Goal: Task Accomplishment & Management: Use online tool/utility

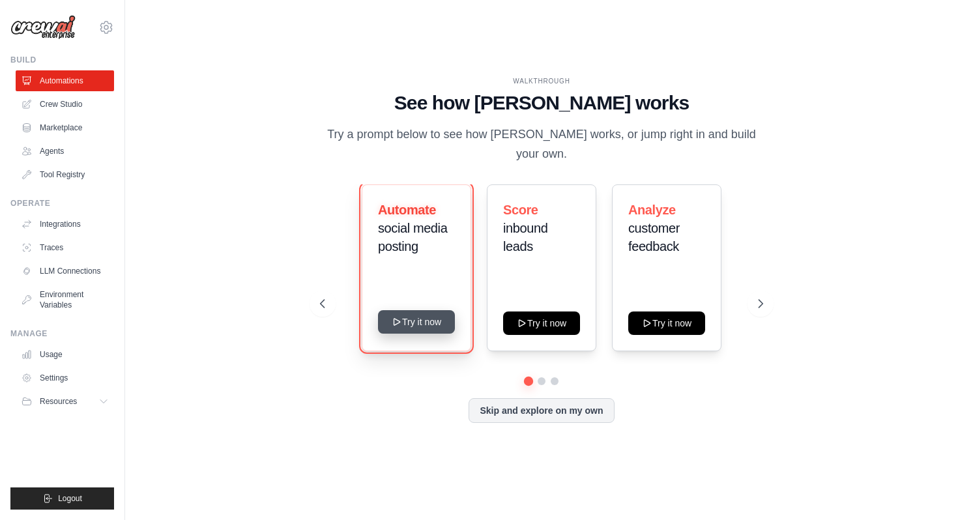
click at [394, 317] on icon at bounding box center [397, 322] width 10 height 10
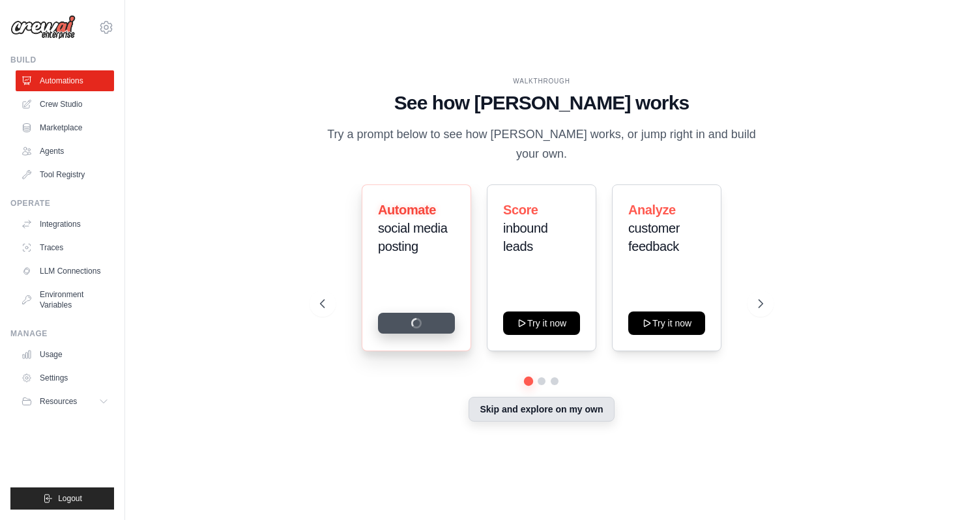
click at [540, 400] on button "Skip and explore on my own" at bounding box center [541, 409] width 145 height 25
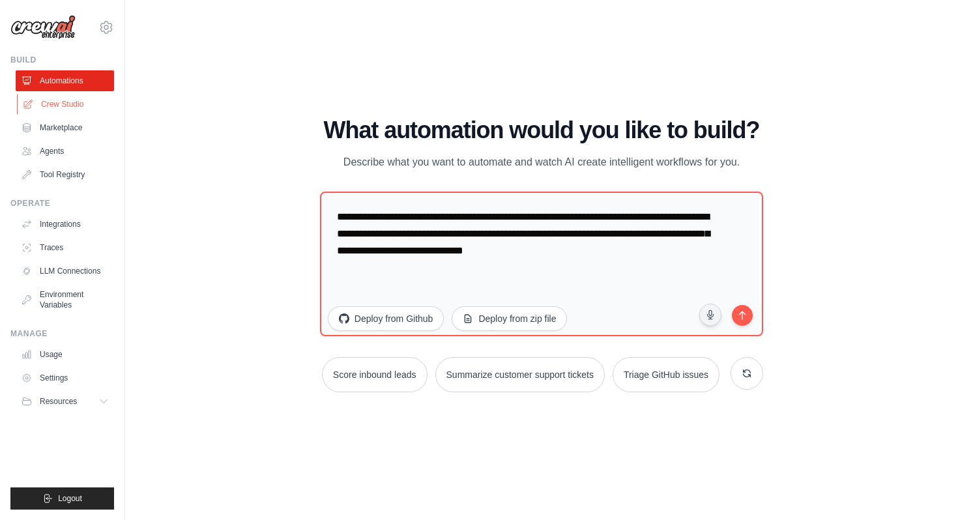
click at [37, 99] on link "Crew Studio" at bounding box center [66, 104] width 98 height 21
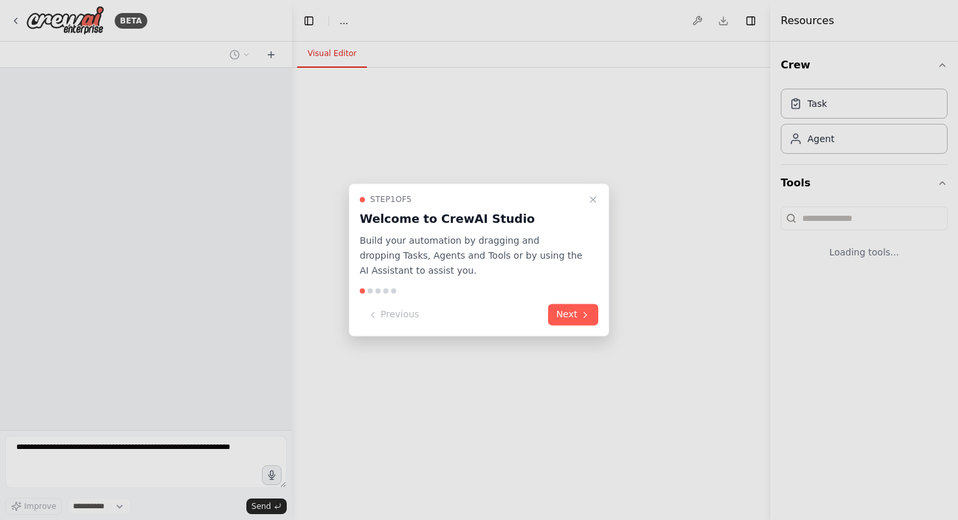
select select "****"
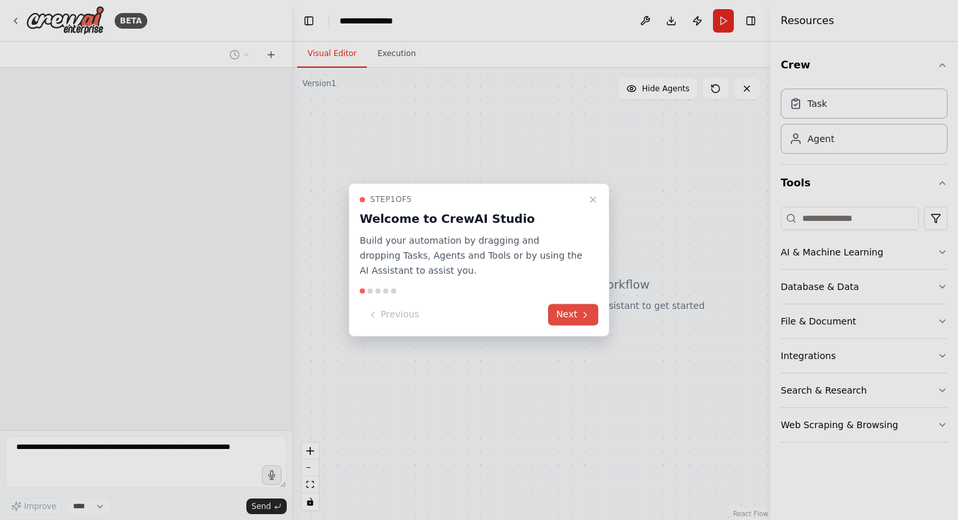
click at [573, 314] on button "Next" at bounding box center [573, 315] width 50 height 22
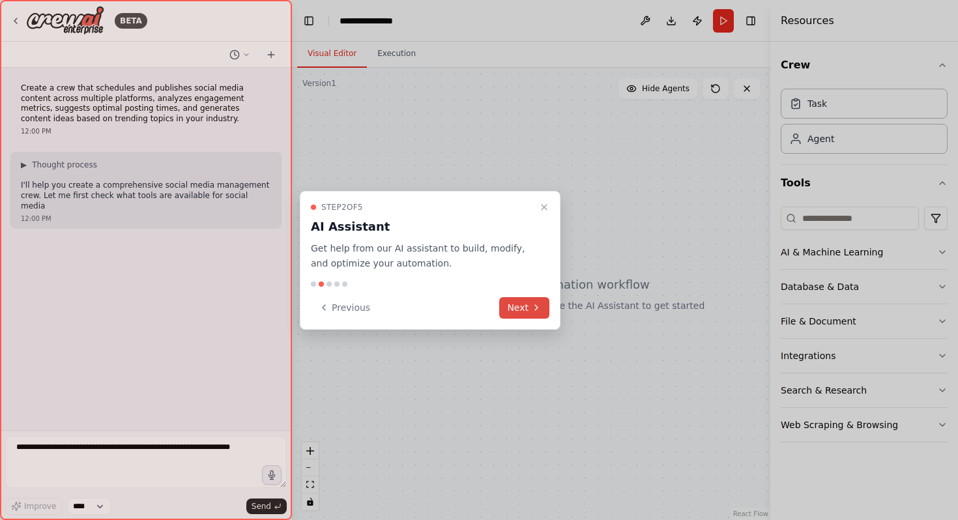
click at [520, 312] on button "Next" at bounding box center [524, 308] width 50 height 22
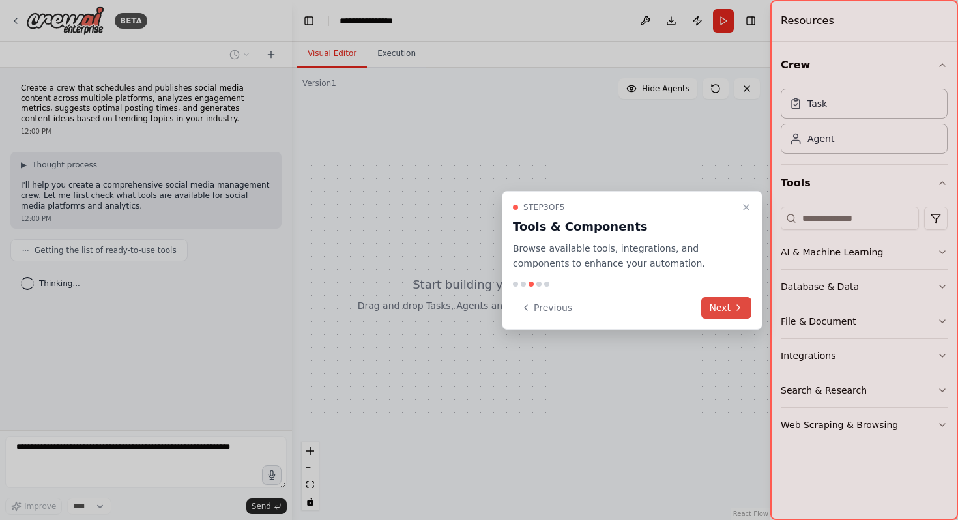
click at [738, 308] on icon at bounding box center [738, 308] width 10 height 10
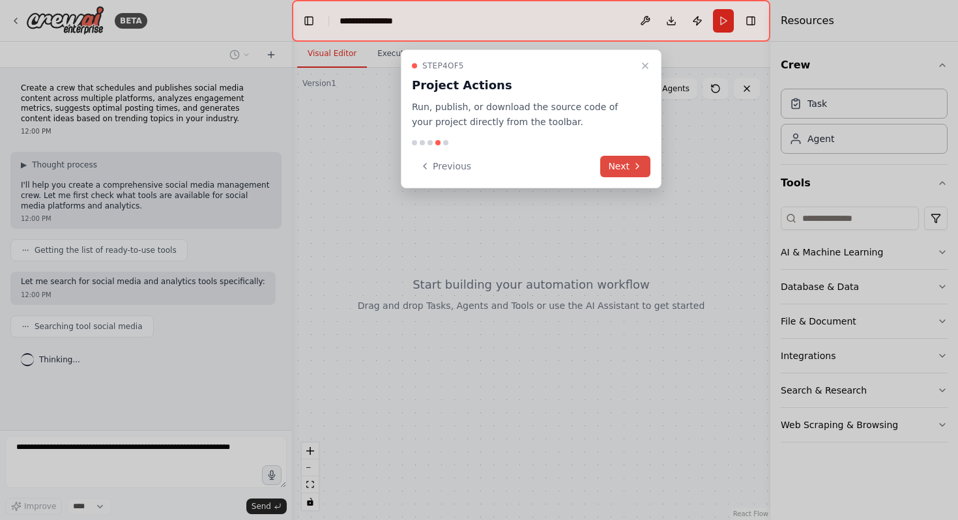
click at [609, 172] on button "Next" at bounding box center [625, 167] width 50 height 22
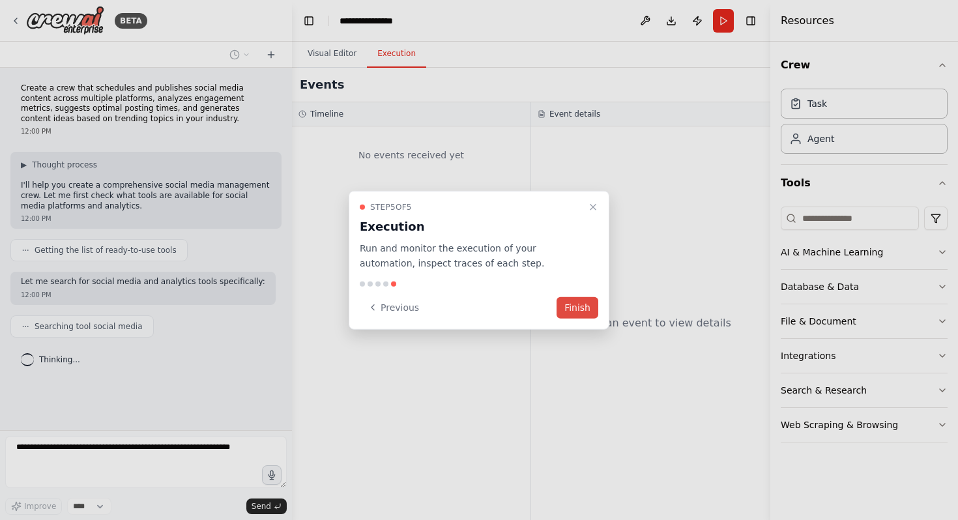
click at [575, 301] on button "Finish" at bounding box center [578, 308] width 42 height 22
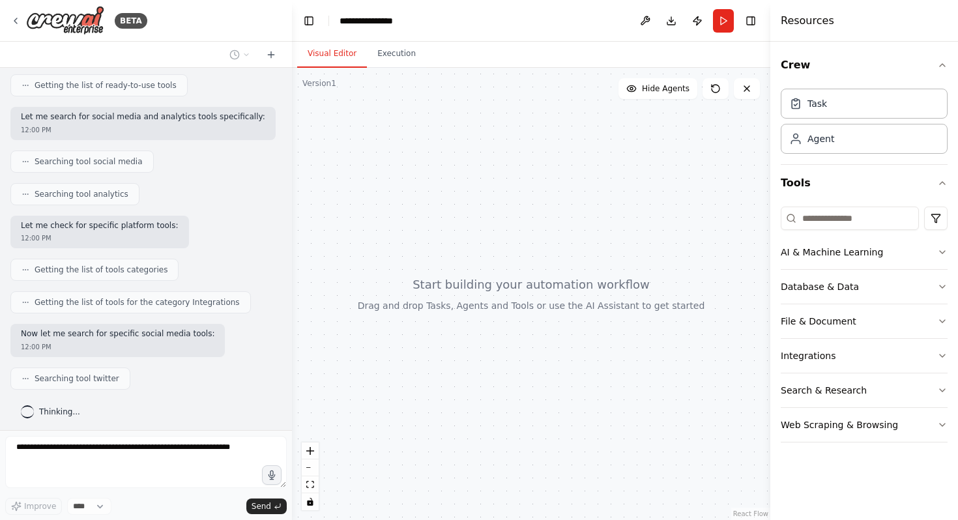
scroll to position [201, 0]
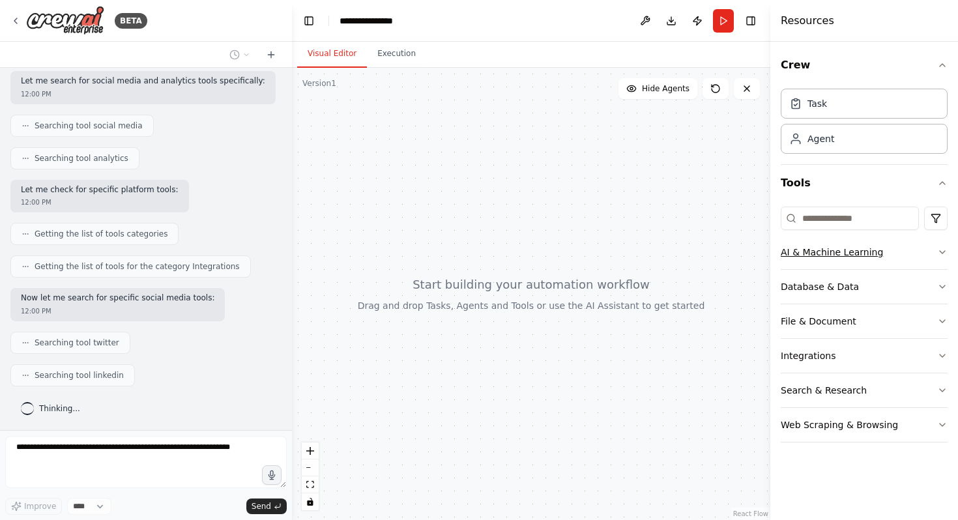
click at [939, 263] on button "AI & Machine Learning" at bounding box center [864, 252] width 167 height 34
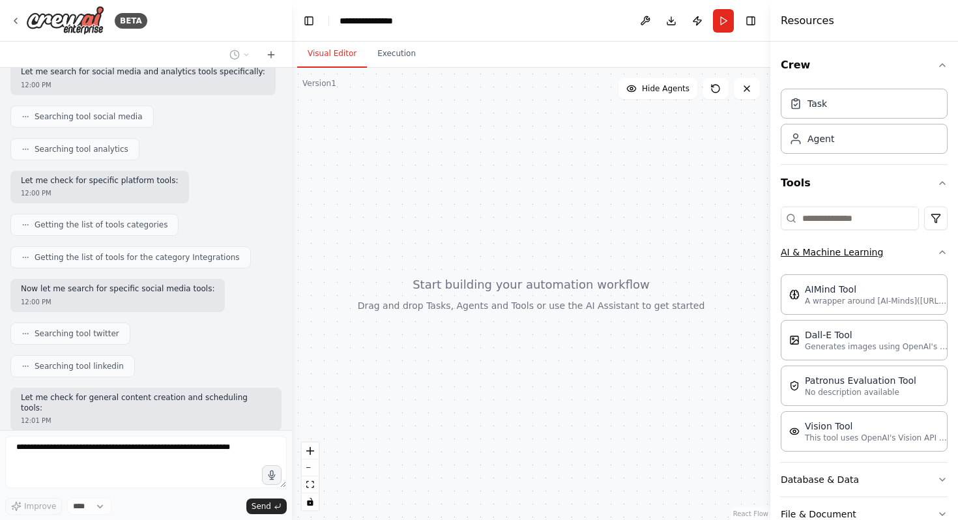
scroll to position [276, 0]
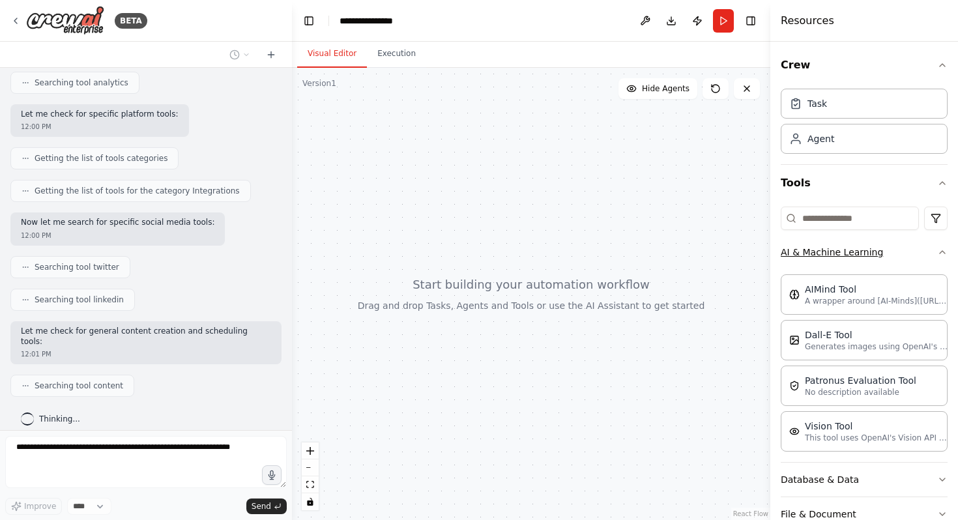
click at [926, 254] on button "AI & Machine Learning" at bounding box center [864, 252] width 167 height 34
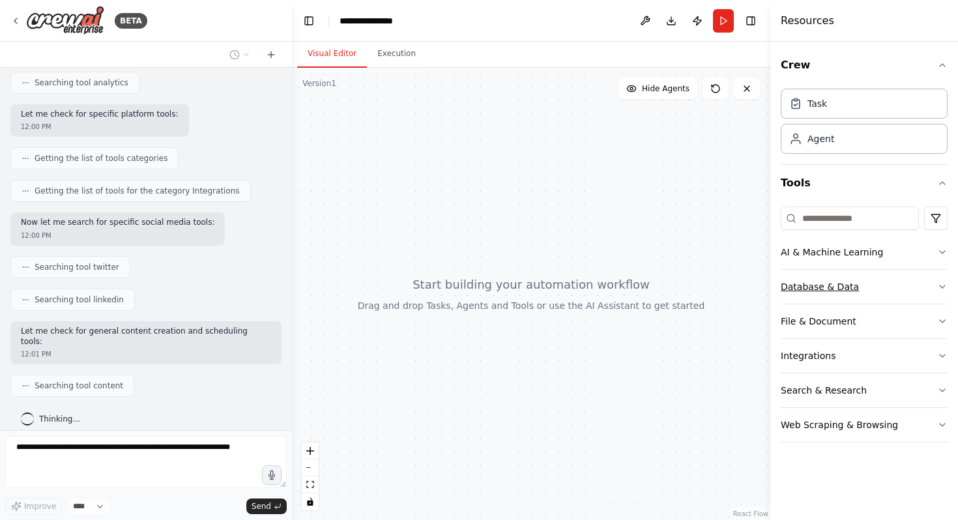
click at [898, 283] on button "Database & Data" at bounding box center [864, 287] width 167 height 34
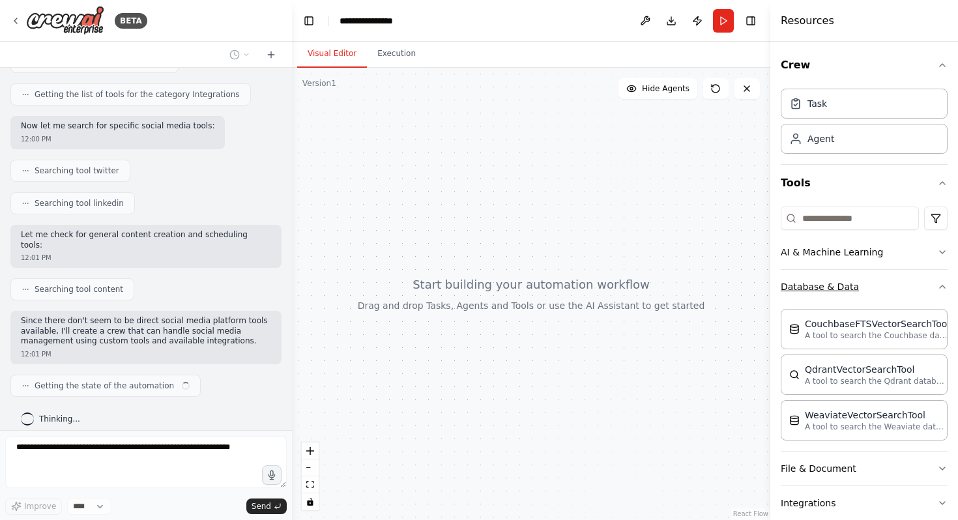
scroll to position [383, 0]
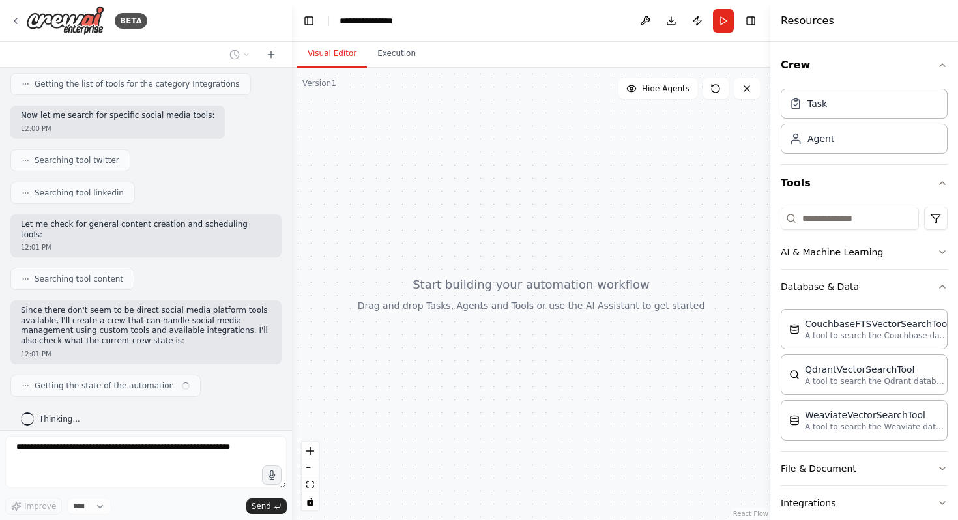
click at [898, 283] on button "Database & Data" at bounding box center [864, 287] width 167 height 34
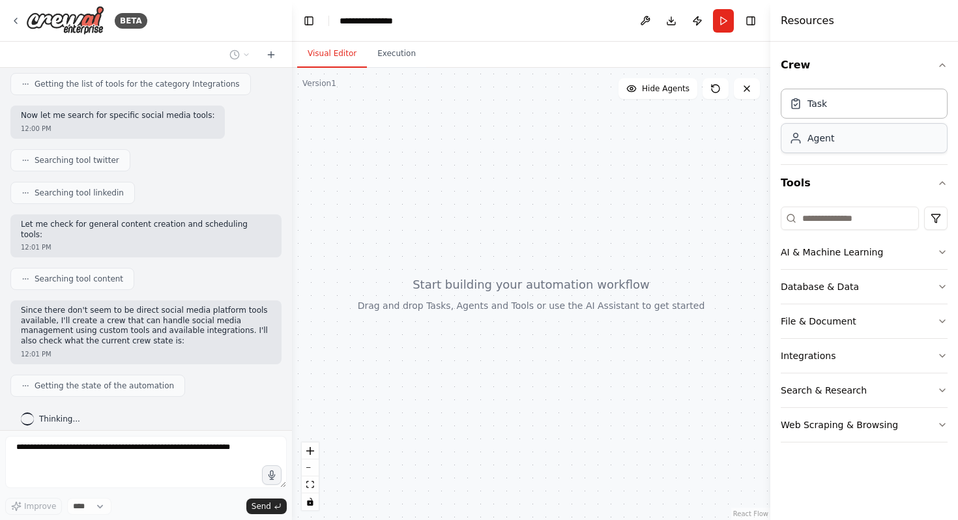
click at [844, 140] on div "Agent" at bounding box center [864, 138] width 167 height 30
click at [797, 145] on div "Agent" at bounding box center [864, 138] width 167 height 30
click at [806, 106] on div "Task" at bounding box center [809, 102] width 38 height 13
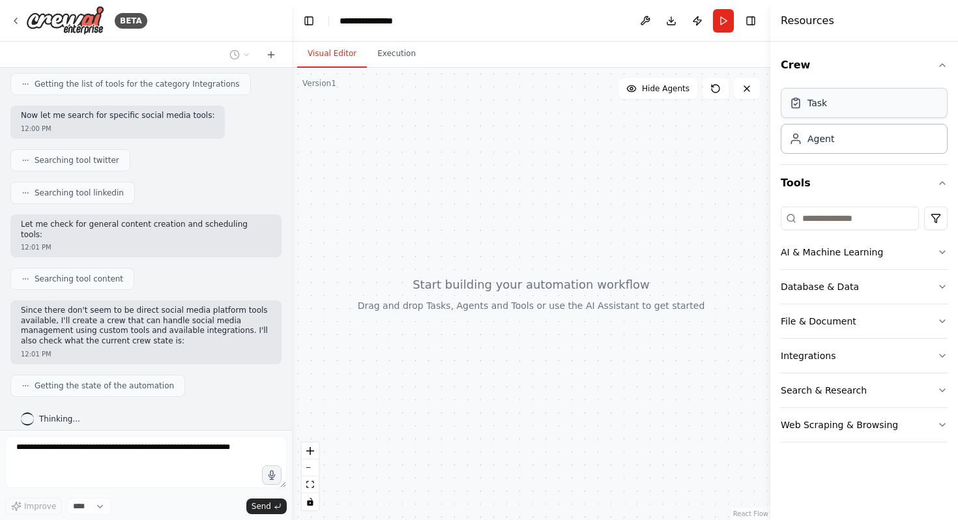
click at [806, 106] on div "Task" at bounding box center [809, 102] width 38 height 13
click at [801, 146] on div "Agent" at bounding box center [864, 138] width 167 height 30
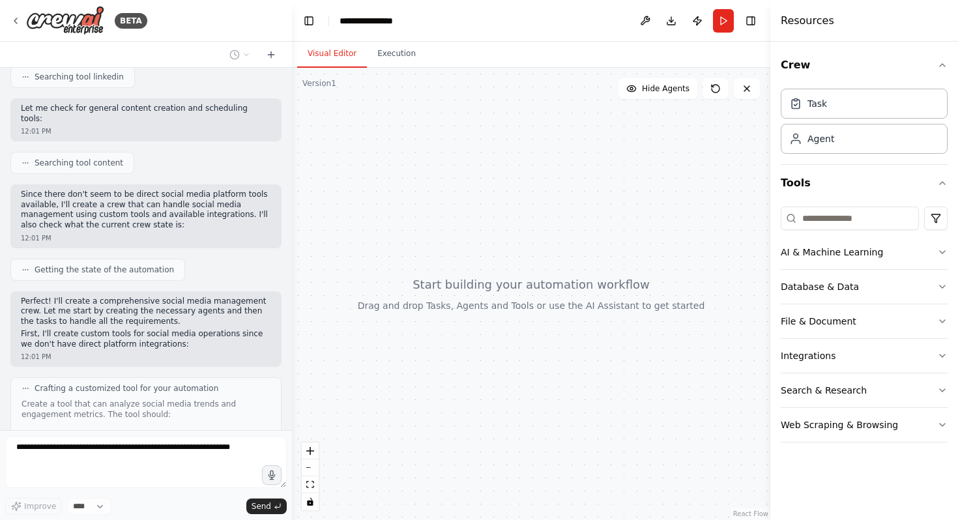
scroll to position [491, 0]
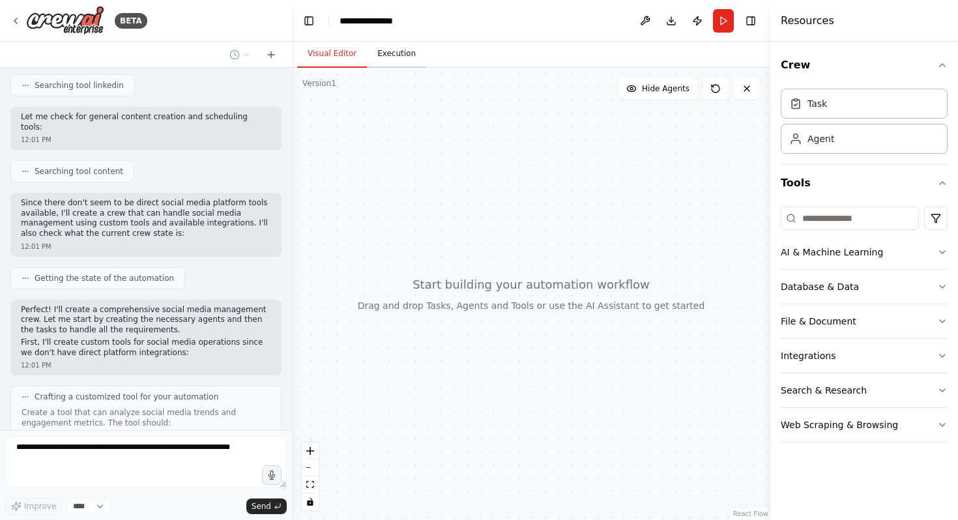
click at [385, 59] on button "Execution" at bounding box center [396, 53] width 59 height 27
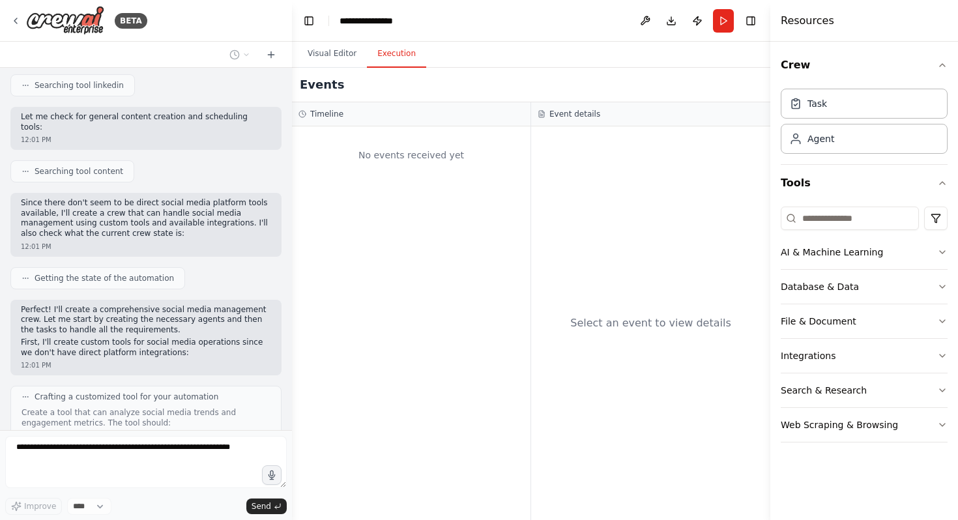
scroll to position [749, 0]
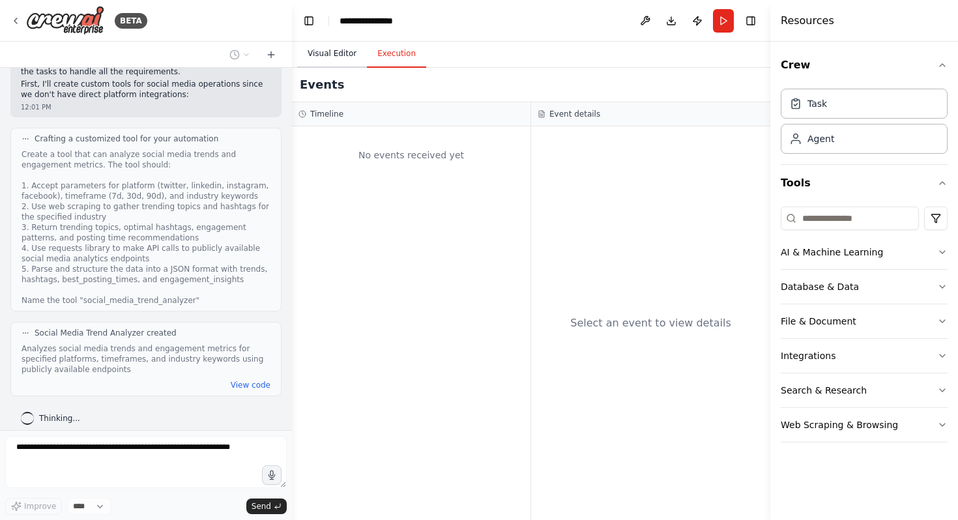
click at [345, 55] on button "Visual Editor" at bounding box center [332, 53] width 70 height 27
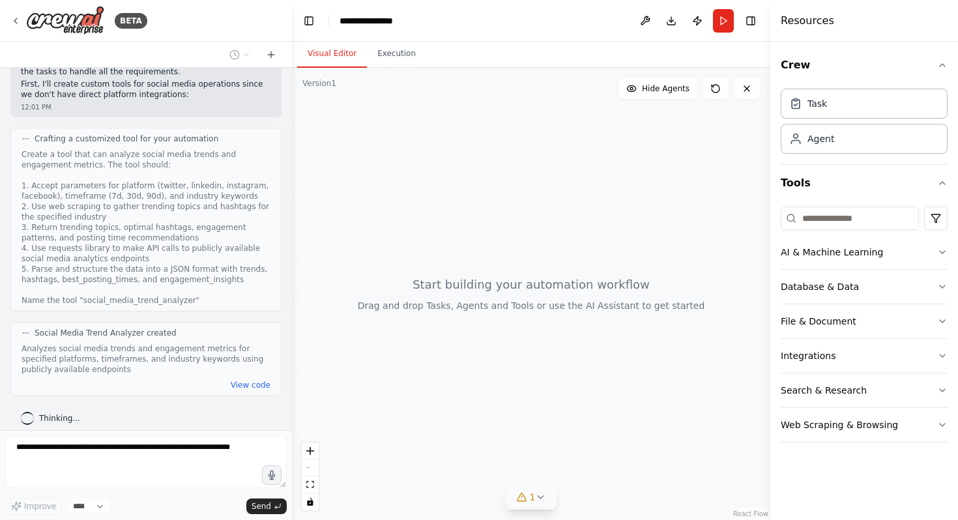
click at [537, 503] on button "1" at bounding box center [532, 498] width 50 height 24
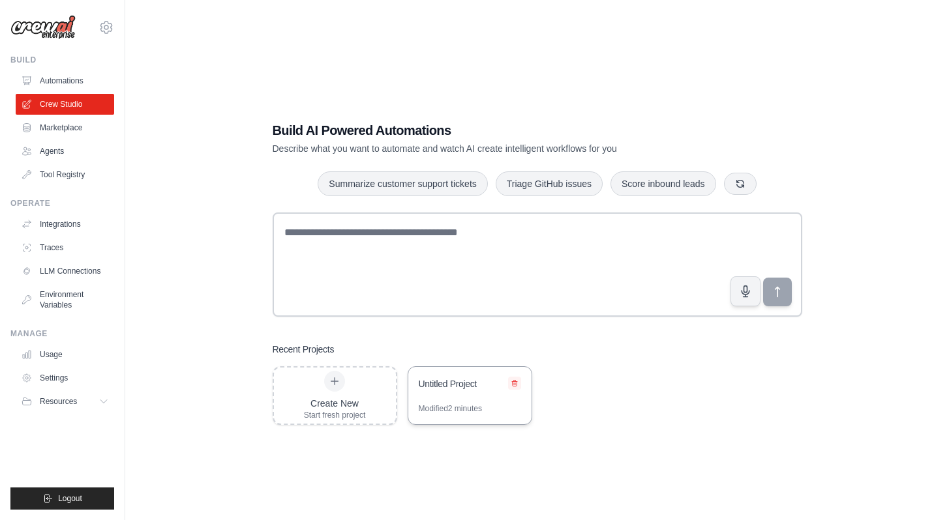
click at [513, 384] on icon at bounding box center [514, 384] width 5 height 6
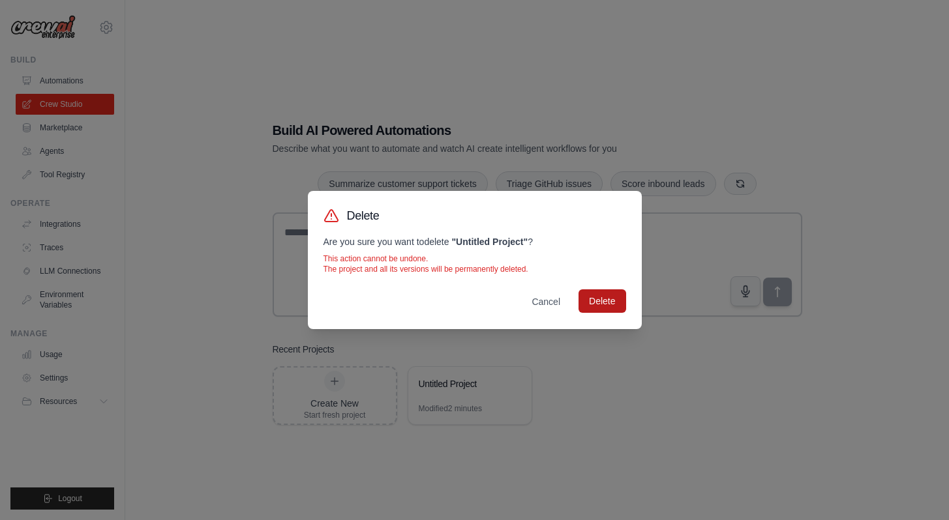
click at [601, 306] on button "Delete" at bounding box center [601, 300] width 47 height 23
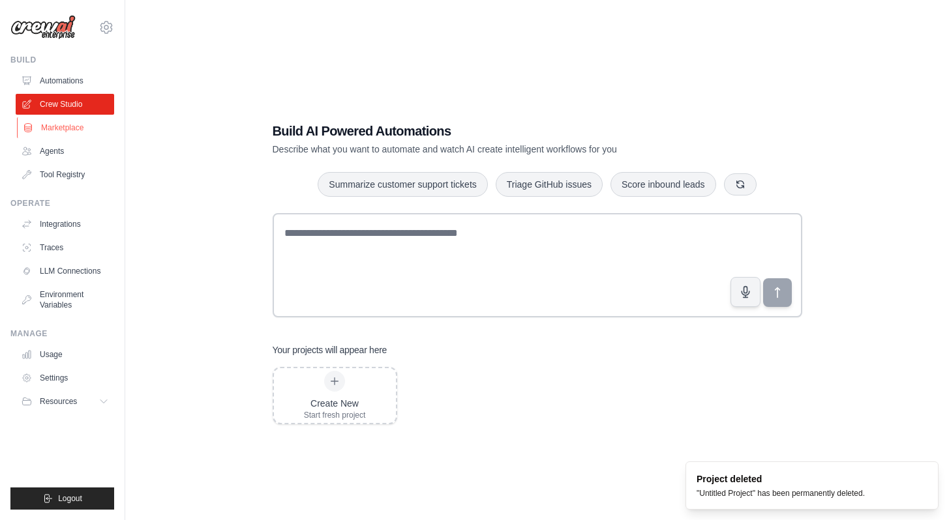
click at [74, 127] on link "Marketplace" at bounding box center [66, 127] width 98 height 21
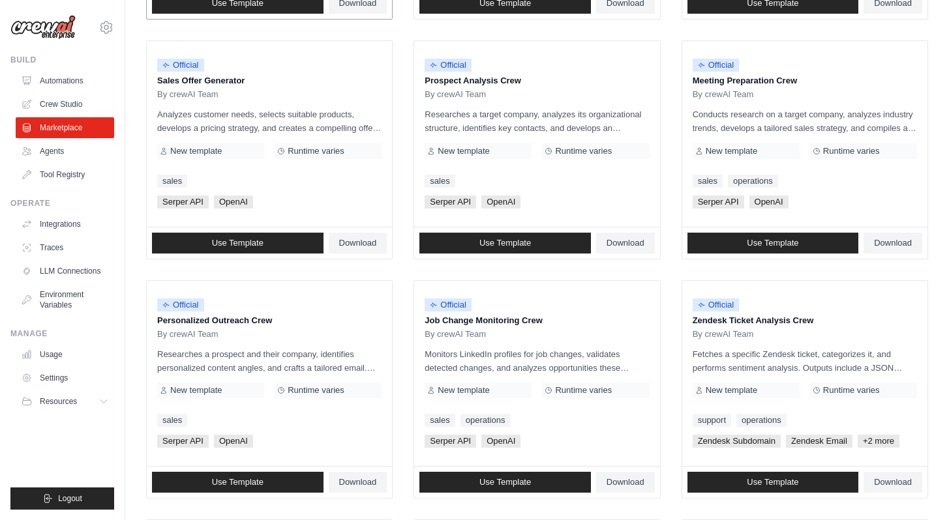
scroll to position [688, 0]
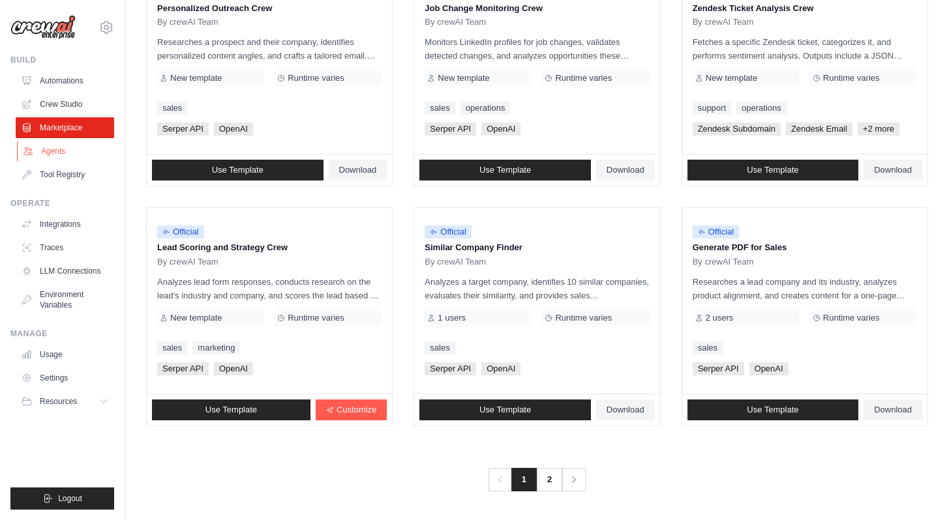
click at [66, 155] on link "Agents" at bounding box center [66, 151] width 98 height 21
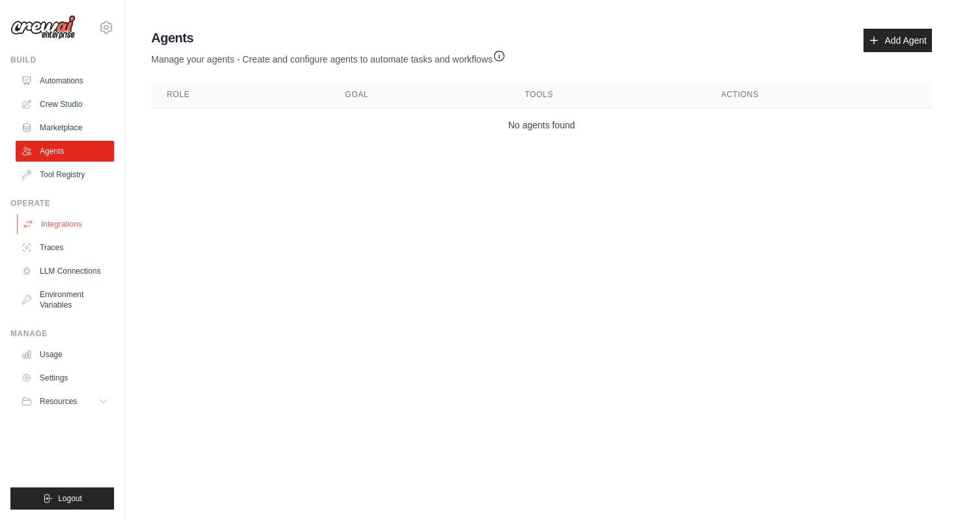
click at [66, 223] on link "Integrations" at bounding box center [66, 224] width 98 height 21
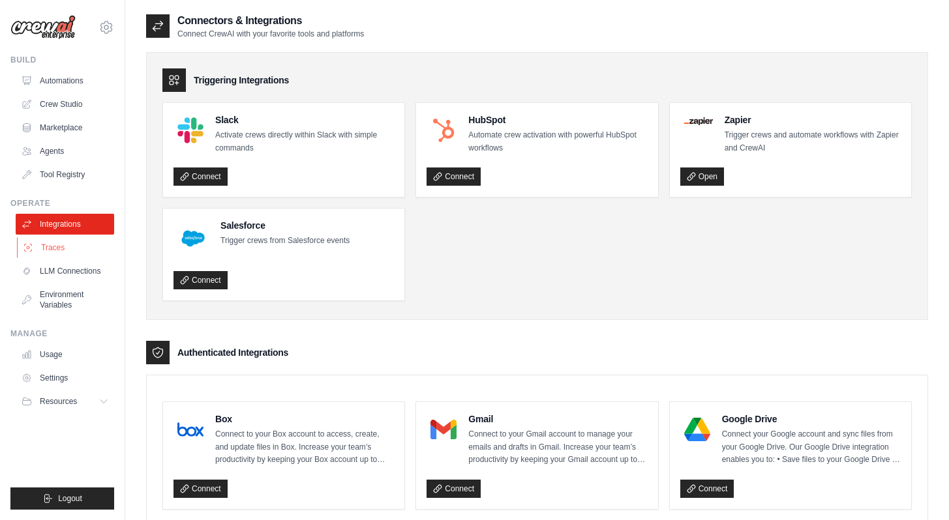
click at [37, 251] on link "Traces" at bounding box center [66, 247] width 98 height 21
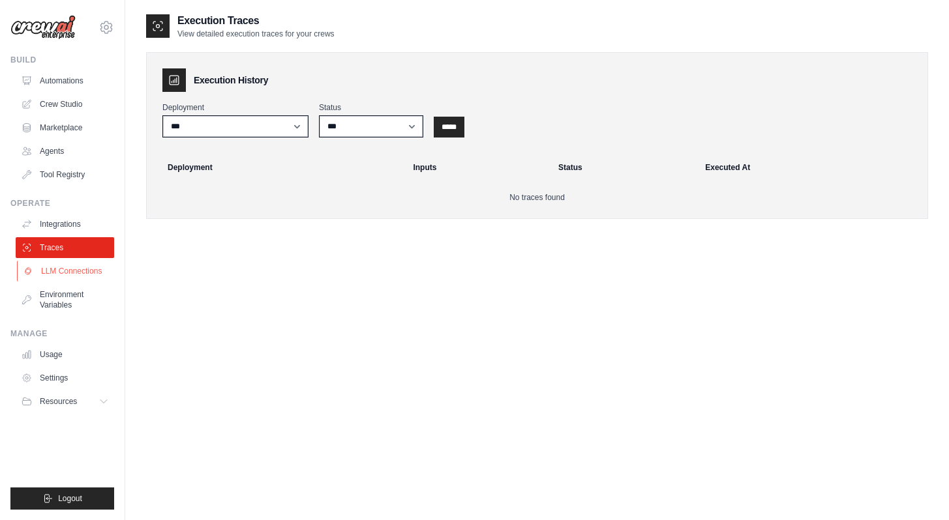
click at [53, 278] on link "LLM Connections" at bounding box center [66, 271] width 98 height 21
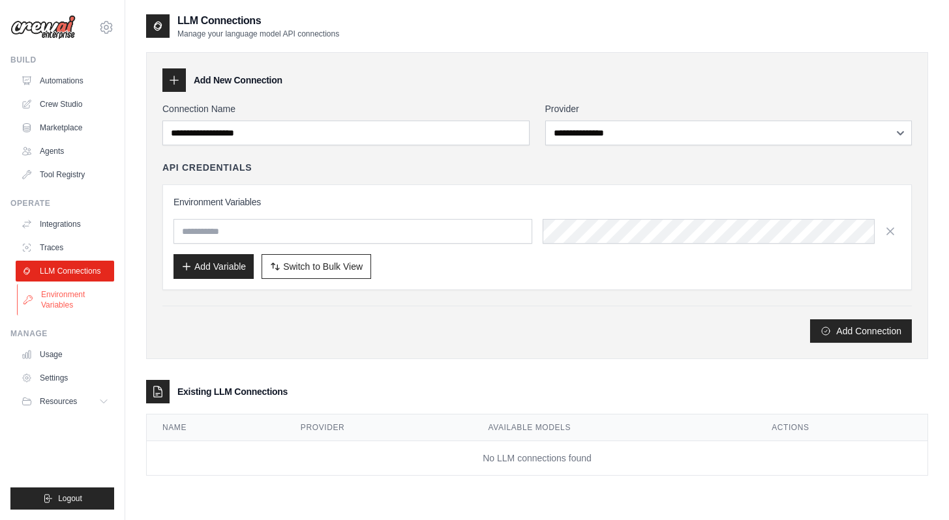
click at [81, 303] on link "Environment Variables" at bounding box center [66, 299] width 98 height 31
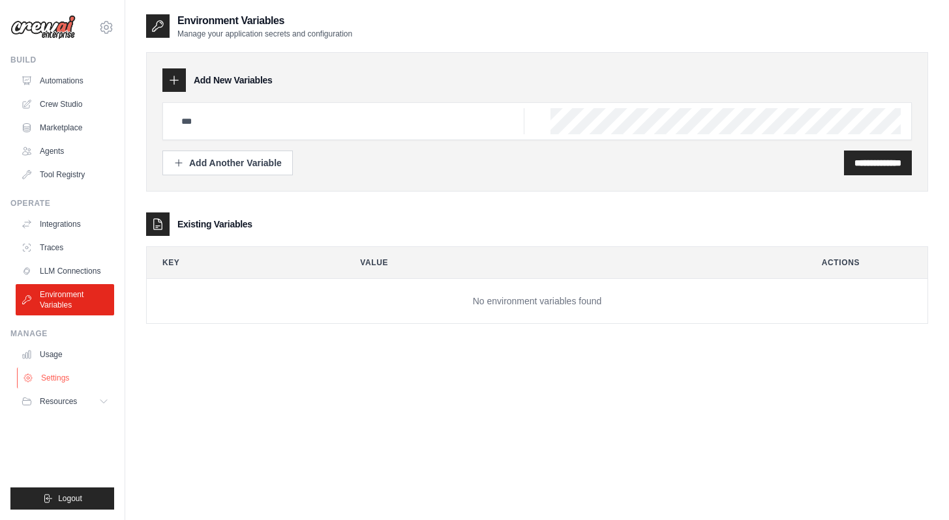
click at [79, 385] on link "Settings" at bounding box center [66, 378] width 98 height 21
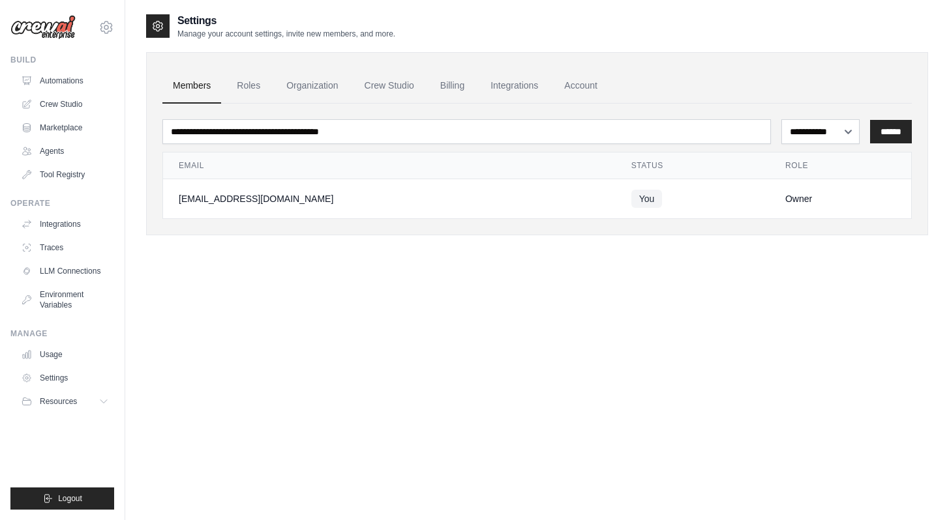
click at [70, 359] on link "Usage" at bounding box center [65, 354] width 98 height 21
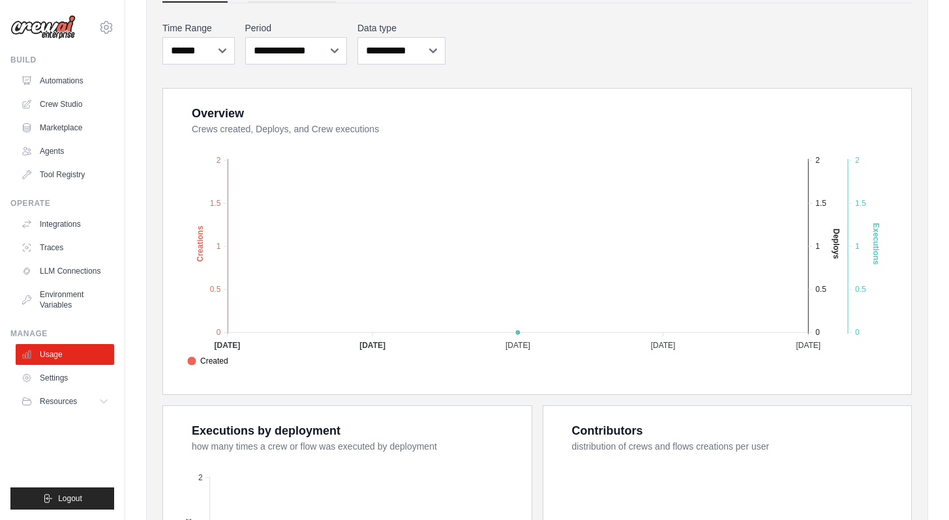
scroll to position [231, 0]
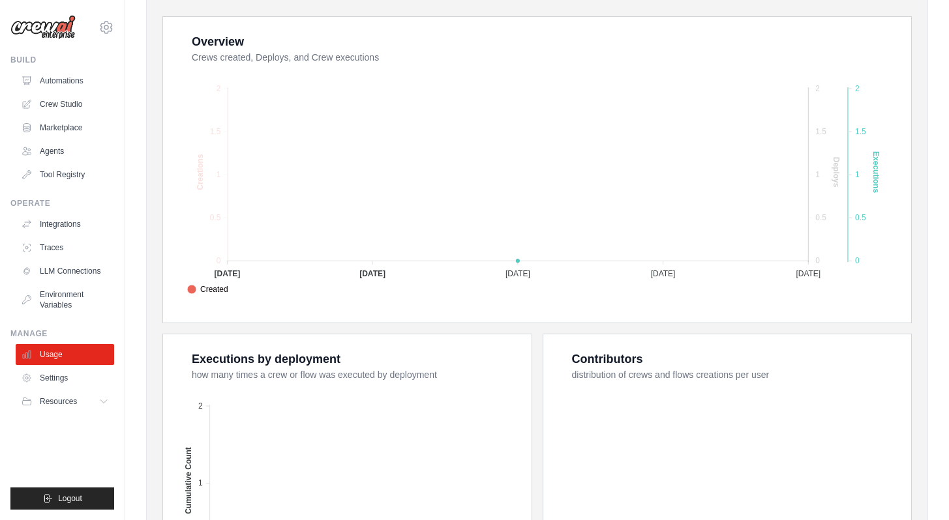
click at [239, 312] on span "Executions" at bounding box center [213, 318] width 52 height 12
click at [228, 291] on span "Created" at bounding box center [207, 290] width 41 height 12
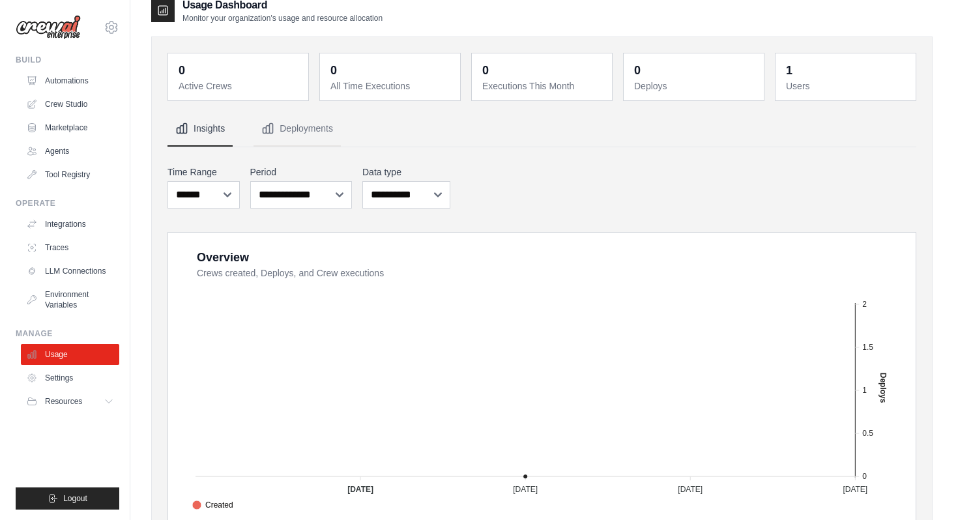
scroll to position [0, 0]
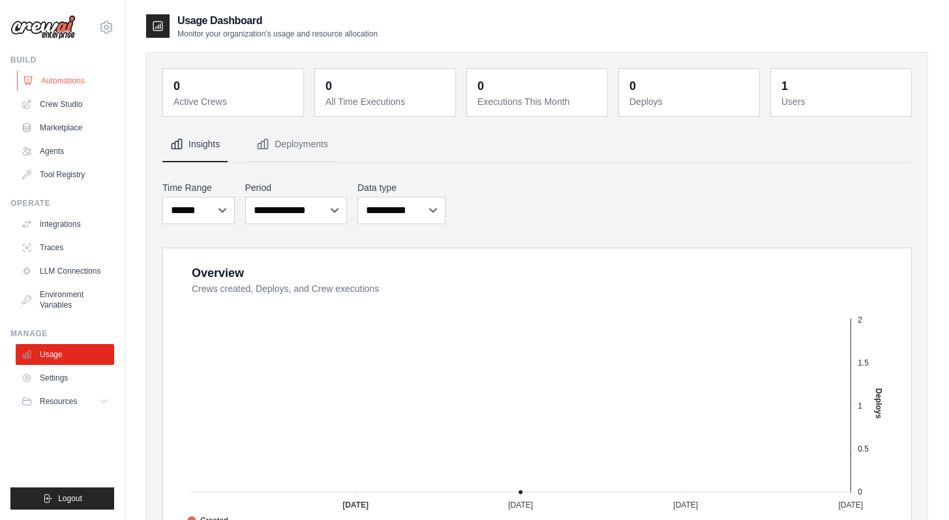
click at [38, 84] on link "Automations" at bounding box center [66, 80] width 98 height 21
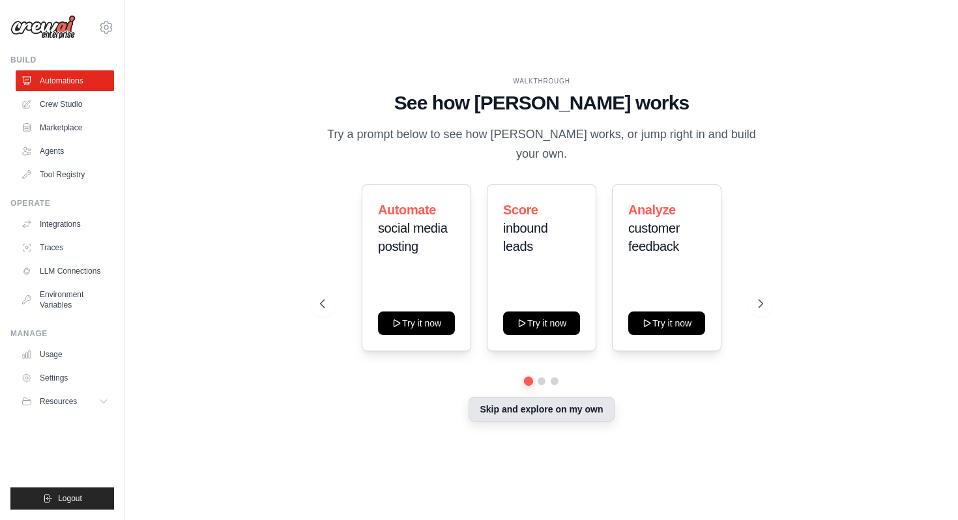
click at [520, 397] on button "Skip and explore on my own" at bounding box center [541, 409] width 145 height 25
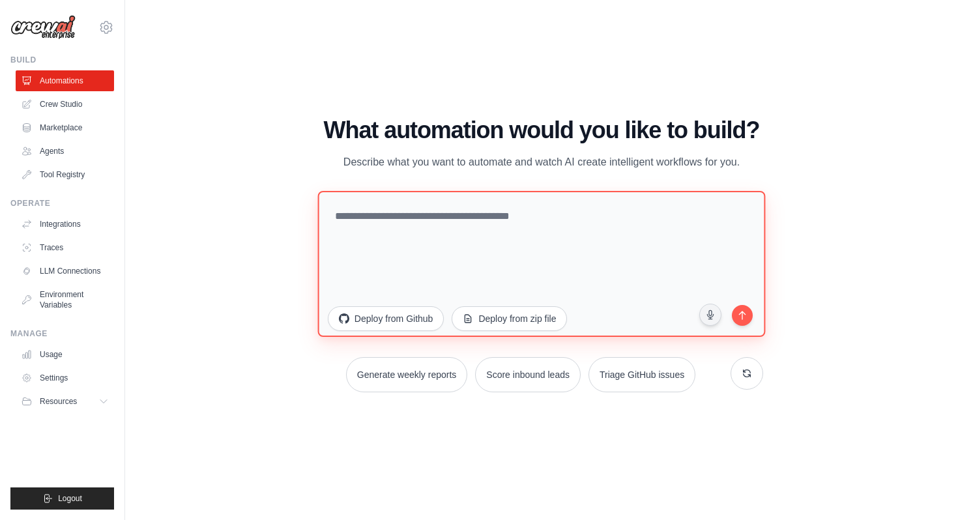
click at [361, 226] on textarea at bounding box center [542, 264] width 448 height 146
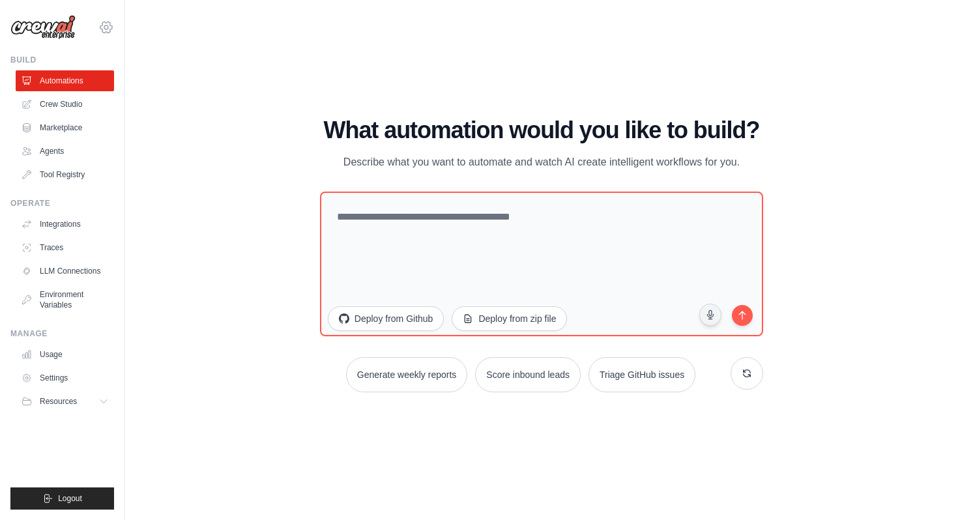
click at [104, 29] on icon at bounding box center [106, 27] width 4 height 4
click at [53, 35] on img at bounding box center [42, 27] width 65 height 25
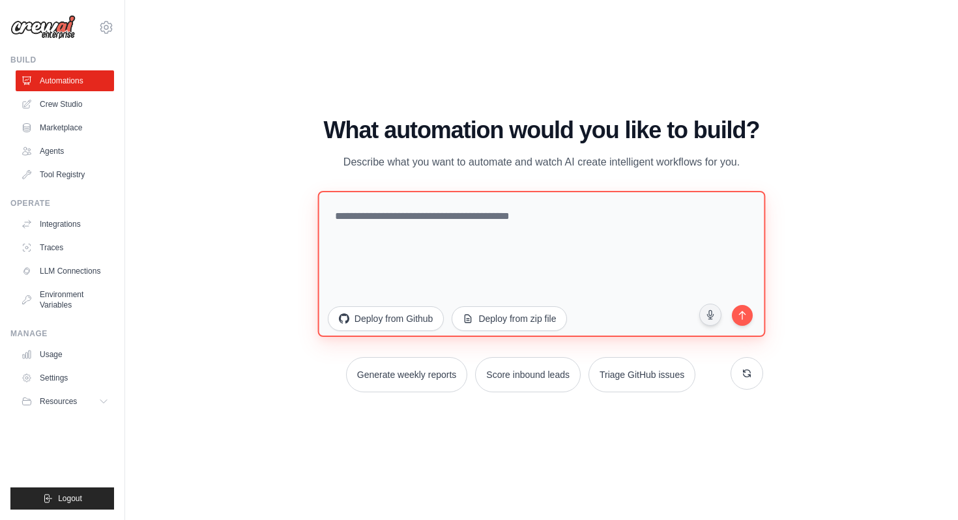
click at [473, 251] on textarea at bounding box center [542, 264] width 448 height 146
paste textarea "**********"
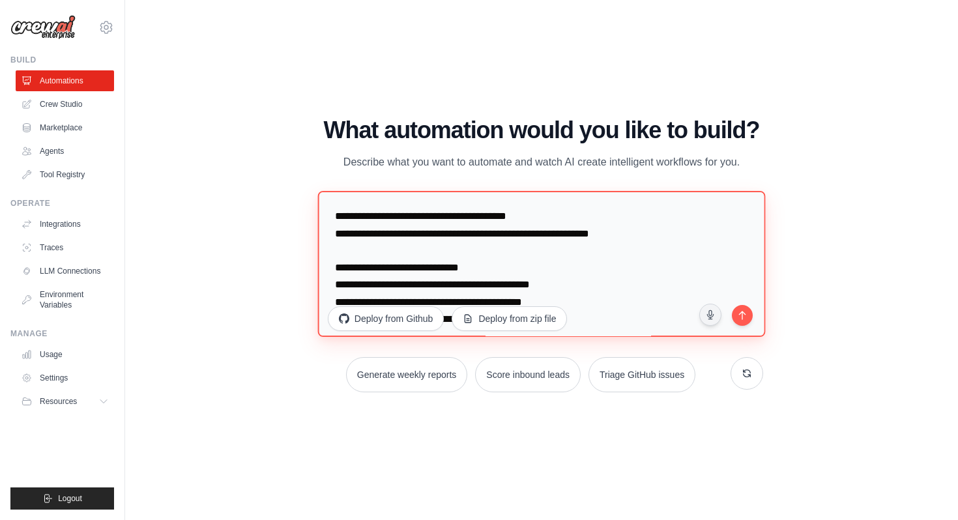
scroll to position [261, 0]
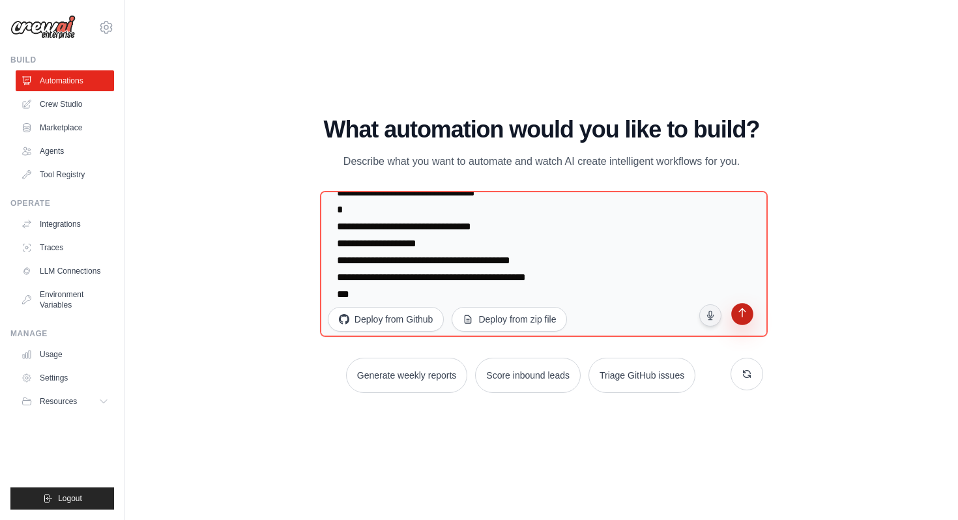
click at [745, 321] on button "submit" at bounding box center [742, 316] width 25 height 25
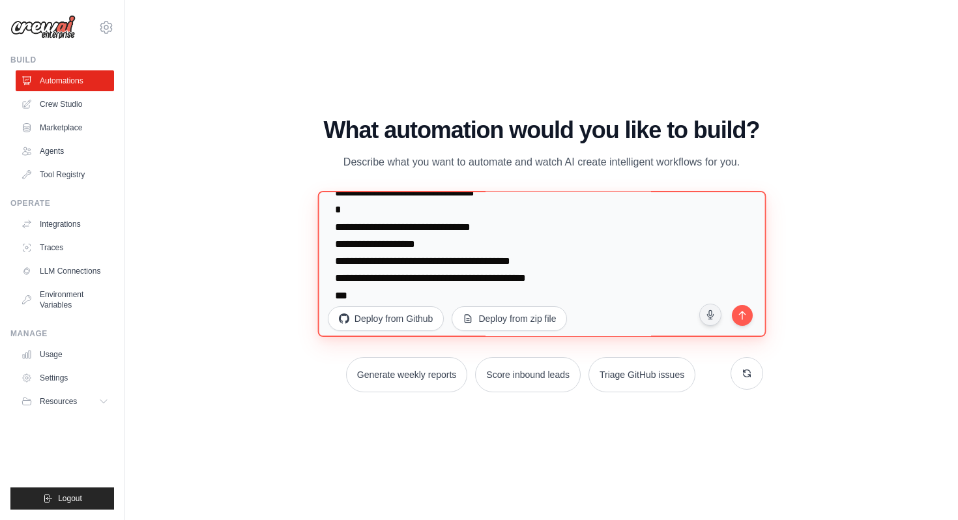
click at [547, 303] on textarea "**********" at bounding box center [542, 264] width 448 height 146
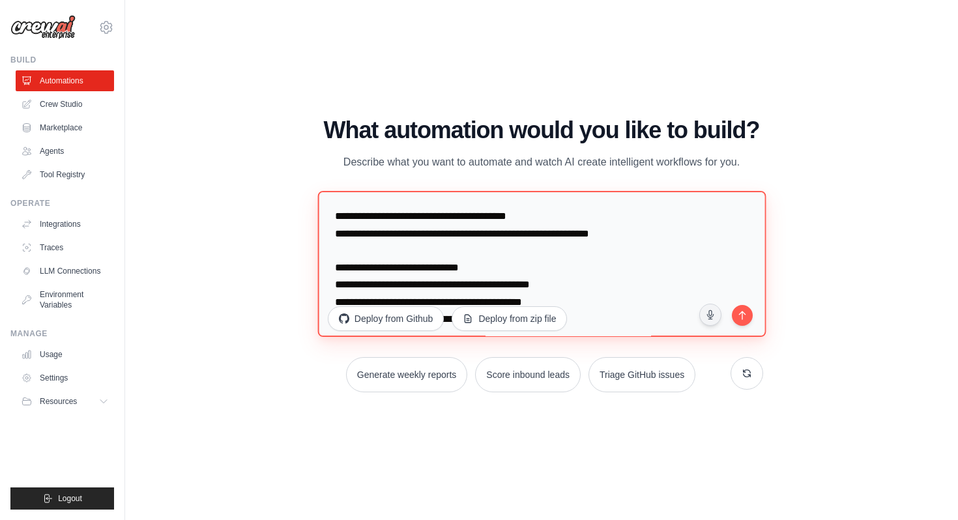
drag, startPoint x: 442, startPoint y: 299, endPoint x: 271, endPoint y: 129, distance: 241.6
click at [270, 128] on div "WALKTHROUGH See how CrewAI works Try a prompt below to see how CrewAI works, or…" at bounding box center [541, 260] width 791 height 494
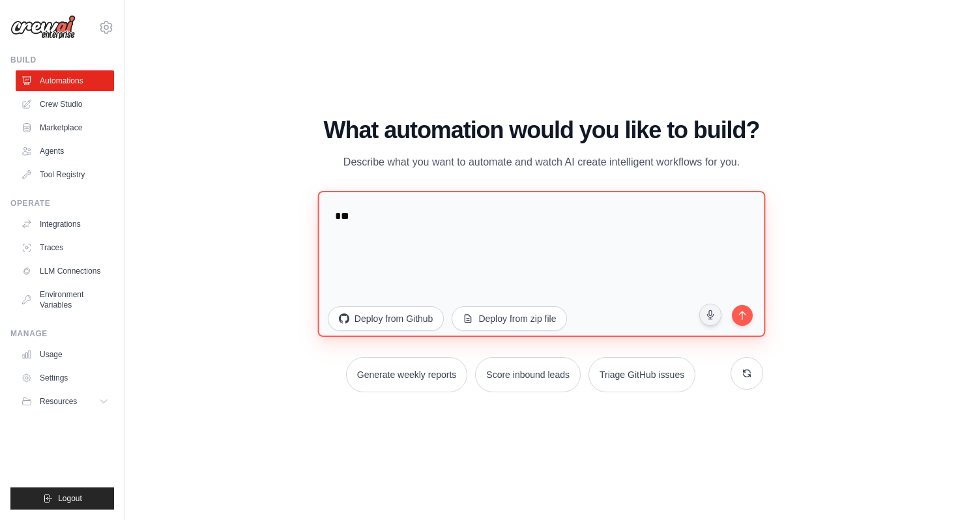
click at [379, 260] on textarea "*" at bounding box center [542, 264] width 448 height 146
type textarea "*"
click at [445, 243] on textarea at bounding box center [542, 264] width 448 height 146
paste textarea "**********"
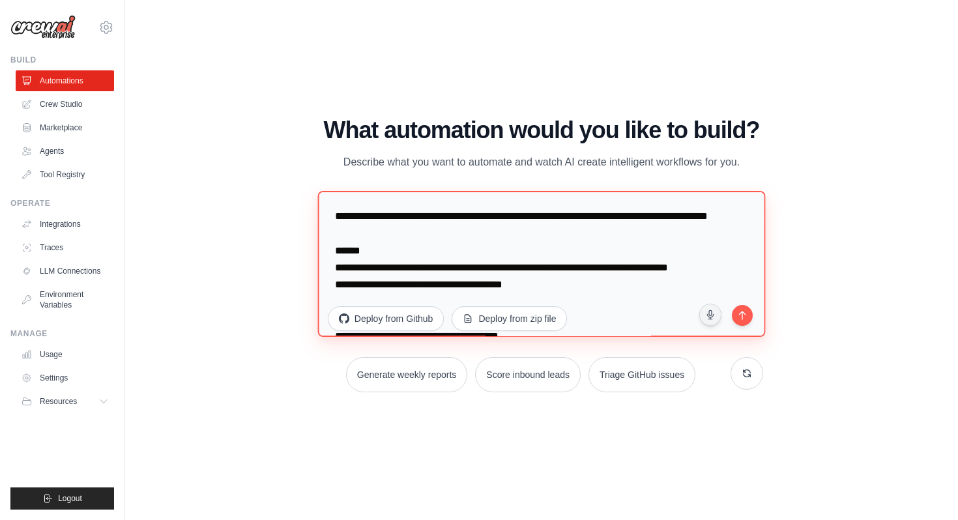
scroll to position [244, 0]
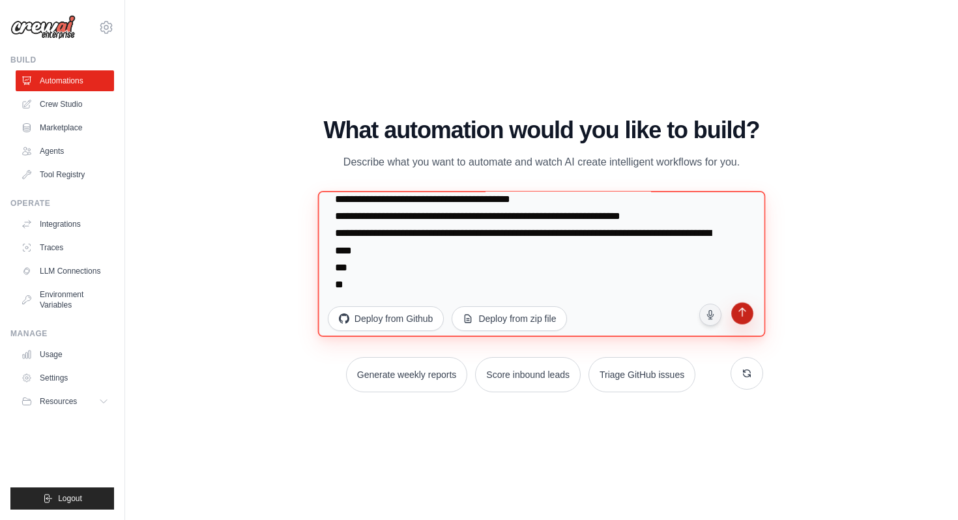
type textarea "**********"
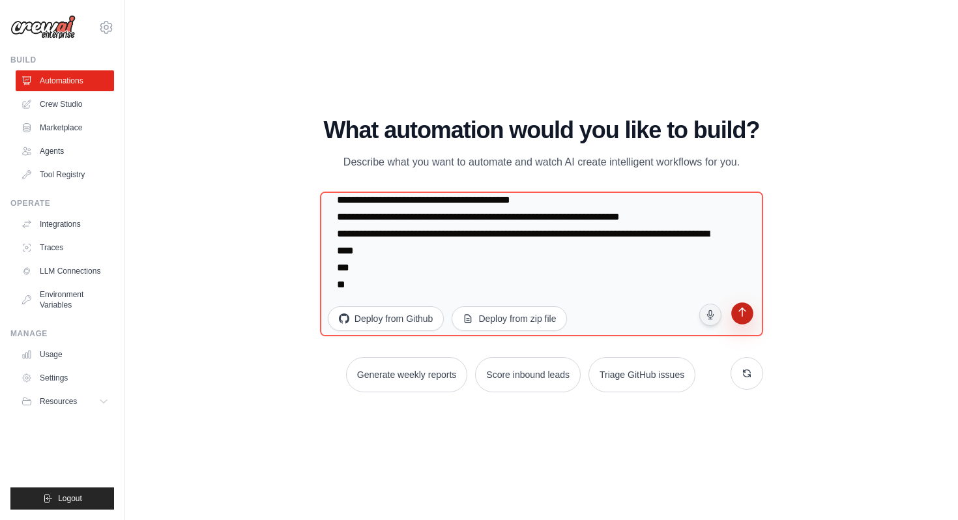
click at [751, 313] on button "submit" at bounding box center [742, 315] width 25 height 25
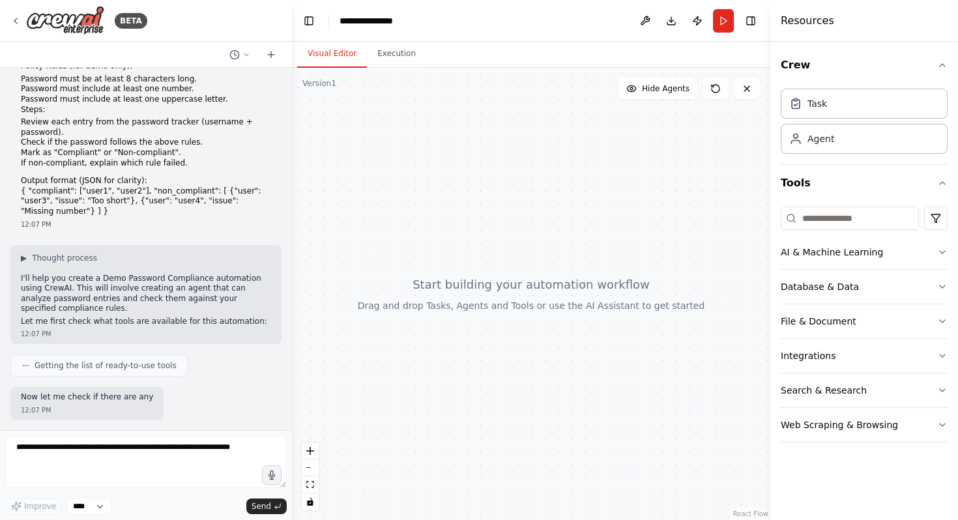
scroll to position [121, 0]
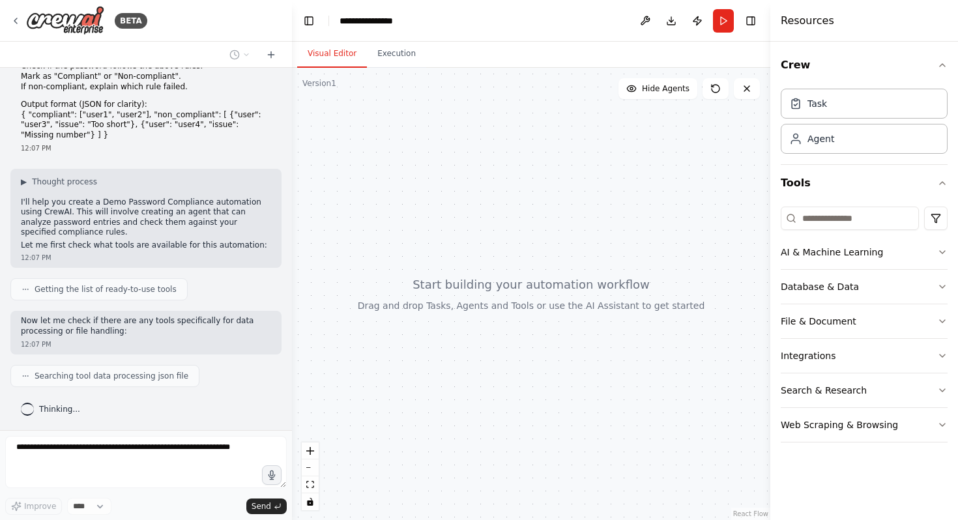
click at [26, 379] on div "Searching tool data processing json file" at bounding box center [105, 376] width 167 height 10
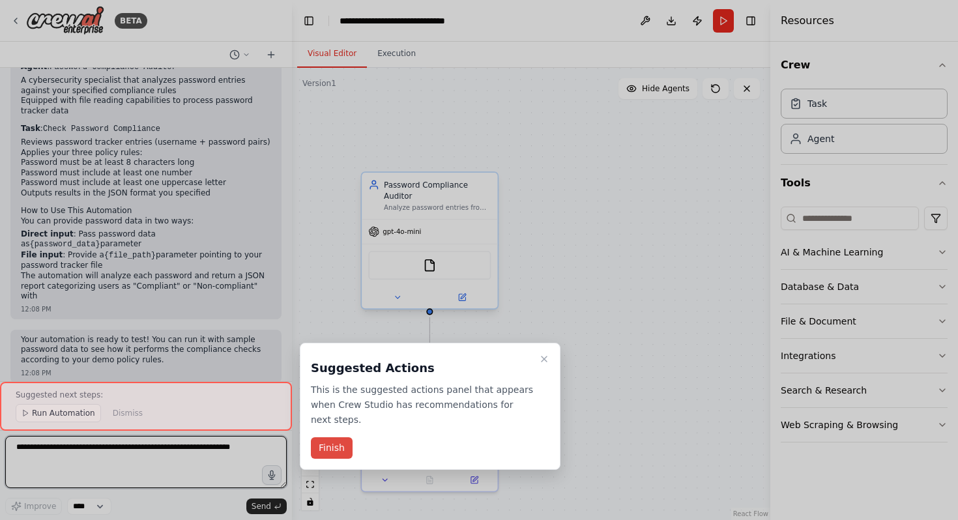
scroll to position [1162, 0]
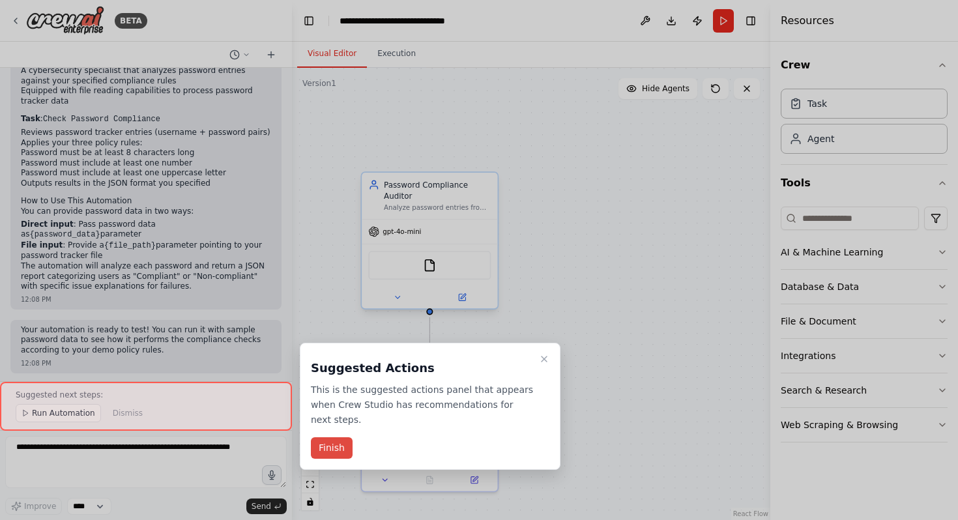
click at [336, 447] on button "Finish" at bounding box center [332, 448] width 42 height 22
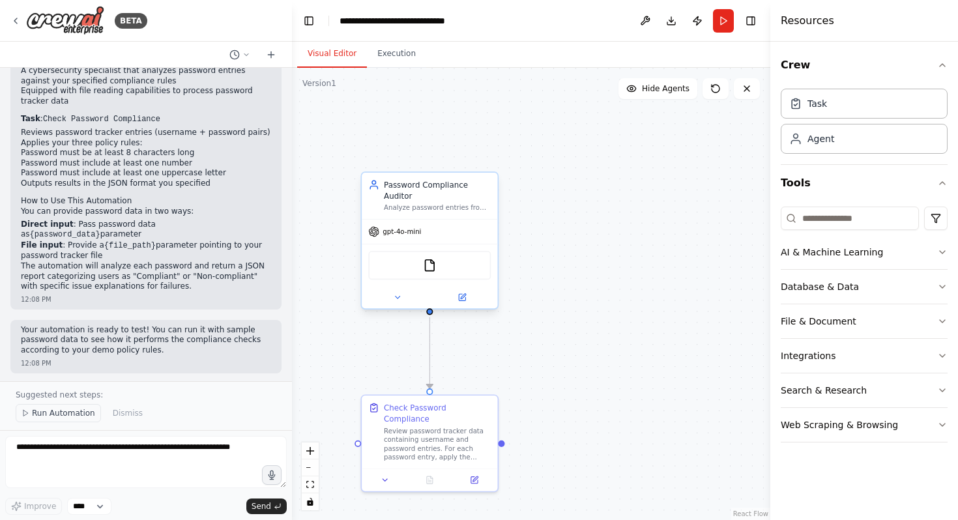
click at [47, 413] on span "Run Automation" at bounding box center [63, 413] width 63 height 10
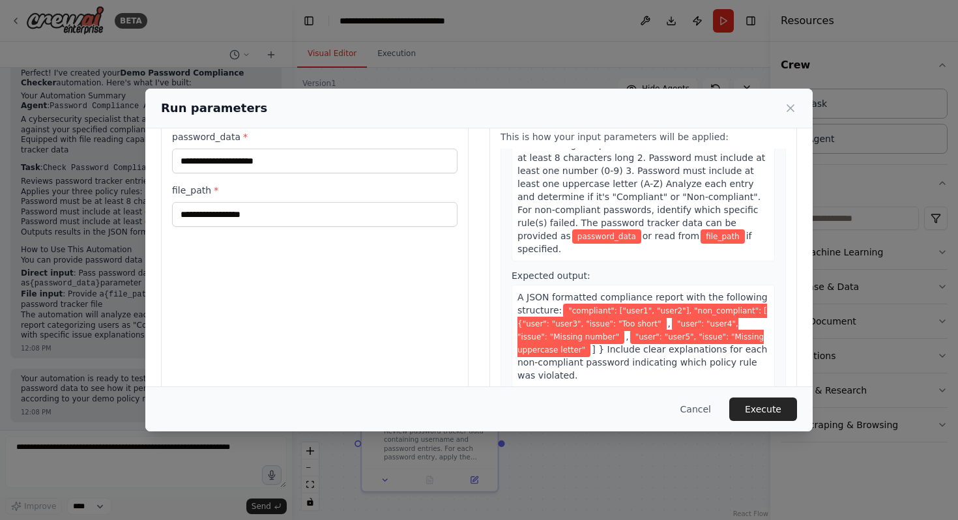
scroll to position [0, 0]
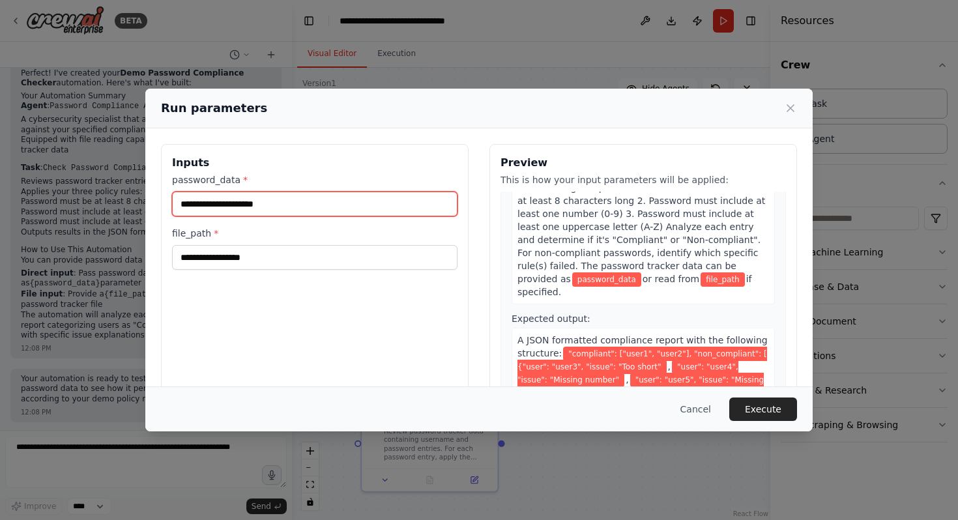
click at [338, 207] on input "password_data *" at bounding box center [315, 204] width 286 height 25
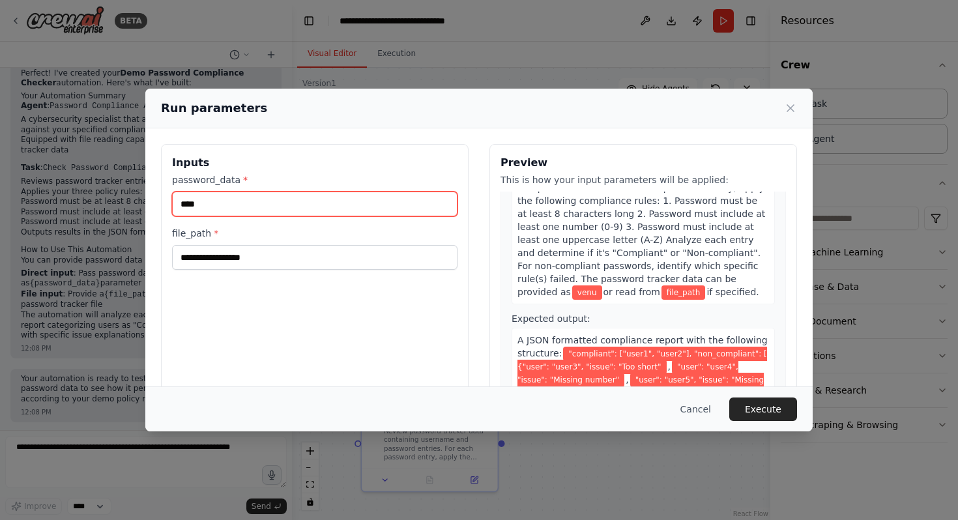
scroll to position [93, 0]
type input "****"
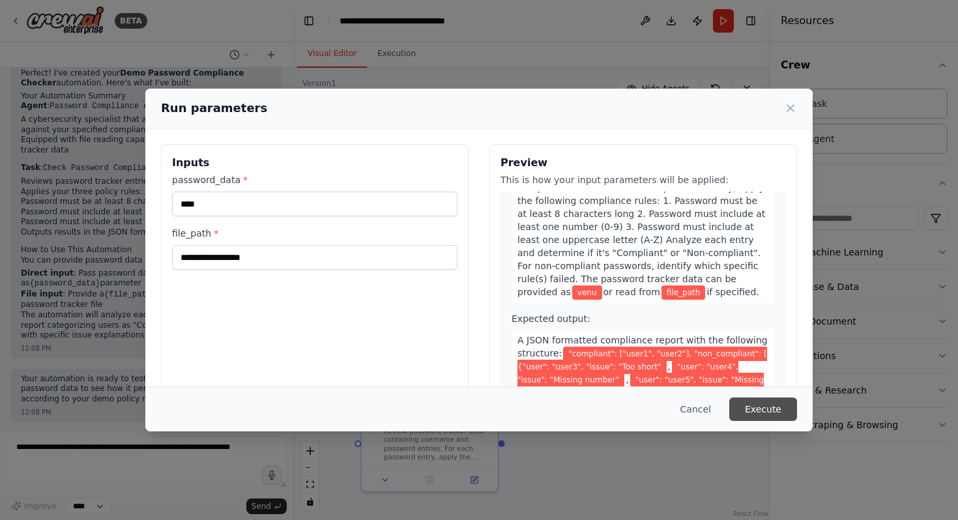
click at [760, 407] on button "Execute" at bounding box center [764, 409] width 68 height 23
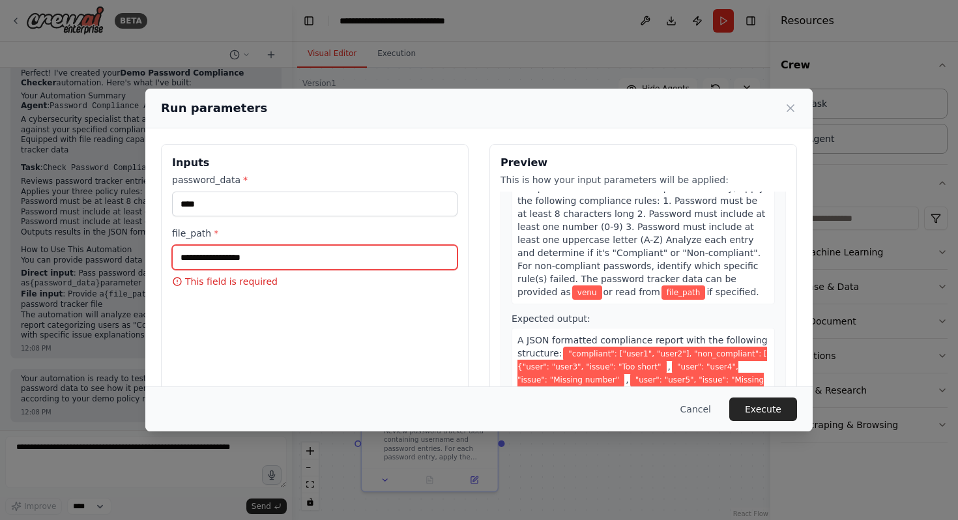
click at [325, 259] on input "file_path *" at bounding box center [315, 257] width 286 height 25
type input "********"
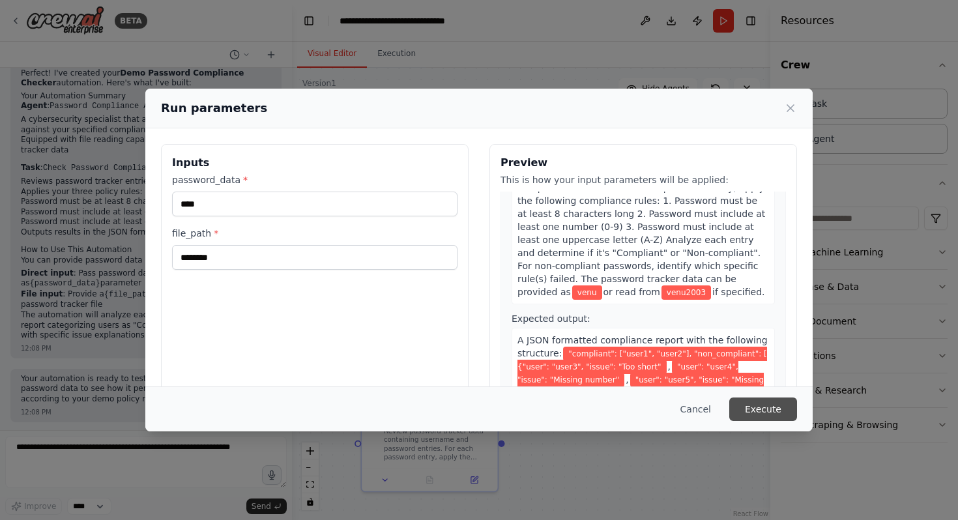
click at [777, 407] on button "Execute" at bounding box center [764, 409] width 68 height 23
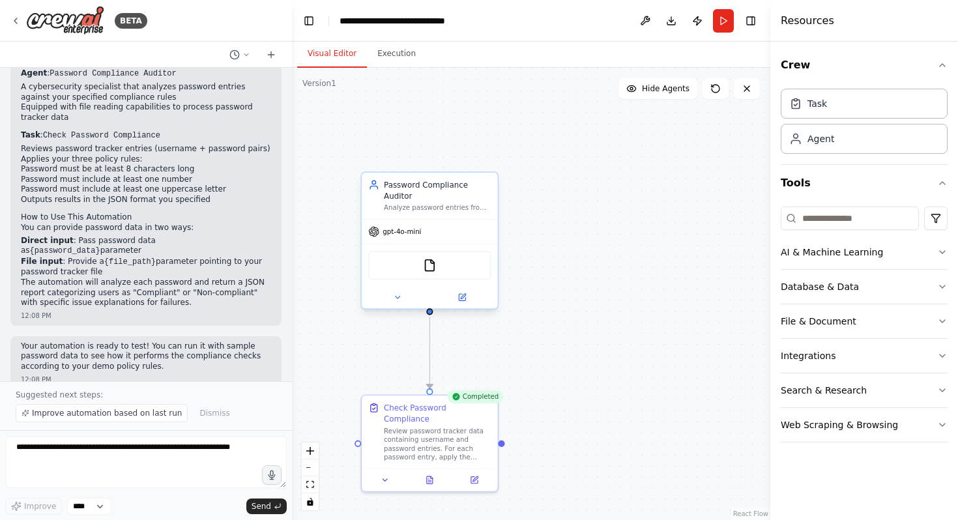
scroll to position [1162, 0]
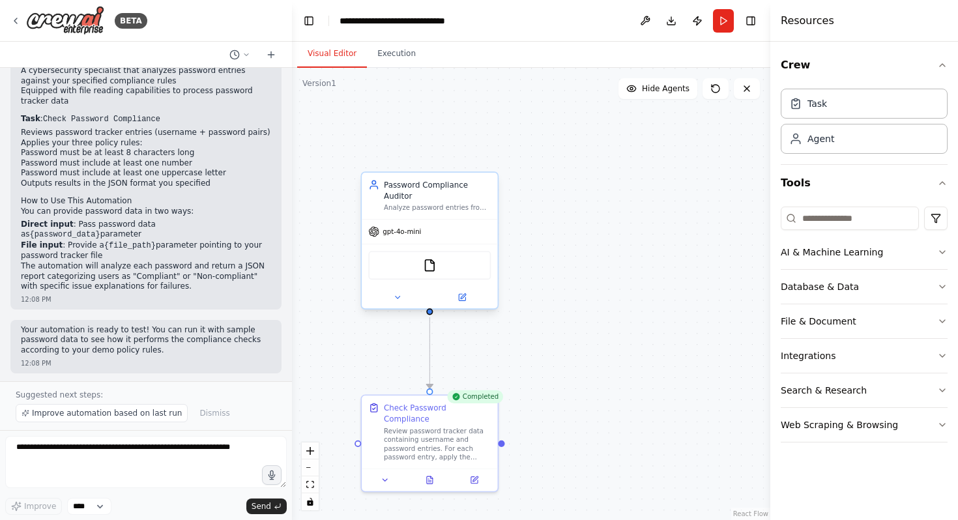
click at [468, 401] on div "Completed" at bounding box center [475, 397] width 56 height 13
click at [839, 138] on div "Agent" at bounding box center [864, 138] width 167 height 30
click at [824, 143] on div "Agent" at bounding box center [821, 138] width 27 height 13
click at [820, 102] on div "Task" at bounding box center [818, 102] width 20 height 13
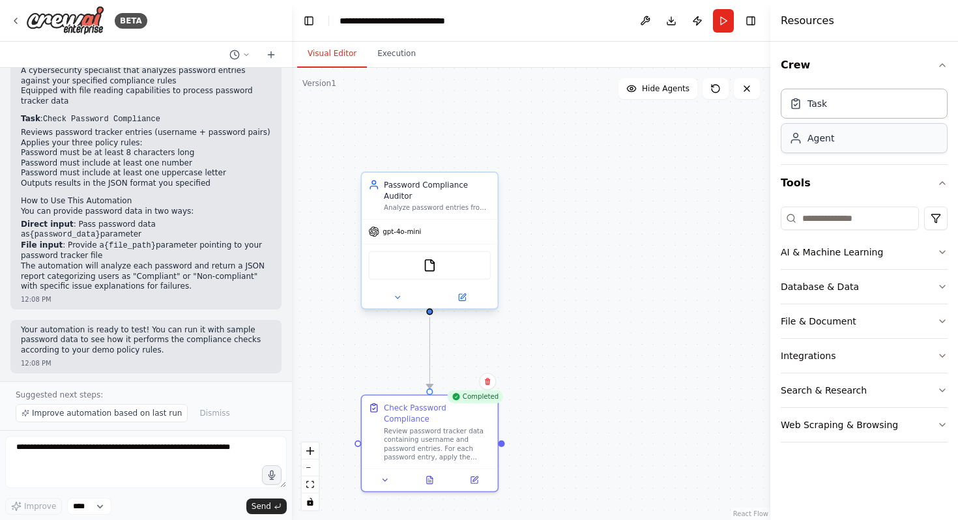
drag, startPoint x: 820, startPoint y: 103, endPoint x: 811, endPoint y: 149, distance: 47.1
click at [811, 149] on div "Task Agent" at bounding box center [864, 118] width 167 height 70
click at [880, 65] on button "Crew" at bounding box center [864, 65] width 167 height 37
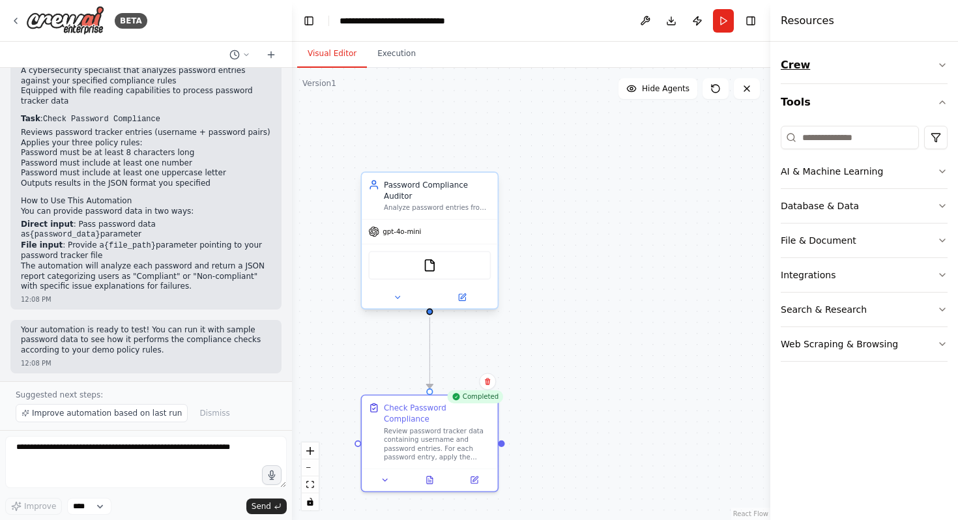
click at [880, 65] on button "Crew" at bounding box center [864, 65] width 167 height 37
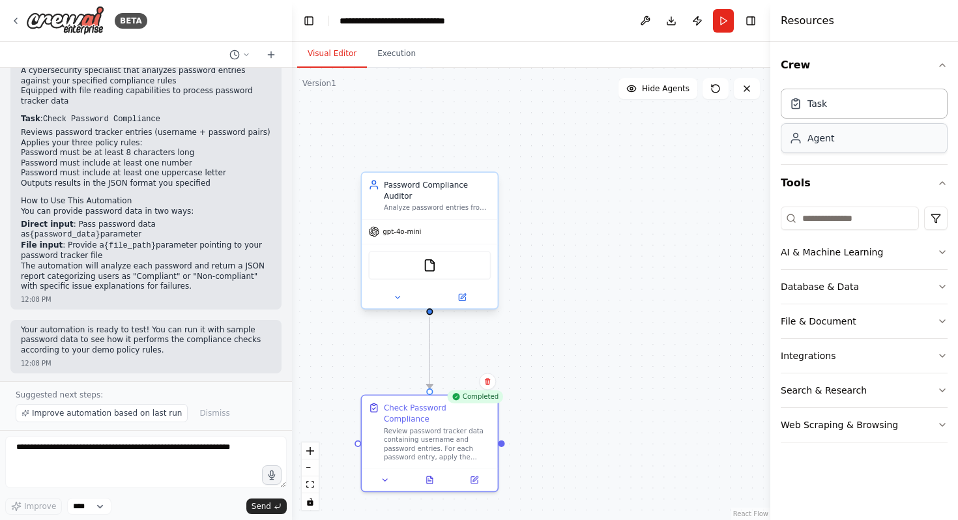
click at [866, 149] on div "Agent" at bounding box center [864, 138] width 167 height 30
click at [392, 49] on button "Execution" at bounding box center [396, 53] width 59 height 27
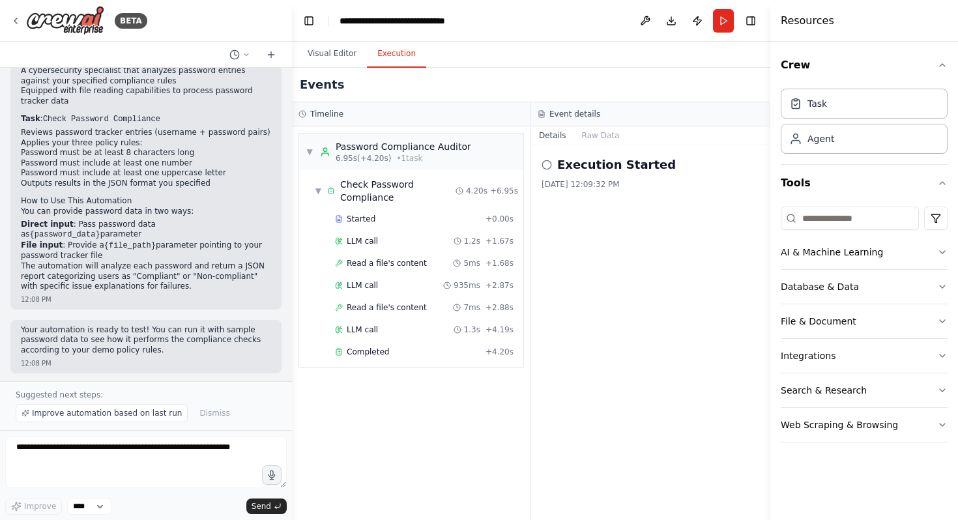
click at [542, 163] on icon at bounding box center [547, 165] width 10 height 10
click at [548, 170] on div "Execution Started" at bounding box center [651, 165] width 218 height 18
click at [544, 169] on icon at bounding box center [547, 165] width 10 height 10
click at [597, 133] on button "Raw Data" at bounding box center [600, 135] width 53 height 18
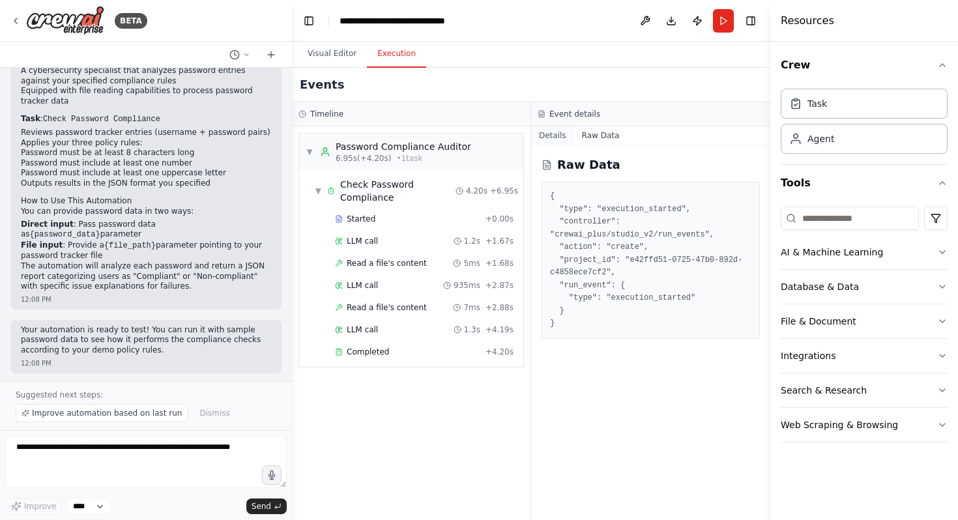
click at [543, 134] on button "Details" at bounding box center [552, 135] width 43 height 18
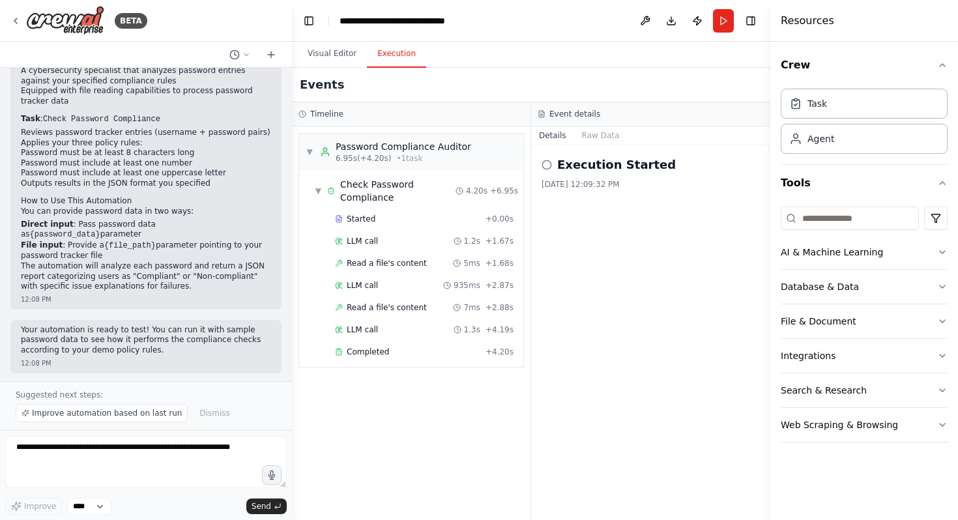
click at [546, 166] on icon at bounding box center [547, 165] width 10 height 10
click at [321, 55] on button "Visual Editor" at bounding box center [332, 53] width 70 height 27
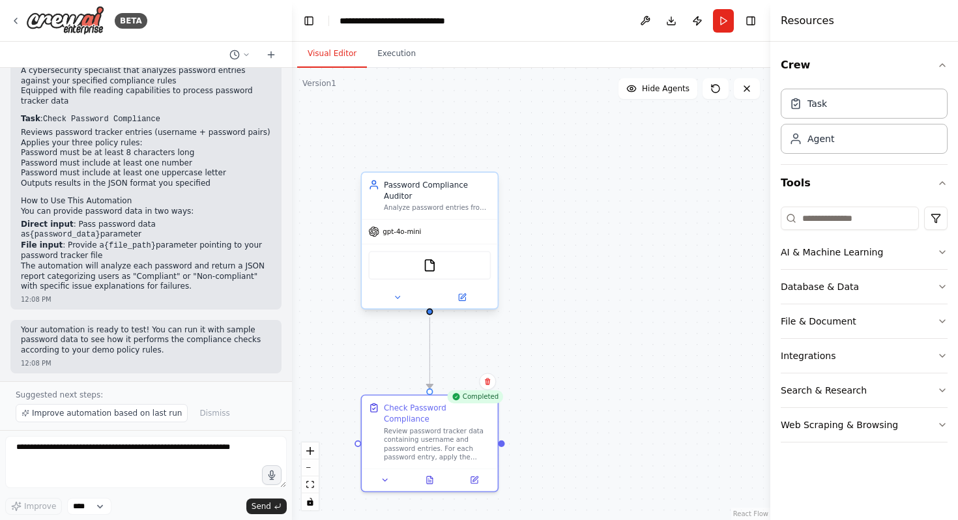
click at [459, 220] on div "gpt-4o-mini" at bounding box center [430, 232] width 136 height 24
click at [441, 424] on div "Review password tracker data containing username and password entries. For each…" at bounding box center [437, 441] width 107 height 35
click at [385, 54] on button "Execution" at bounding box center [396, 53] width 59 height 27
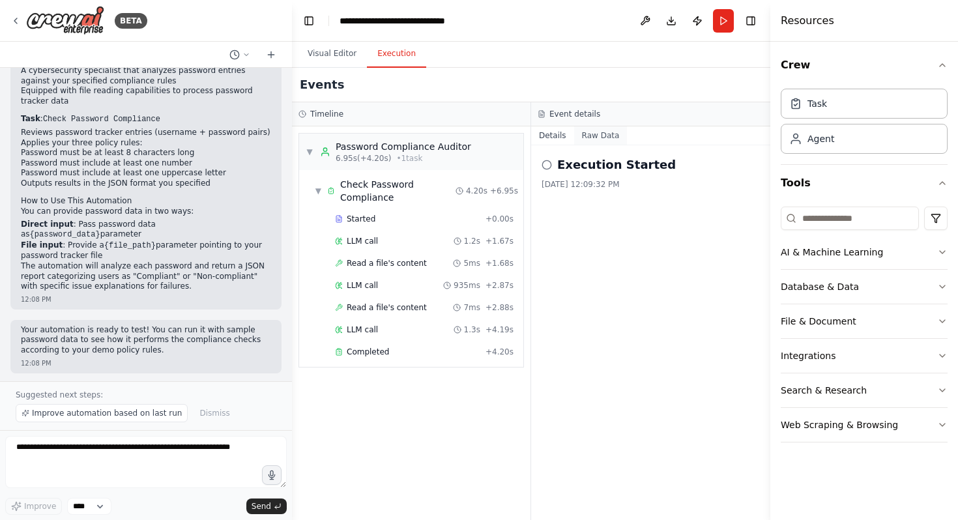
click at [613, 141] on button "Raw Data" at bounding box center [600, 135] width 53 height 18
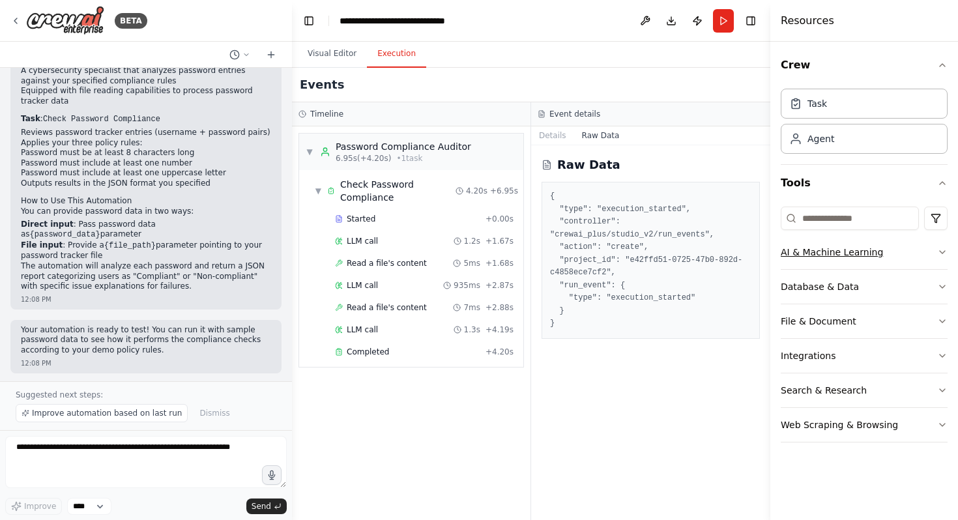
click at [884, 252] on button "AI & Machine Learning" at bounding box center [864, 252] width 167 height 34
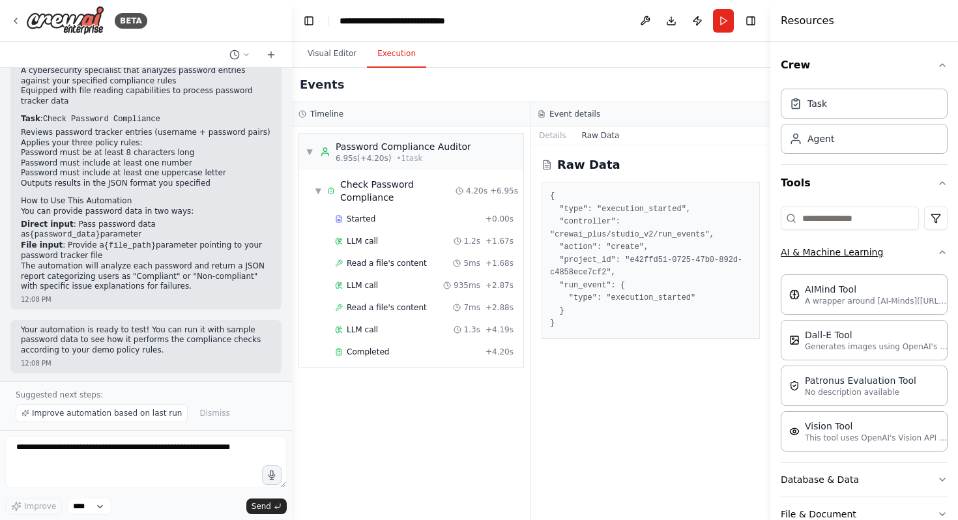
click at [884, 252] on button "AI & Machine Learning" at bounding box center [864, 252] width 167 height 34
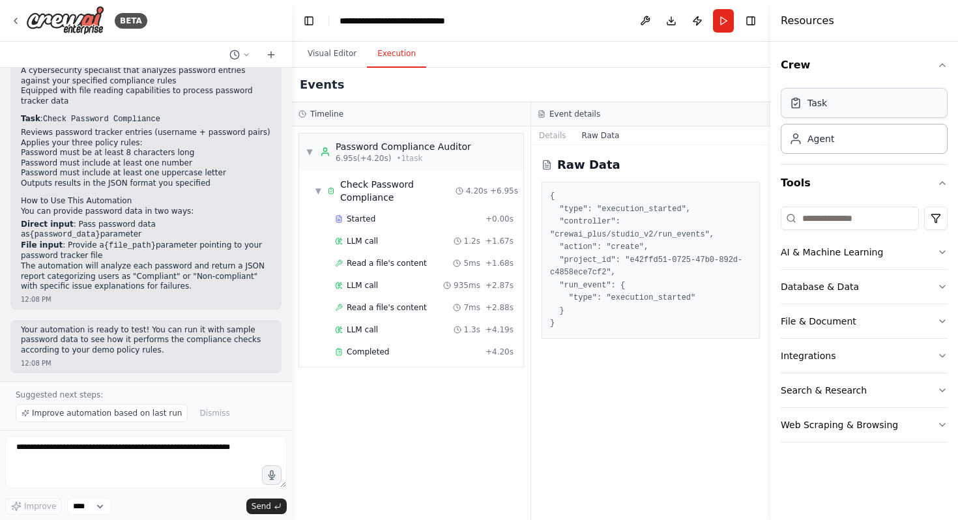
click at [796, 104] on icon at bounding box center [796, 102] width 13 height 13
drag, startPoint x: 796, startPoint y: 104, endPoint x: 866, endPoint y: 104, distance: 69.8
click at [866, 104] on div "Task" at bounding box center [864, 103] width 167 height 30
click at [748, 20] on button "Toggle Right Sidebar" at bounding box center [751, 21] width 18 height 18
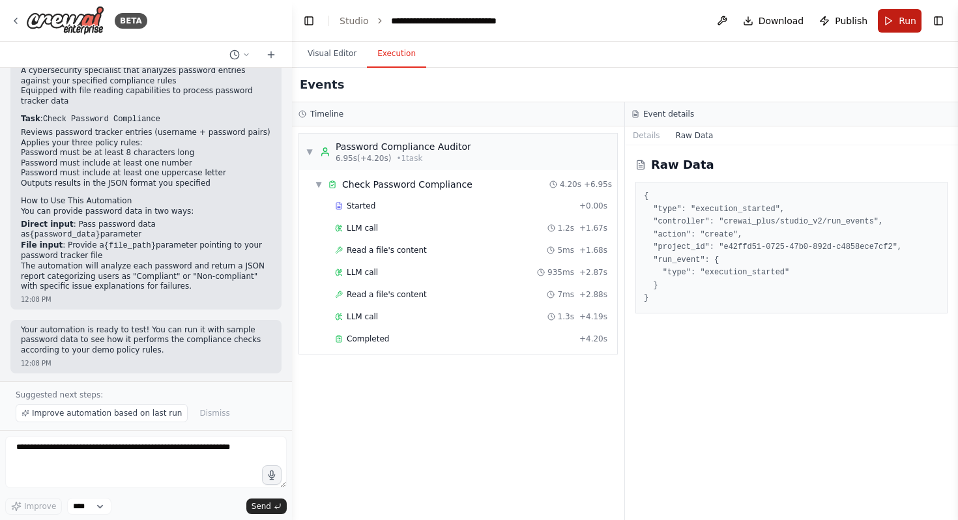
click at [898, 22] on button "Run" at bounding box center [900, 20] width 44 height 23
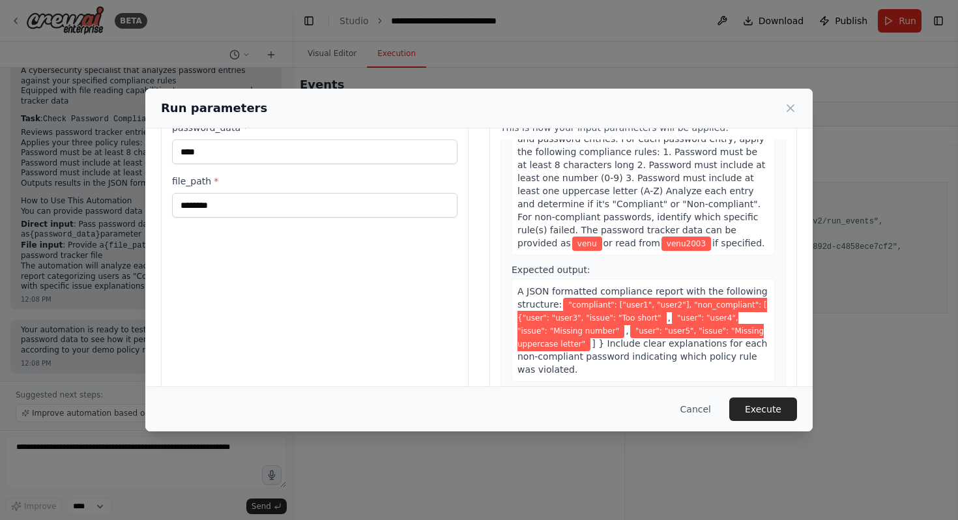
scroll to position [93, 0]
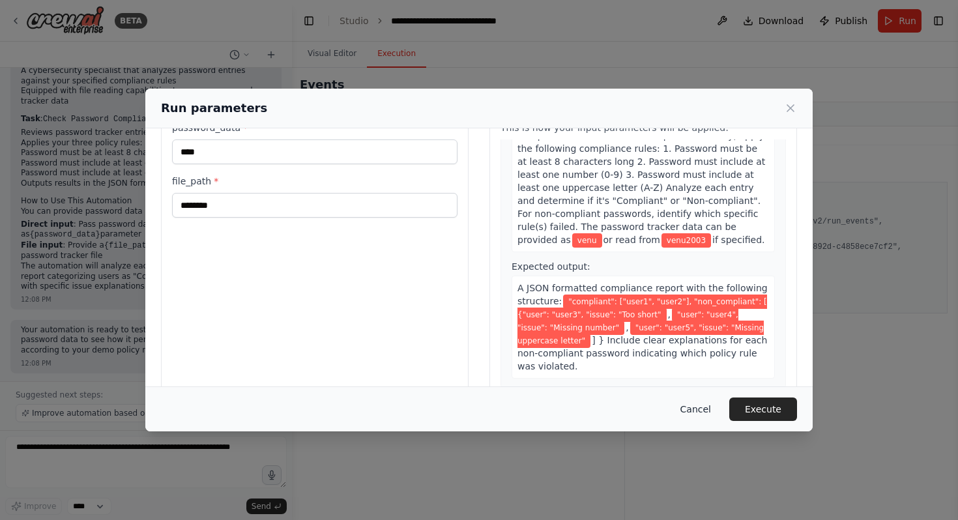
click at [692, 404] on button "Cancel" at bounding box center [696, 409] width 52 height 23
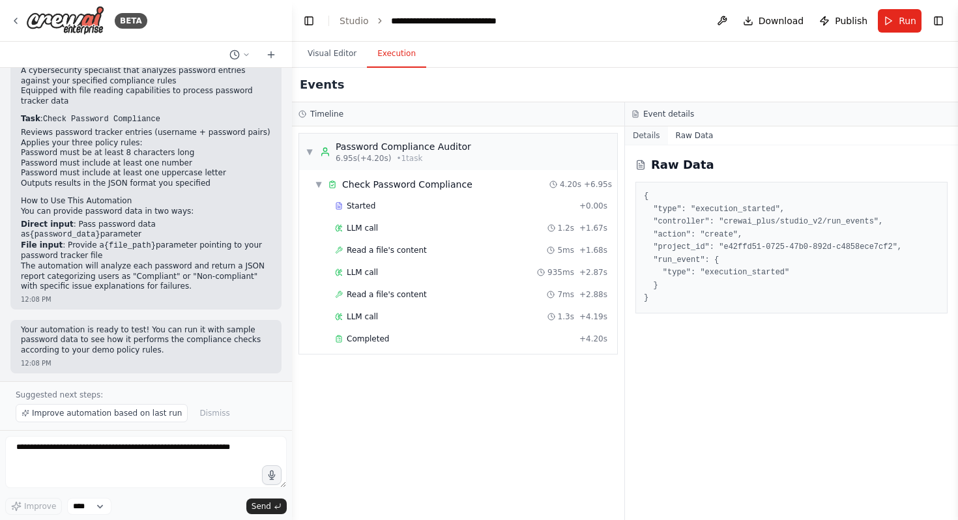
click at [653, 139] on button "Details" at bounding box center [646, 135] width 43 height 18
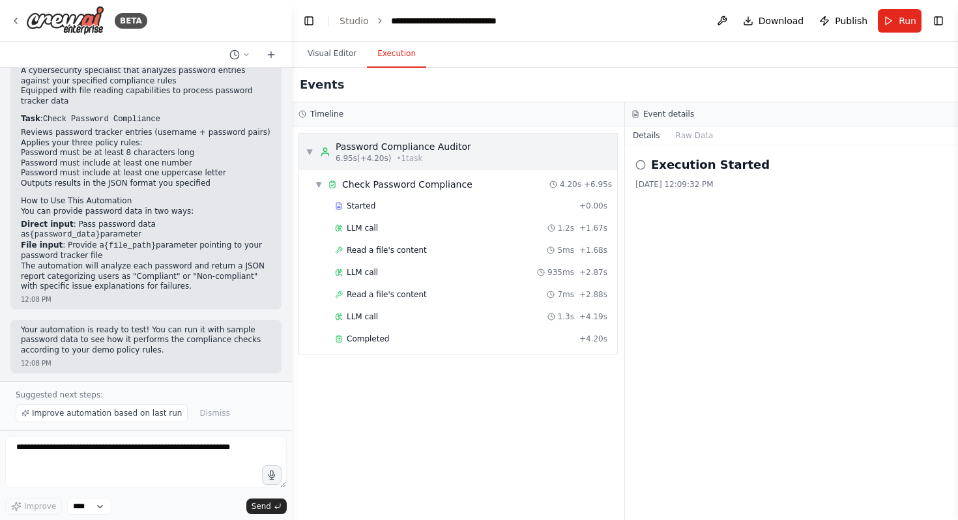
click at [308, 145] on div "▼ Password Compliance Auditor 6.95s (+4.20s) • 1 task" at bounding box center [389, 151] width 166 height 23
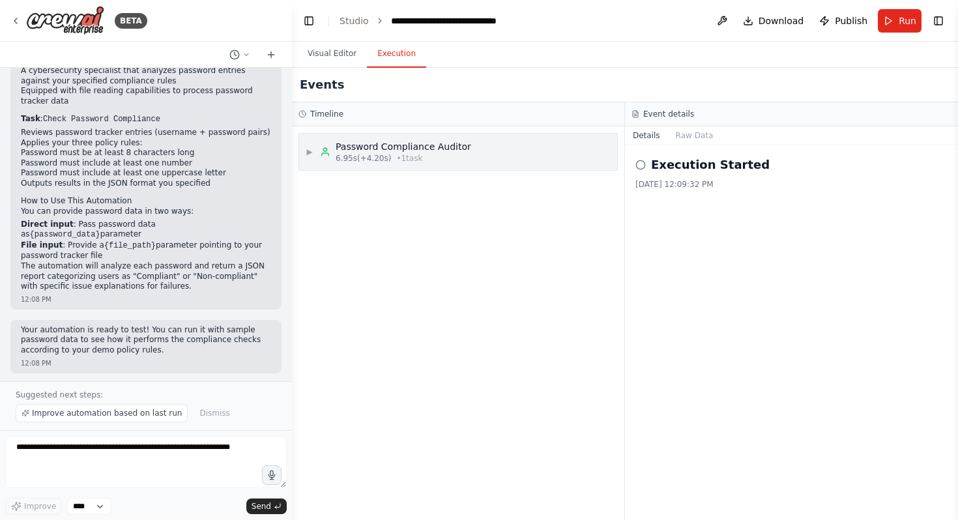
click at [308, 145] on div "▶ Password Compliance Auditor 6.95s (+4.20s) • 1 task" at bounding box center [389, 151] width 166 height 23
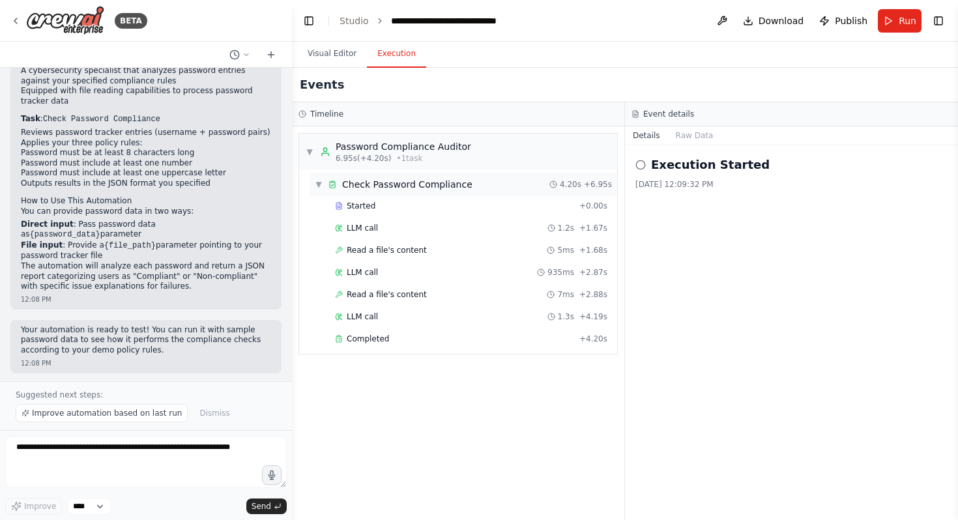
click at [319, 181] on span "▼" at bounding box center [319, 184] width 8 height 10
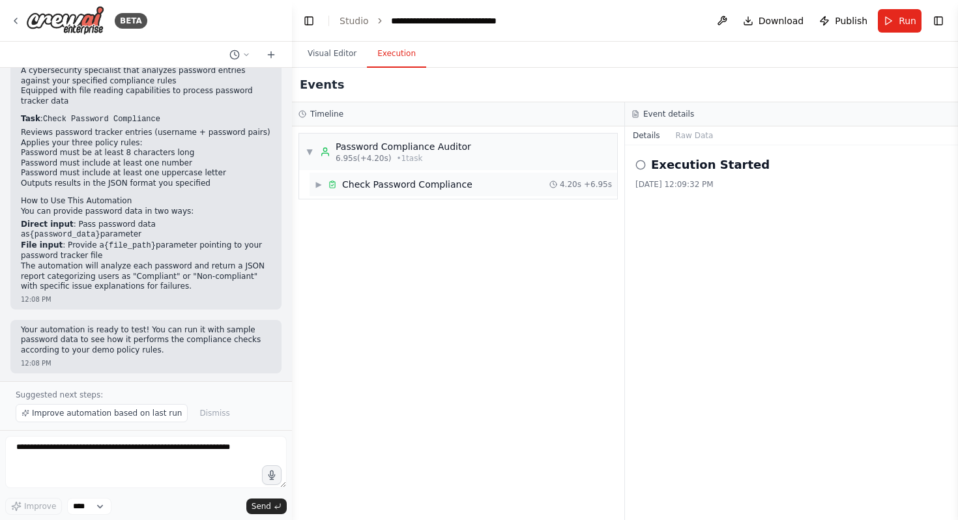
click at [319, 181] on span "▶" at bounding box center [319, 184] width 8 height 10
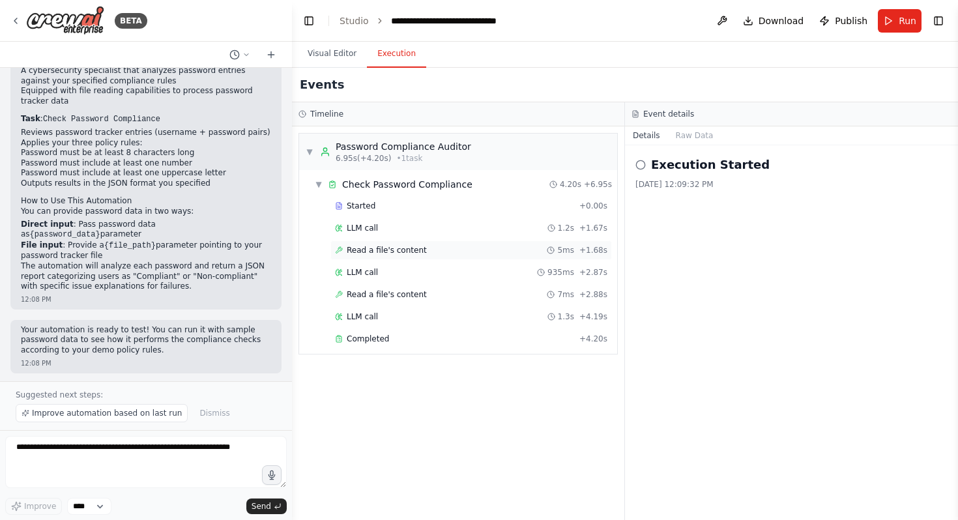
click at [359, 250] on span "Read a file's content" at bounding box center [387, 250] width 80 height 10
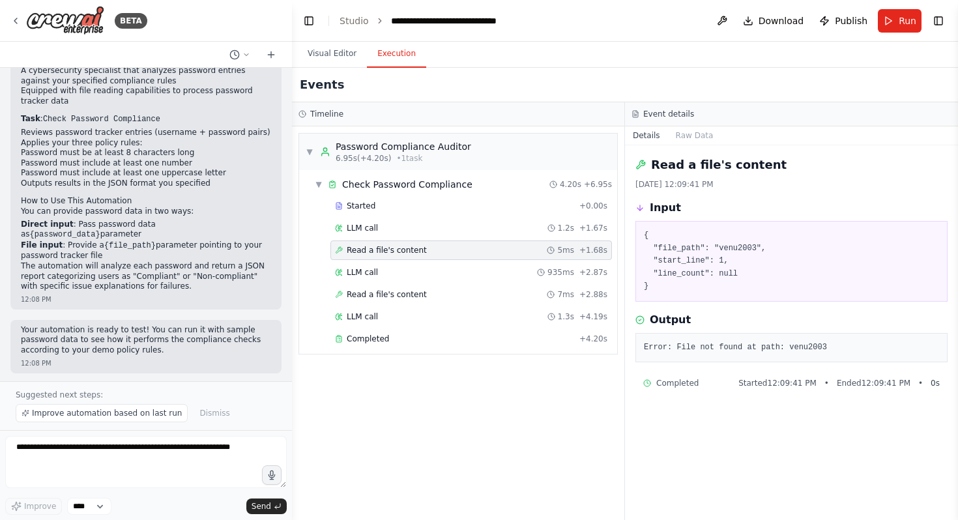
click at [360, 283] on div "Started + 0.00s LLM call 1.2s + 1.67s Read a file's content 5ms + 1.68s LLM cal…" at bounding box center [464, 273] width 308 height 155
click at [359, 218] on div "LLM call 1.2s + 1.67s" at bounding box center [472, 228] width 282 height 20
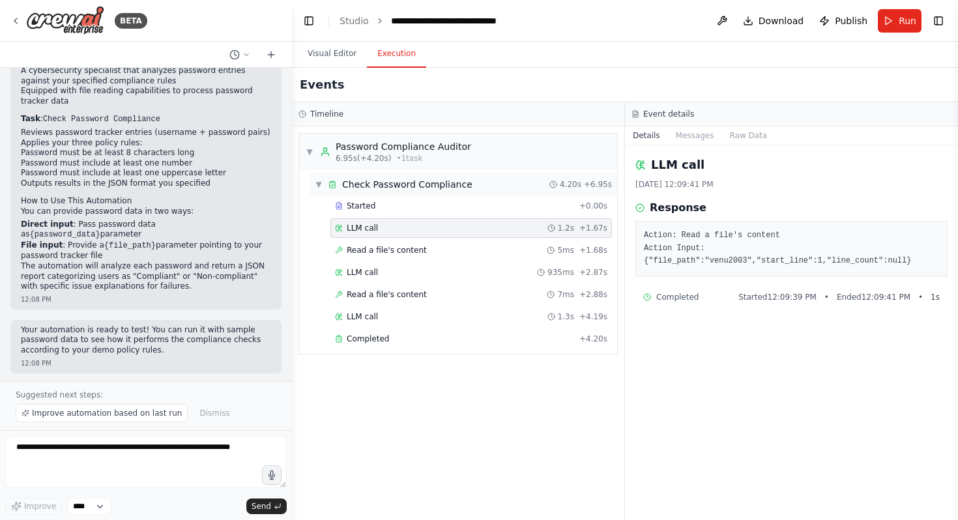
click at [365, 192] on div "▼ Check Password Compliance 4.20s + 6.95s" at bounding box center [464, 184] width 308 height 23
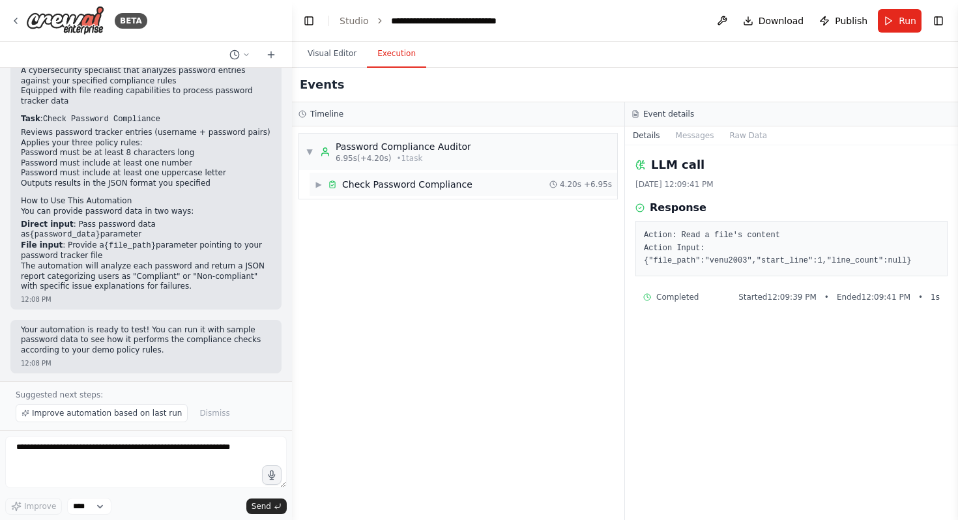
click at [359, 188] on div "Check Password Compliance" at bounding box center [407, 184] width 130 height 13
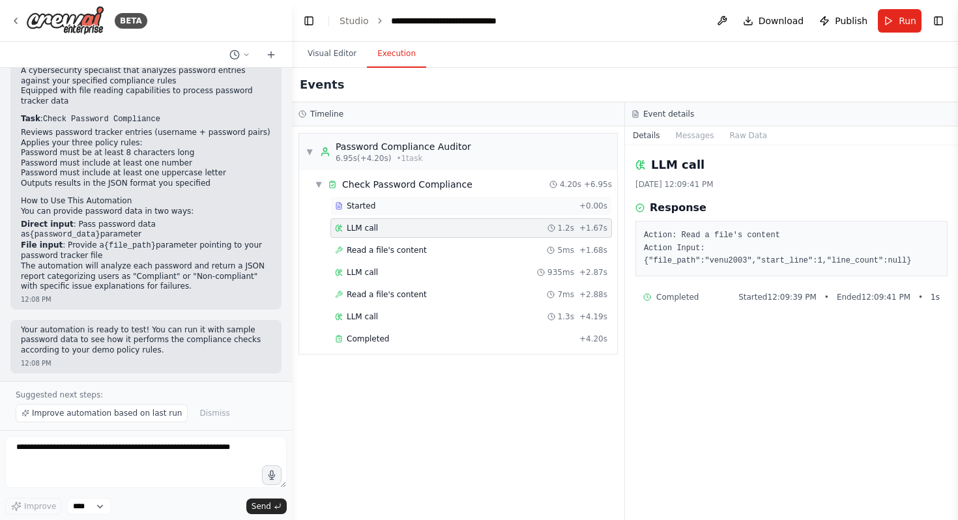
click at [344, 199] on div "Started + 0.00s" at bounding box center [472, 206] width 282 height 20
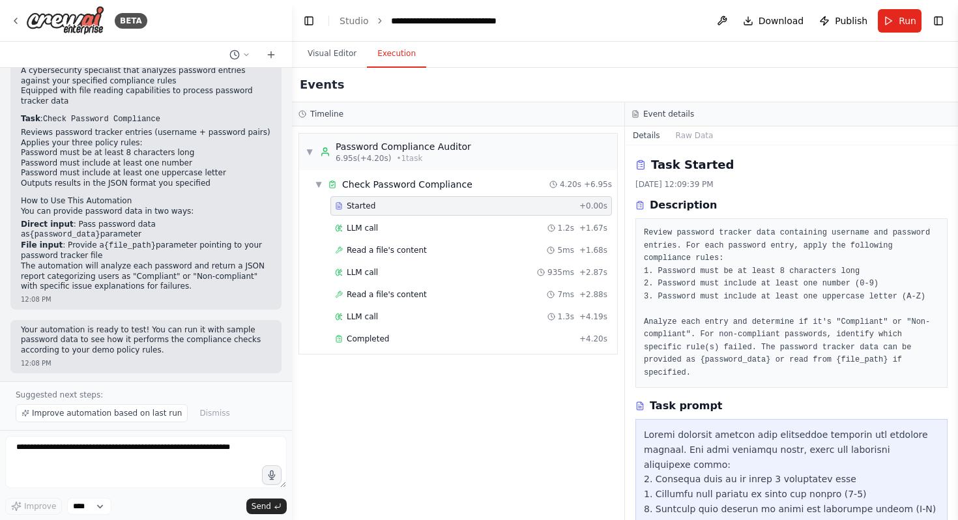
click at [310, 114] on div "Timeline" at bounding box center [458, 114] width 319 height 10
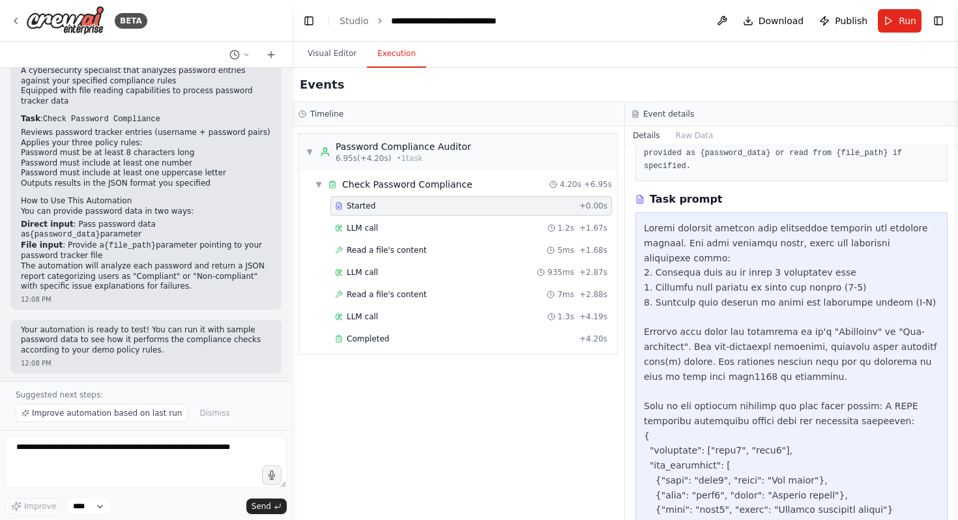
scroll to position [337, 0]
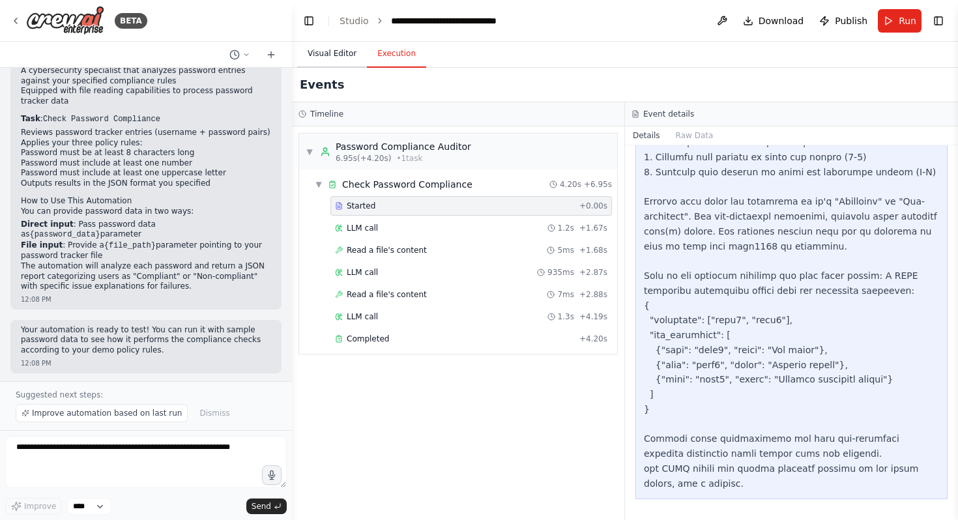
click at [316, 53] on button "Visual Editor" at bounding box center [332, 53] width 70 height 27
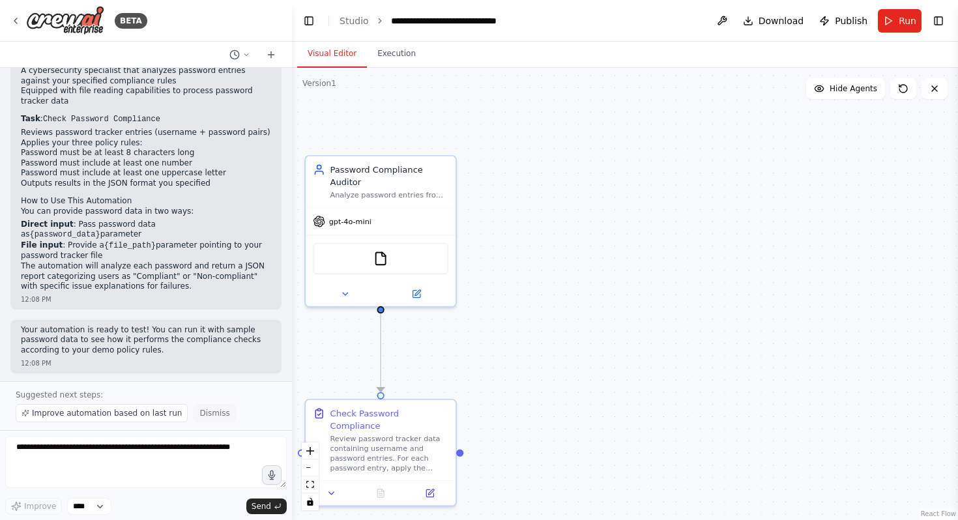
click at [202, 411] on span "Dismiss" at bounding box center [214, 413] width 30 height 10
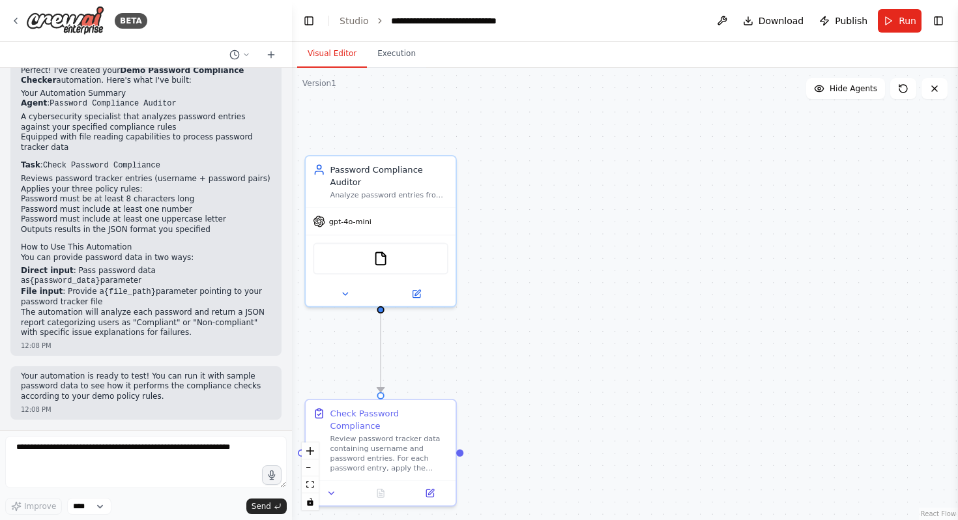
scroll to position [1113, 0]
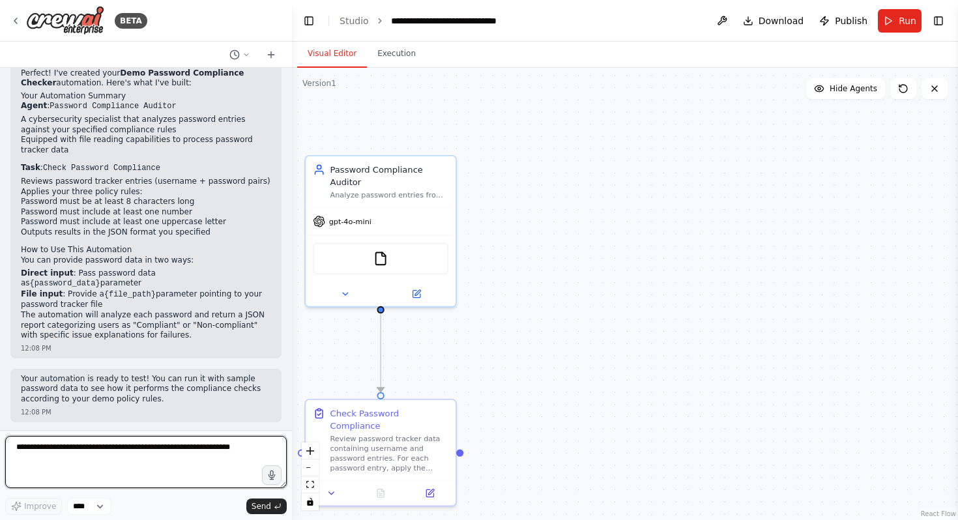
click at [159, 456] on textarea at bounding box center [146, 462] width 282 height 52
click at [932, 93] on icon at bounding box center [935, 88] width 10 height 10
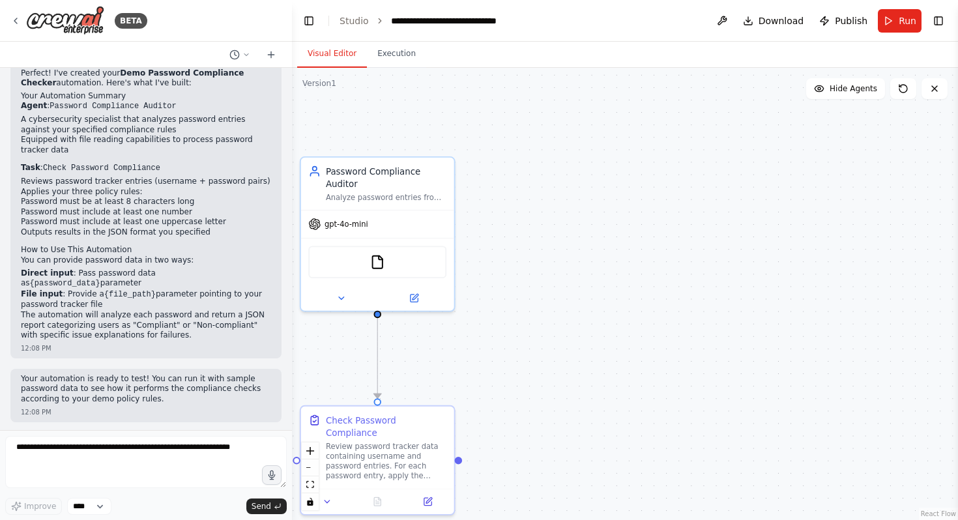
click at [8, 23] on div "BETA" at bounding box center [146, 21] width 292 height 42
click at [18, 24] on icon at bounding box center [15, 21] width 10 height 10
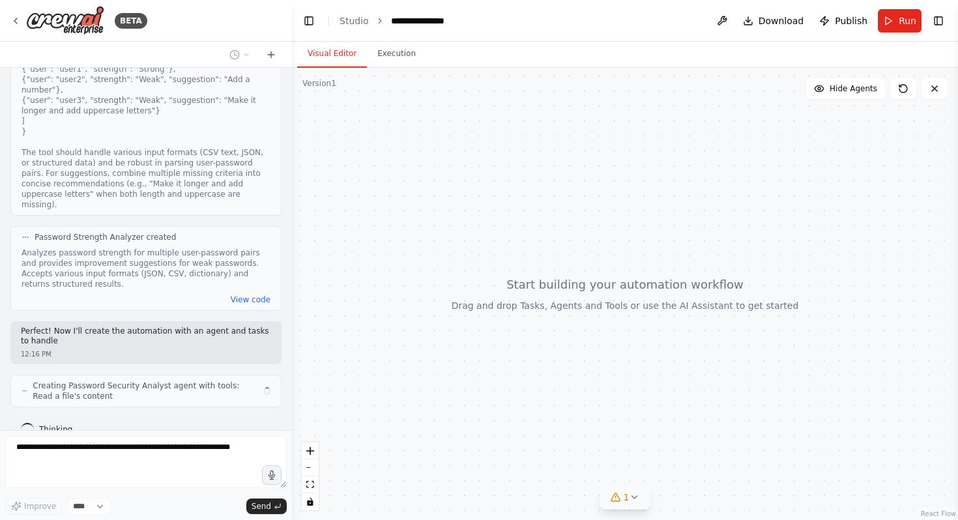
scroll to position [565, 0]
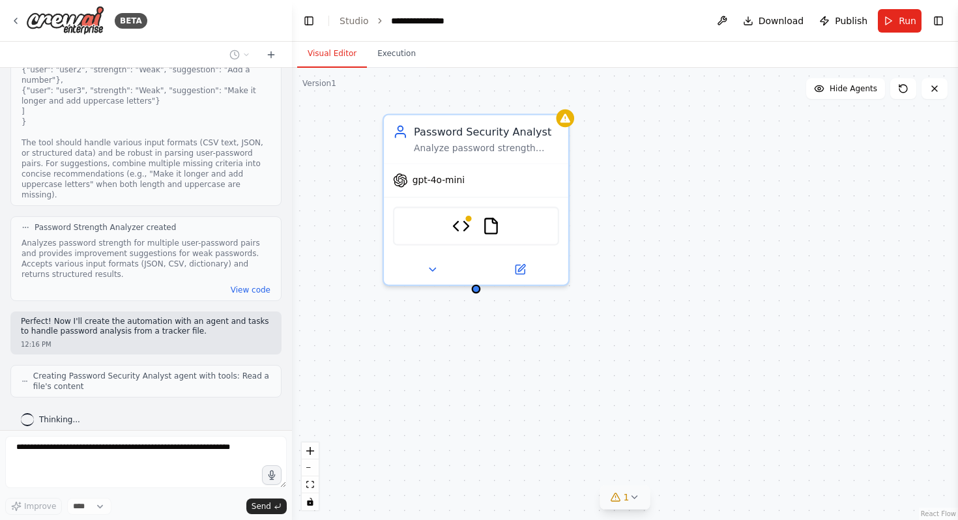
click at [630, 494] on icon at bounding box center [634, 497] width 10 height 10
click at [729, 436] on icon at bounding box center [734, 438] width 10 height 10
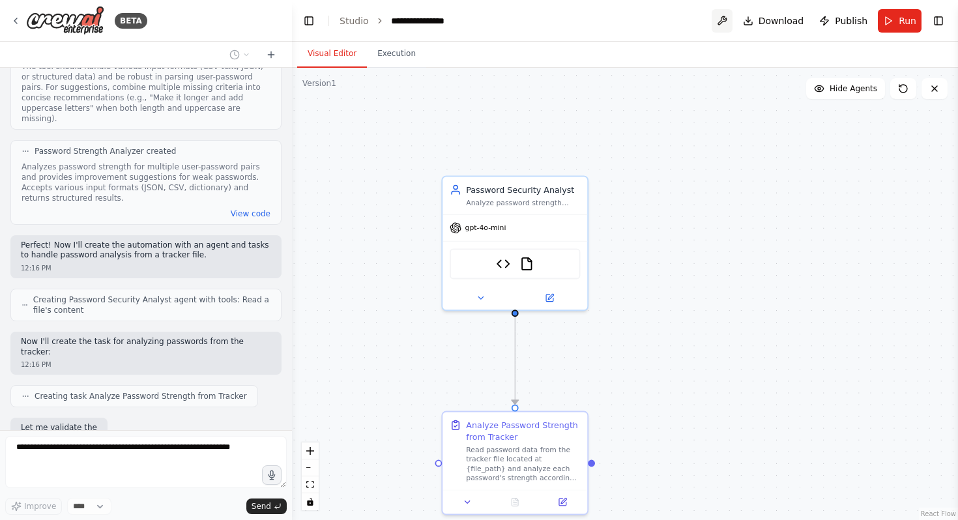
scroll to position [717, 0]
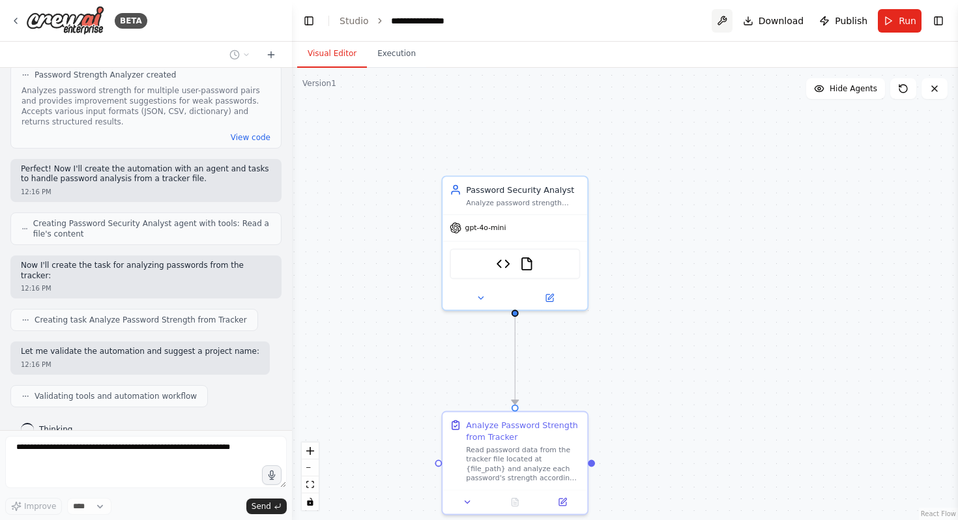
click at [727, 23] on button at bounding box center [722, 20] width 21 height 23
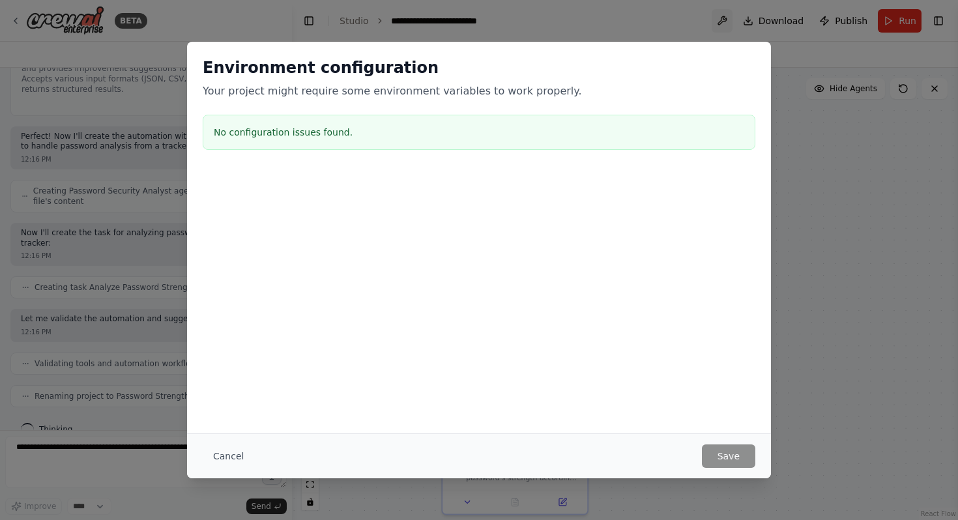
click at [727, 23] on div "Environment configuration Your project might require some environment variables…" at bounding box center [479, 260] width 958 height 520
click at [229, 457] on button "Cancel" at bounding box center [229, 456] width 52 height 23
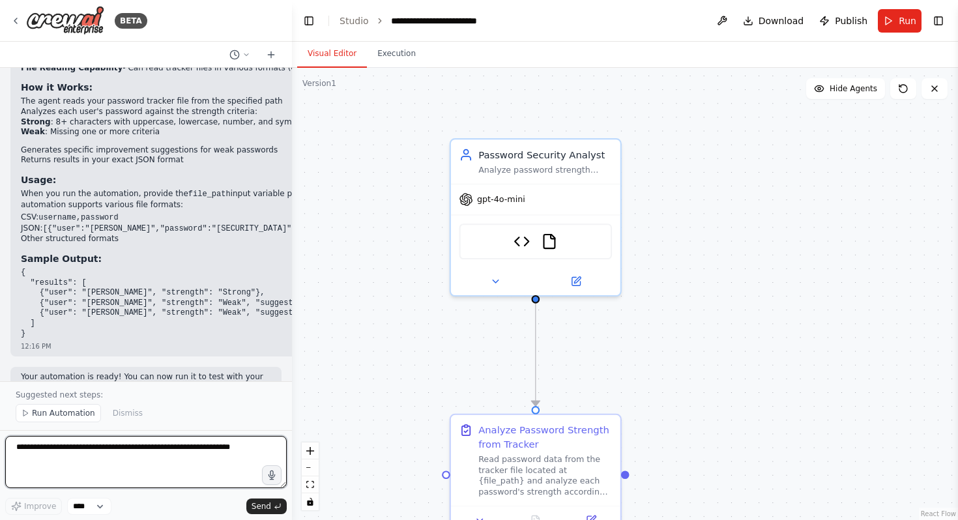
scroll to position [1214, 0]
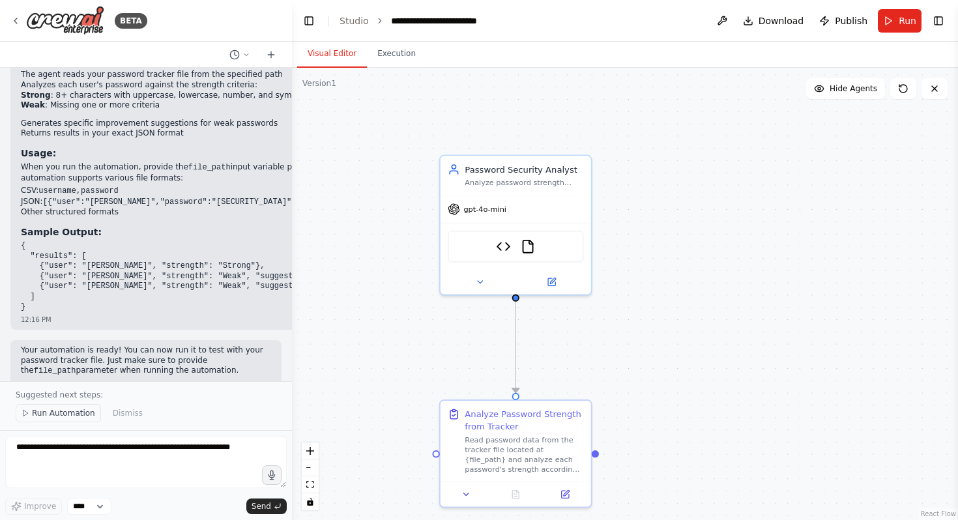
click at [65, 406] on button "Run Automation" at bounding box center [58, 413] width 85 height 18
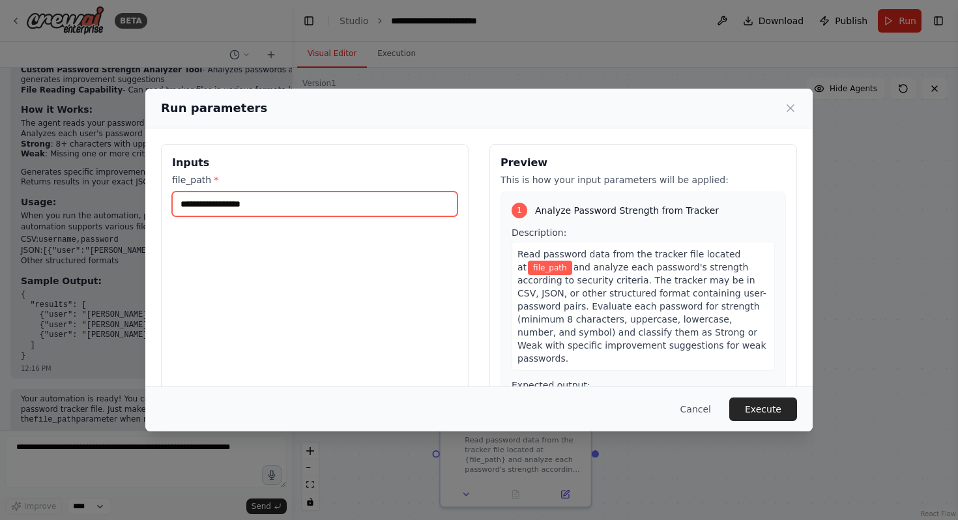
click at [376, 211] on input "file_path *" at bounding box center [315, 204] width 286 height 25
click at [698, 413] on button "Cancel" at bounding box center [696, 409] width 52 height 23
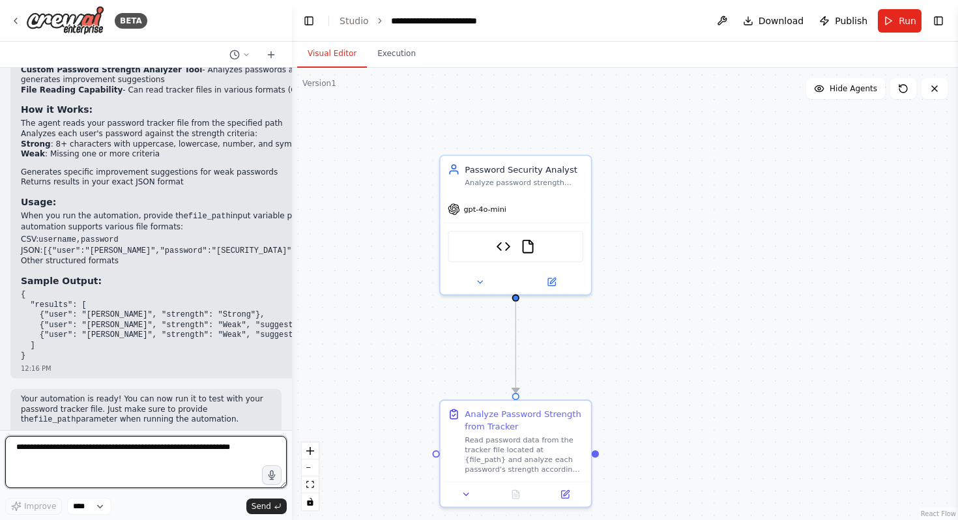
click at [96, 471] on textarea at bounding box center [146, 462] width 282 height 52
type textarea "**********"
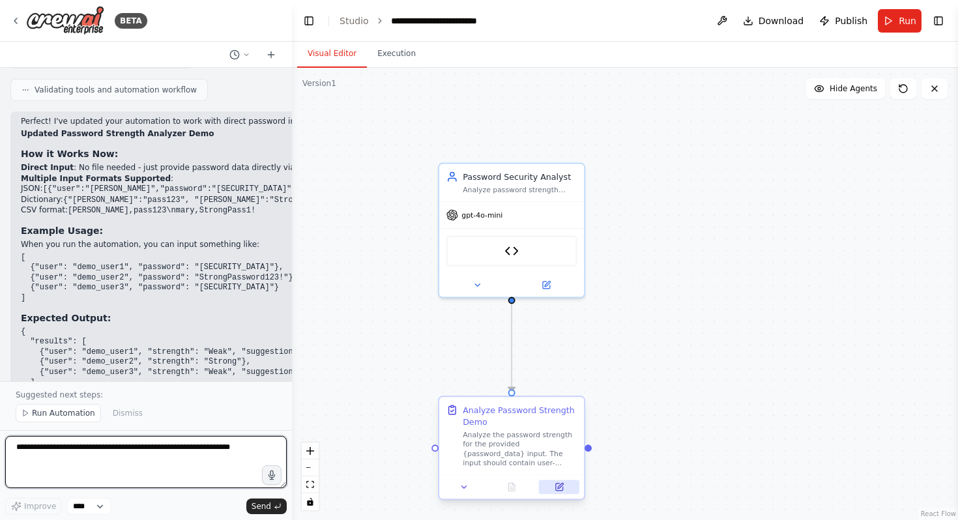
scroll to position [2003, 0]
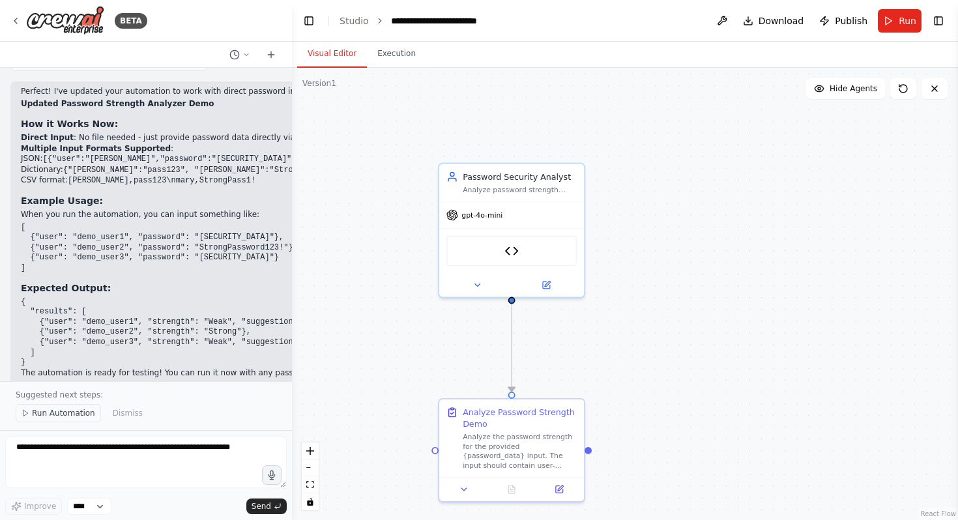
click at [60, 416] on span "Run Automation" at bounding box center [63, 413] width 63 height 10
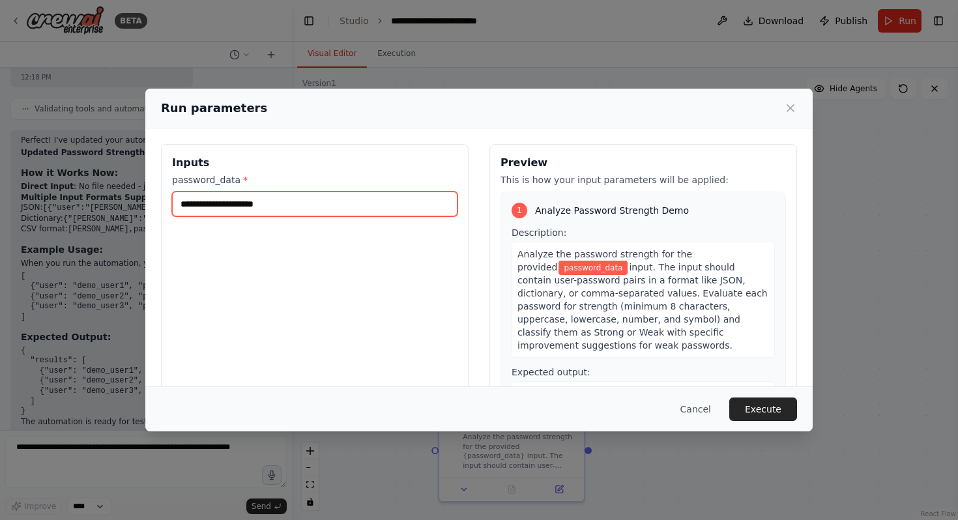
click at [284, 199] on input "password_data *" at bounding box center [315, 204] width 286 height 25
type input "*********"
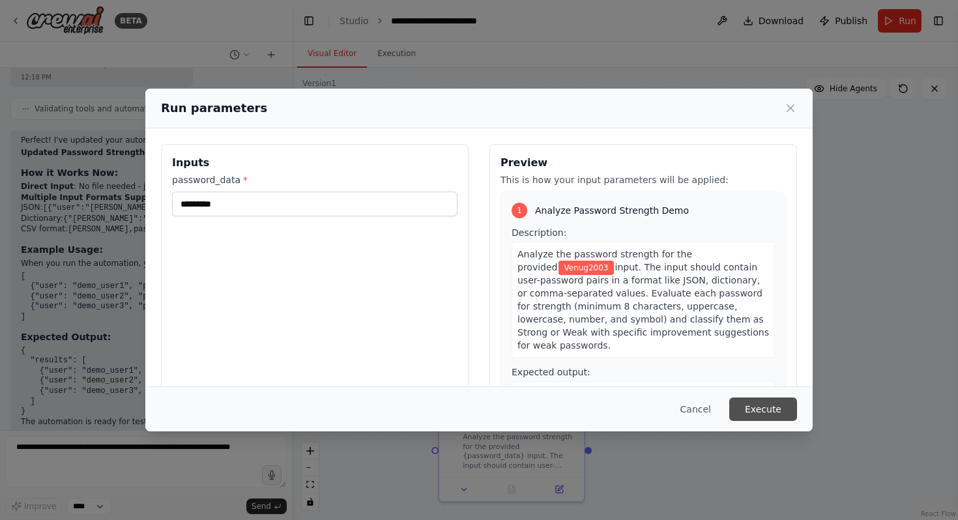
click at [772, 405] on button "Execute" at bounding box center [764, 409] width 68 height 23
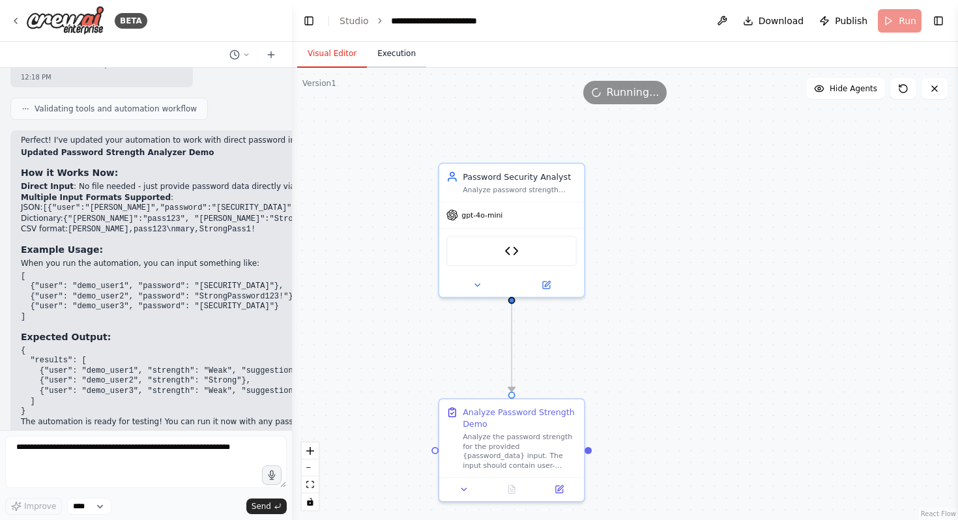
click at [406, 61] on button "Execution" at bounding box center [396, 53] width 59 height 27
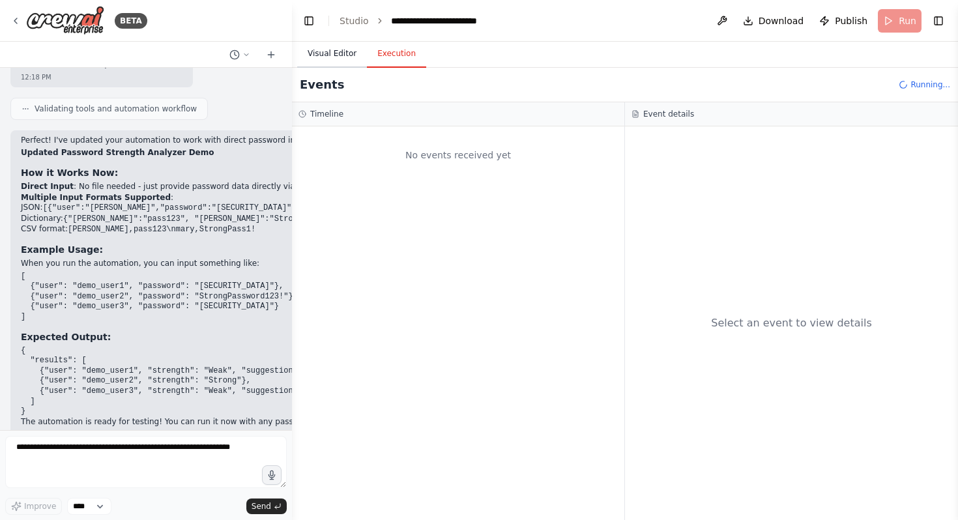
click at [335, 58] on button "Visual Editor" at bounding box center [332, 53] width 70 height 27
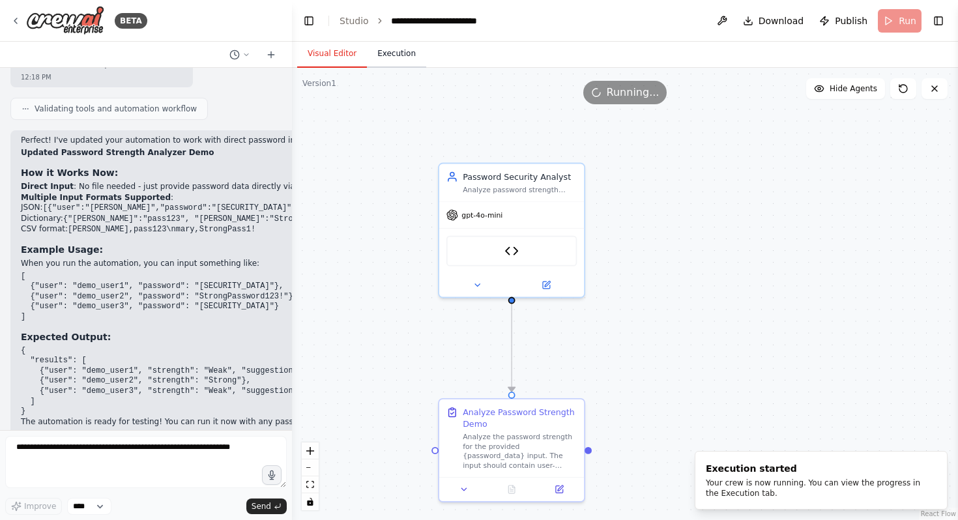
click at [385, 59] on button "Execution" at bounding box center [396, 53] width 59 height 27
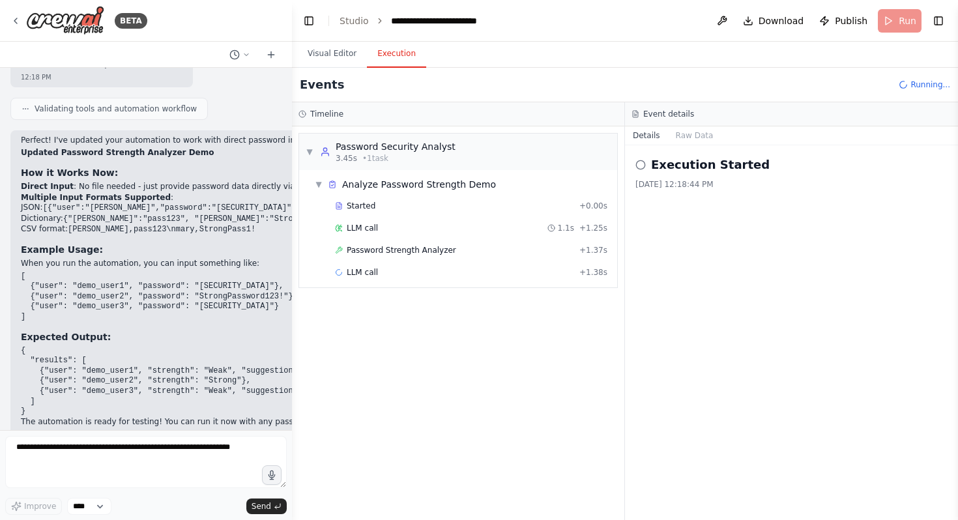
scroll to position [2003, 0]
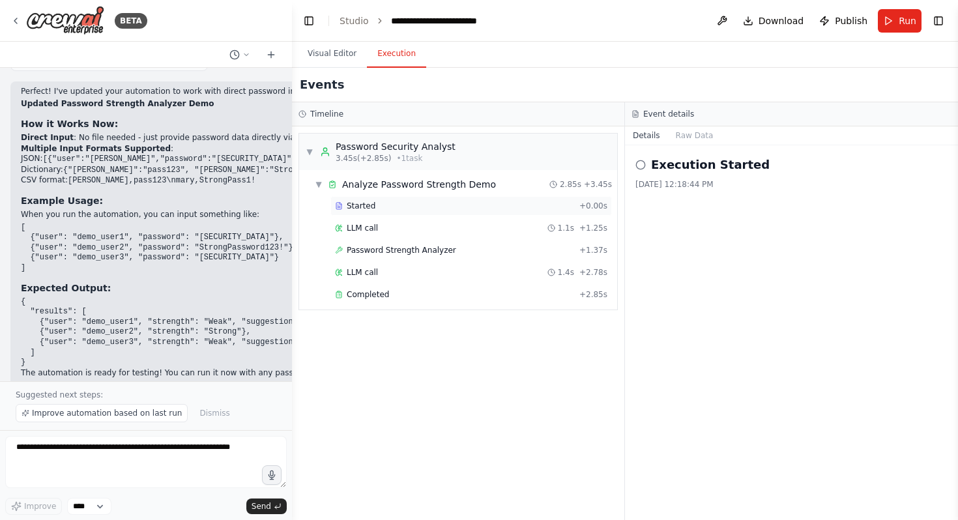
click at [440, 203] on div "Started" at bounding box center [454, 206] width 239 height 10
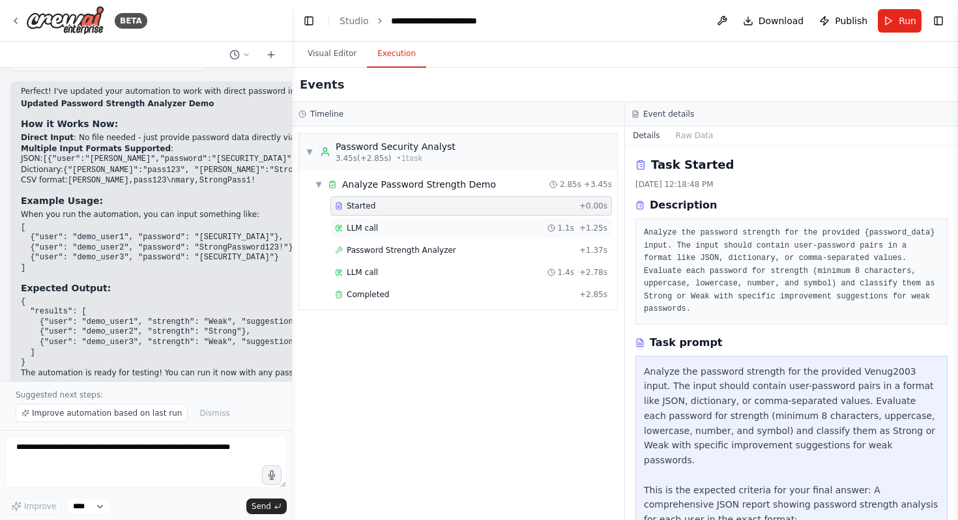
click at [445, 224] on div "LLM call 1.1s + 1.25s" at bounding box center [471, 228] width 273 height 10
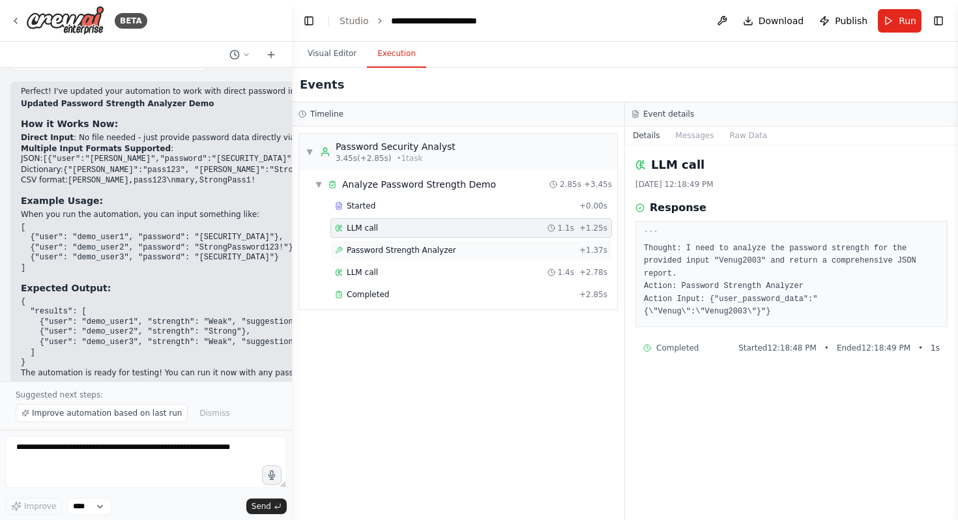
click at [434, 247] on span "Password Strength Analyzer" at bounding box center [402, 250] width 110 height 10
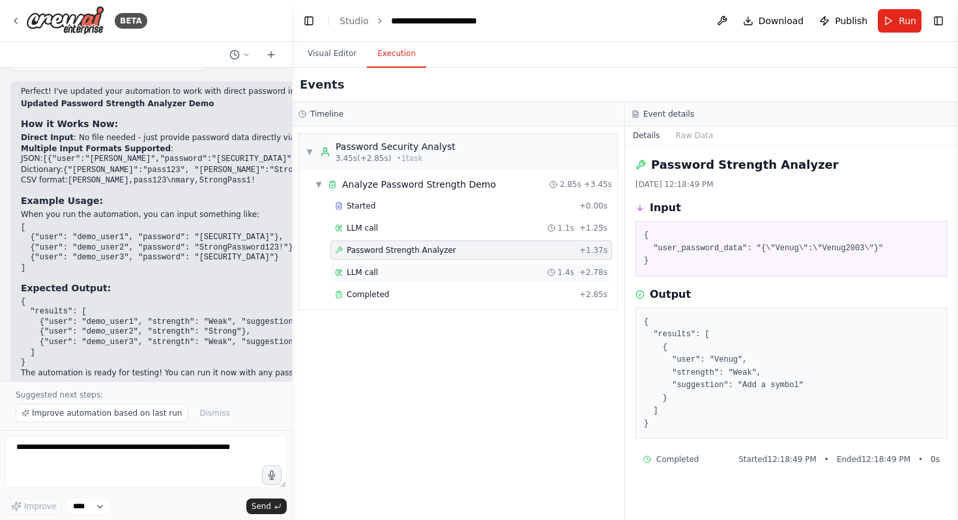
click at [492, 269] on div "LLM call 1.4s + 2.78s" at bounding box center [471, 272] width 273 height 10
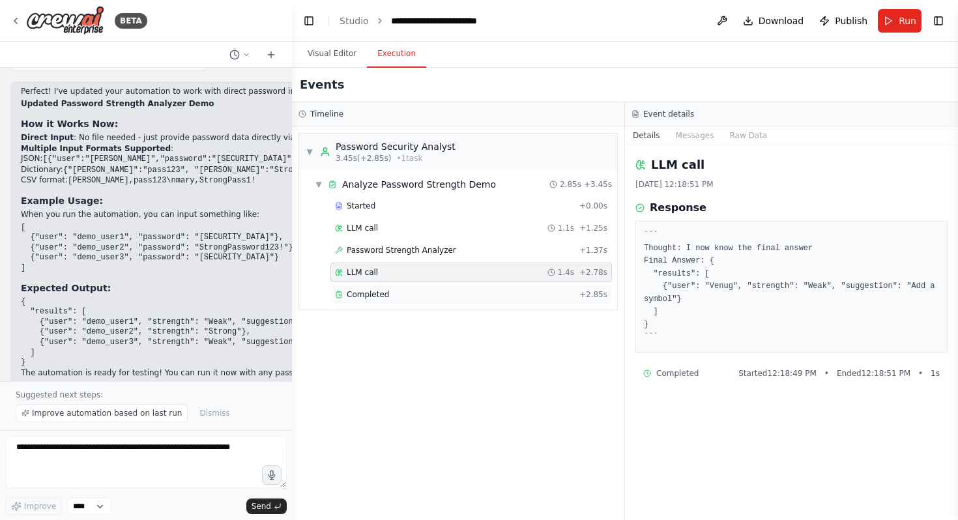
click at [477, 285] on div "Completed + 2.85s" at bounding box center [472, 295] width 282 height 20
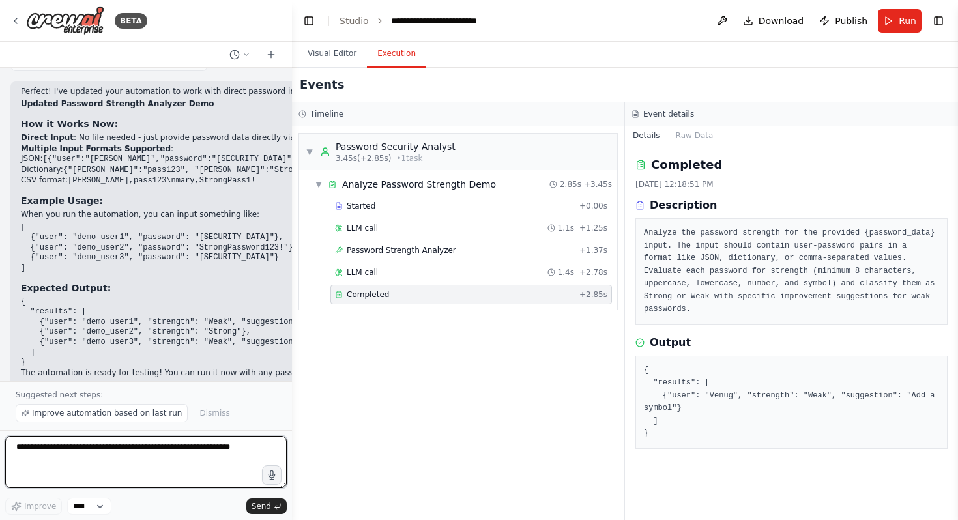
click at [158, 450] on textarea at bounding box center [146, 462] width 282 height 52
type textarea "**********"
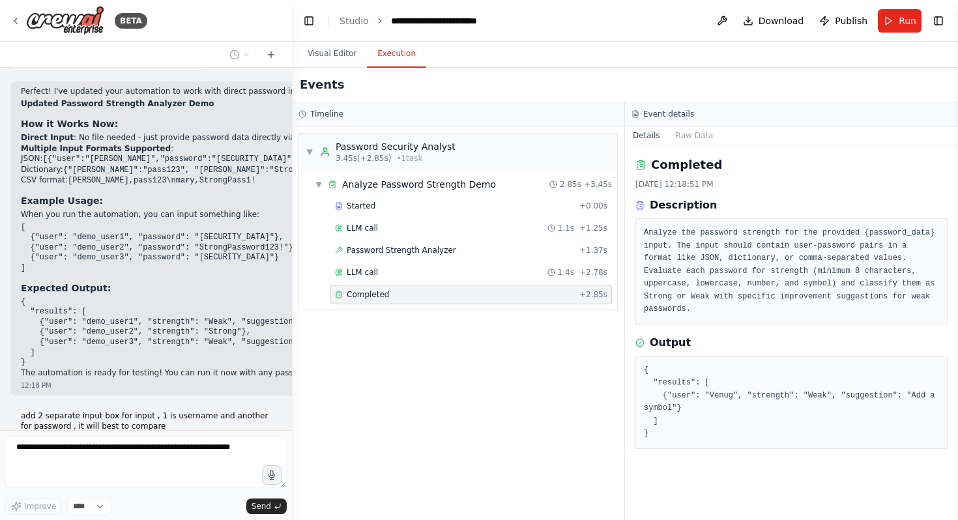
scroll to position [2042, 0]
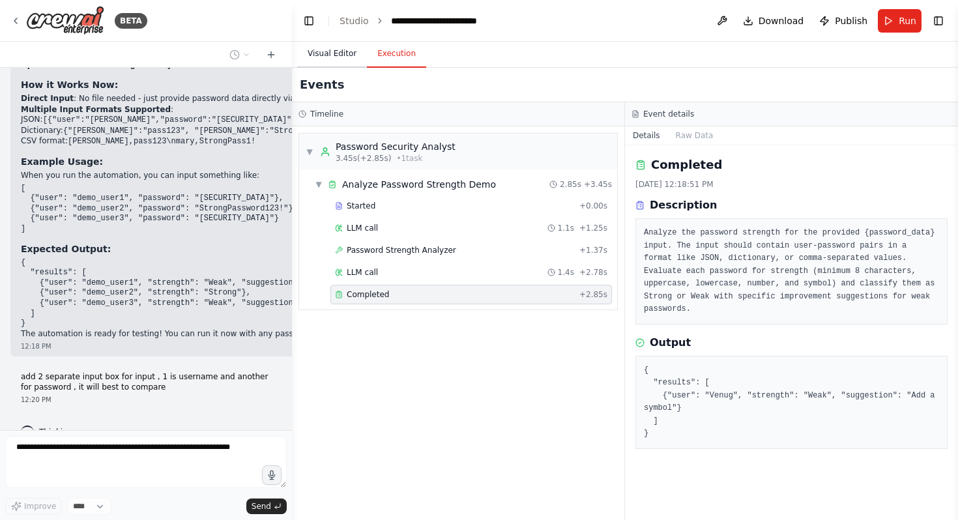
click at [312, 55] on button "Visual Editor" at bounding box center [332, 53] width 70 height 27
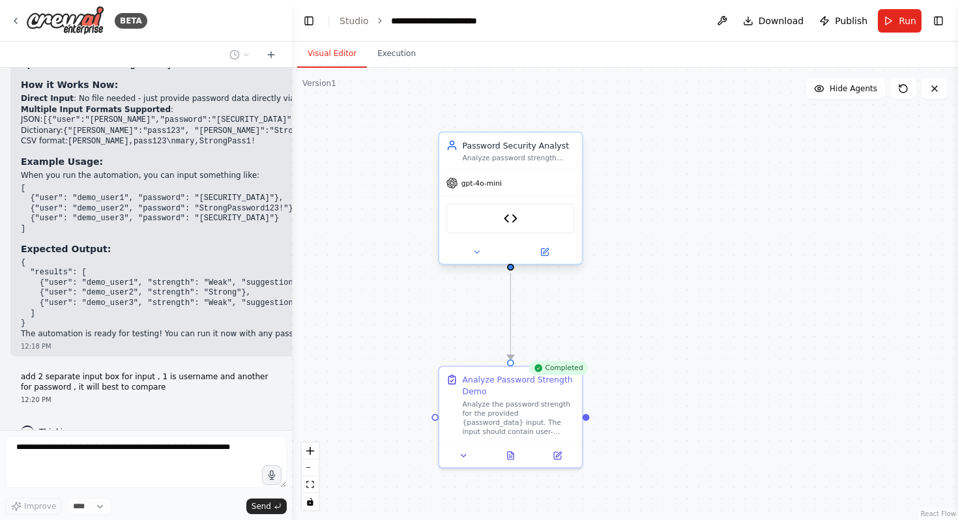
click at [515, 228] on div "Password Strength Analyzer" at bounding box center [511, 218] width 129 height 30
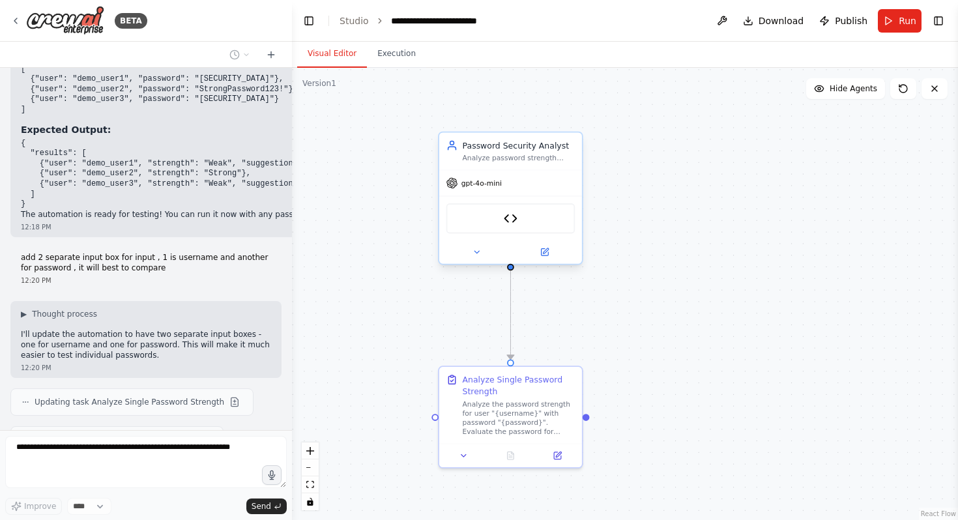
scroll to position [2199, 0]
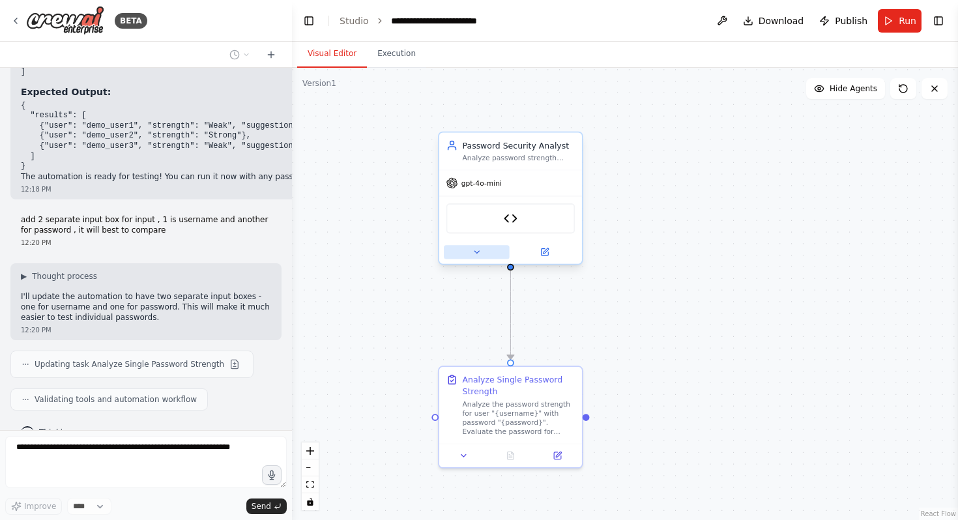
click at [484, 255] on button at bounding box center [477, 252] width 66 height 14
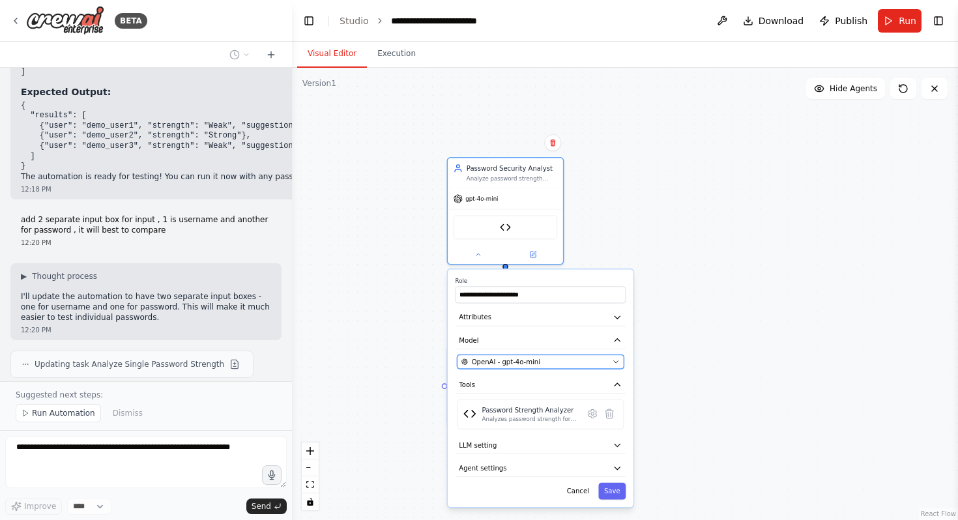
click at [584, 368] on button "OpenAI - gpt-4o-mini" at bounding box center [540, 362] width 167 height 14
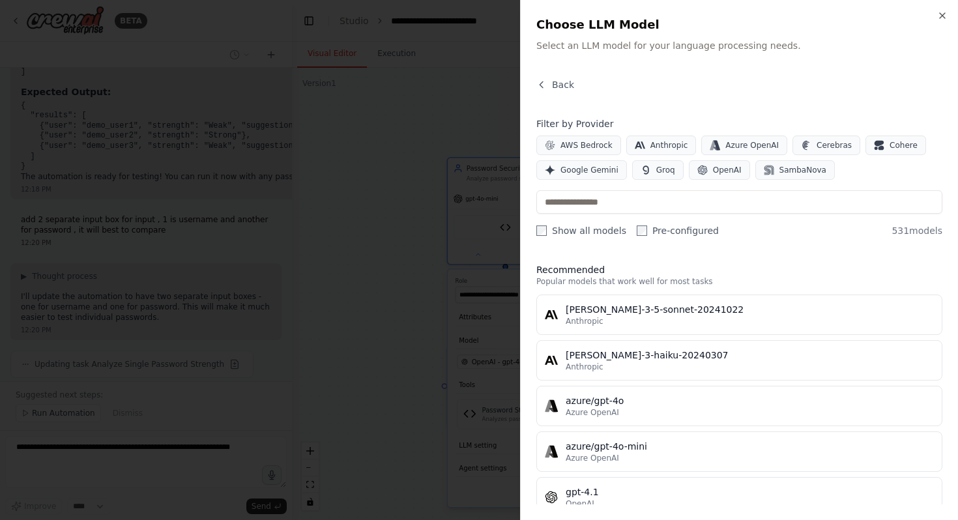
click at [412, 351] on div at bounding box center [479, 260] width 958 height 520
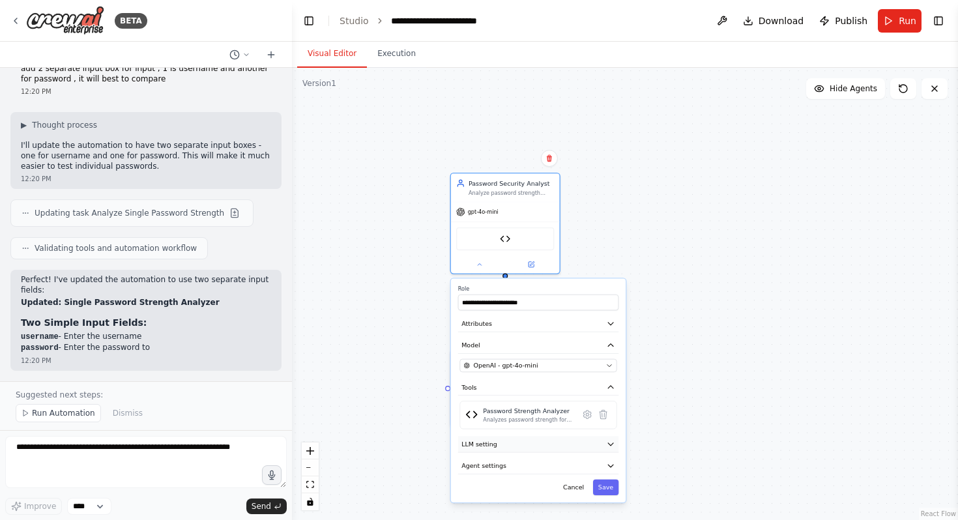
click at [520, 452] on button "LLM setting" at bounding box center [538, 444] width 161 height 16
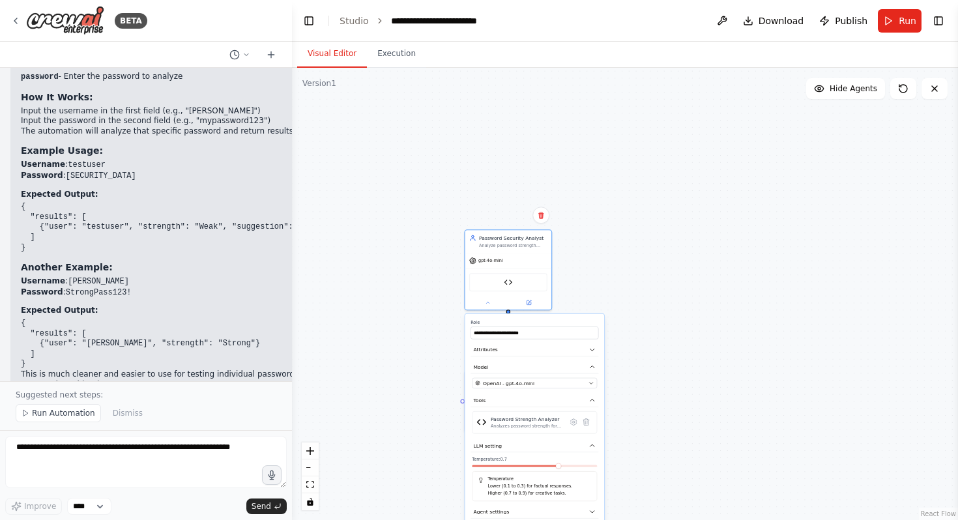
scroll to position [2621, 0]
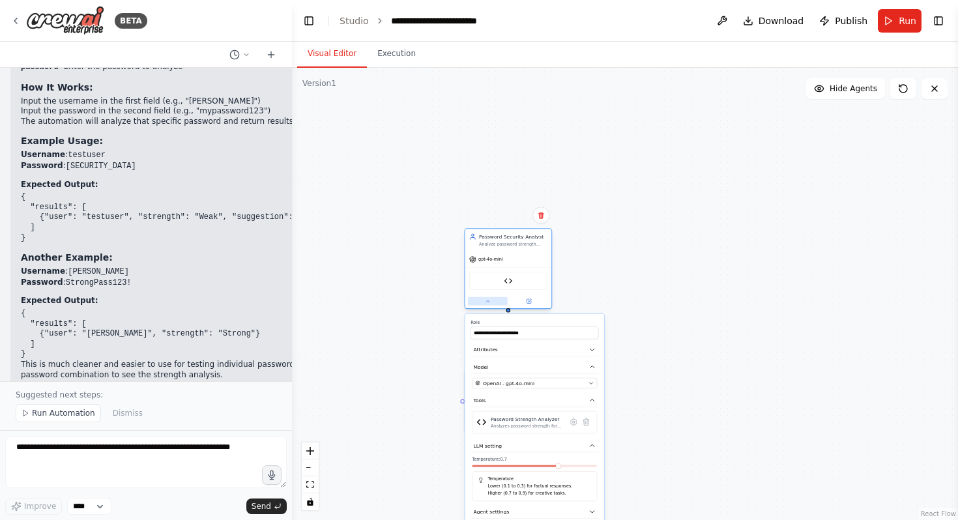
click at [489, 303] on icon at bounding box center [488, 302] width 6 height 6
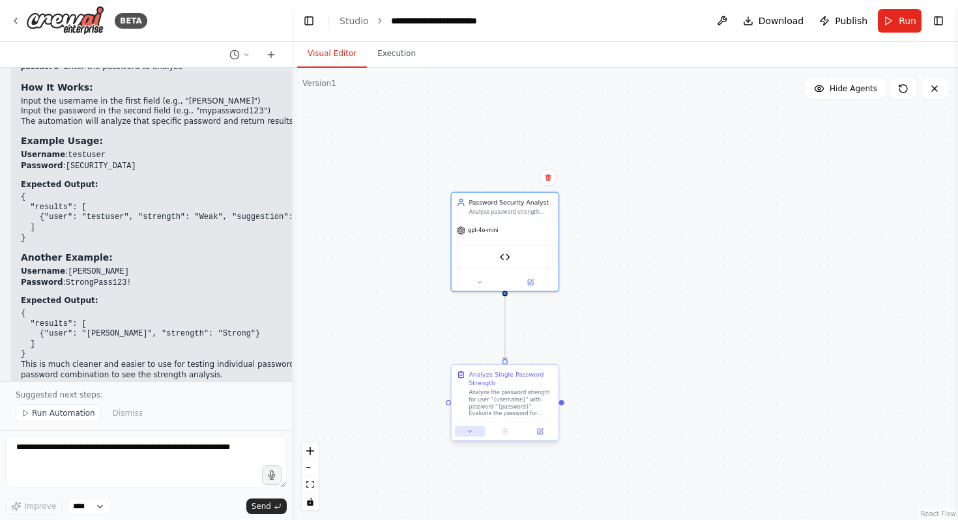
click at [473, 435] on button at bounding box center [470, 431] width 30 height 10
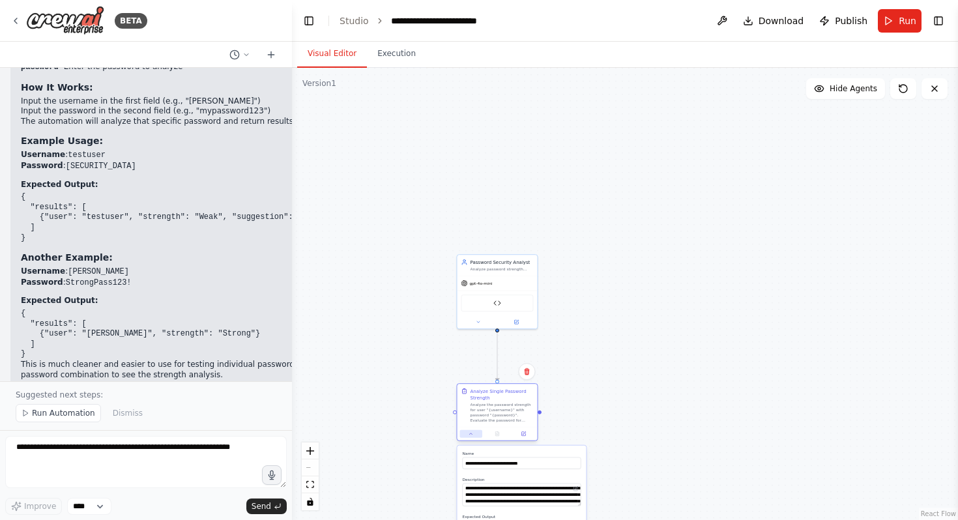
click at [472, 437] on button at bounding box center [471, 434] width 22 height 8
click at [55, 409] on span "Run Automation" at bounding box center [63, 413] width 63 height 10
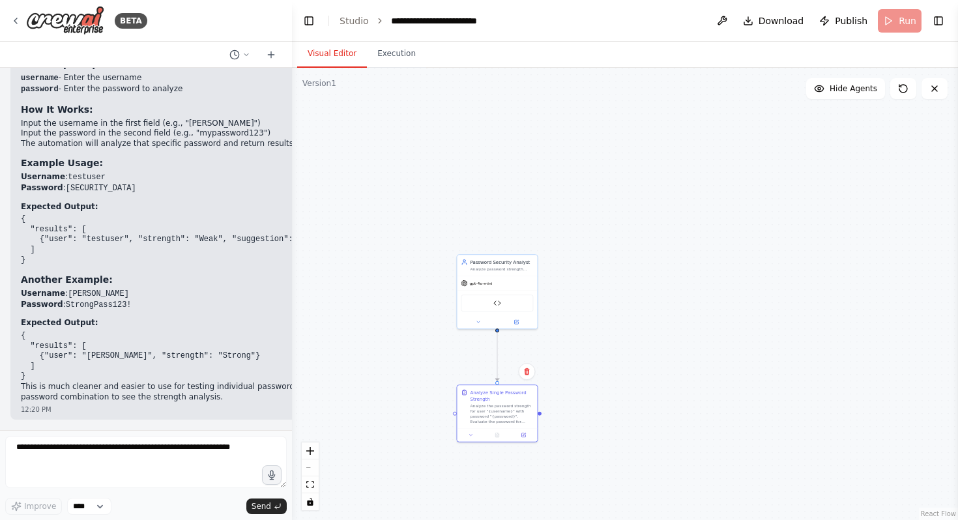
scroll to position [2572, 0]
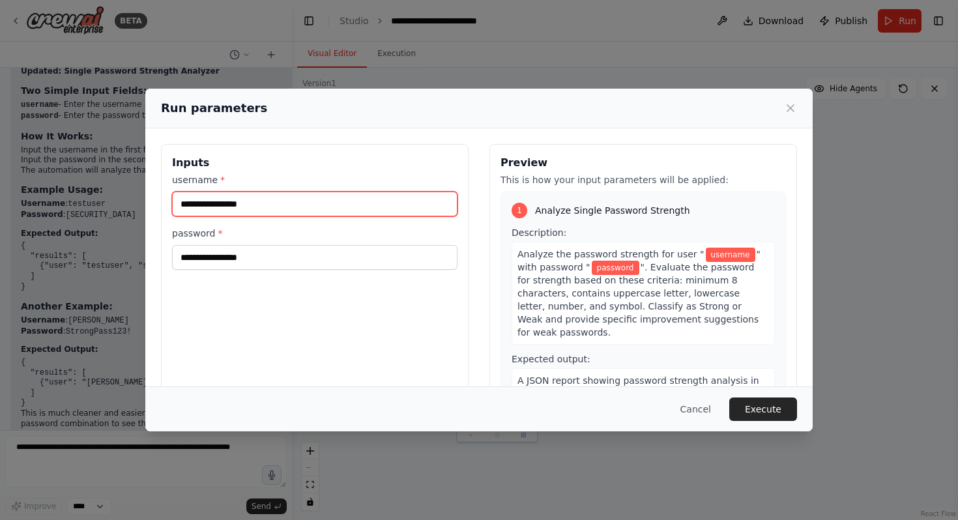
click at [267, 202] on input "username *" at bounding box center [315, 204] width 286 height 25
type input "*********"
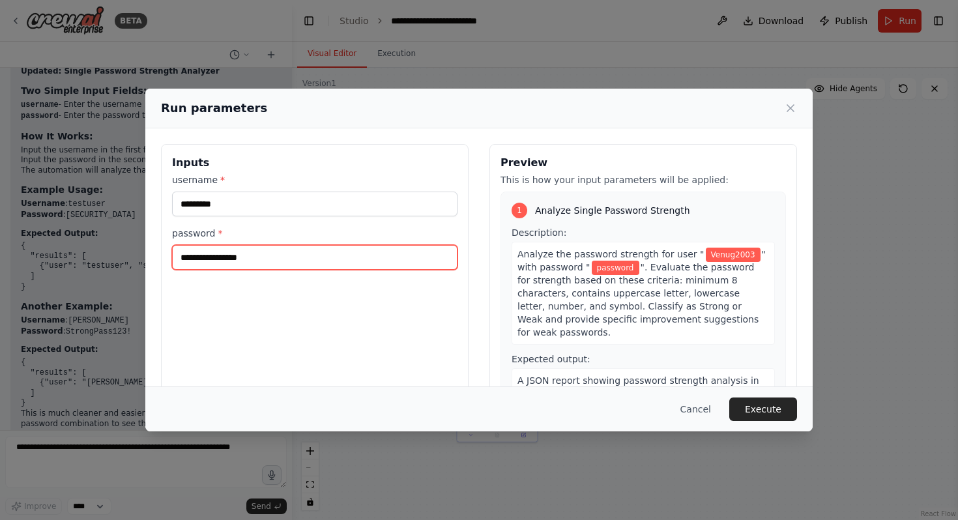
click at [243, 258] on input "password *" at bounding box center [315, 257] width 286 height 25
type input "********"
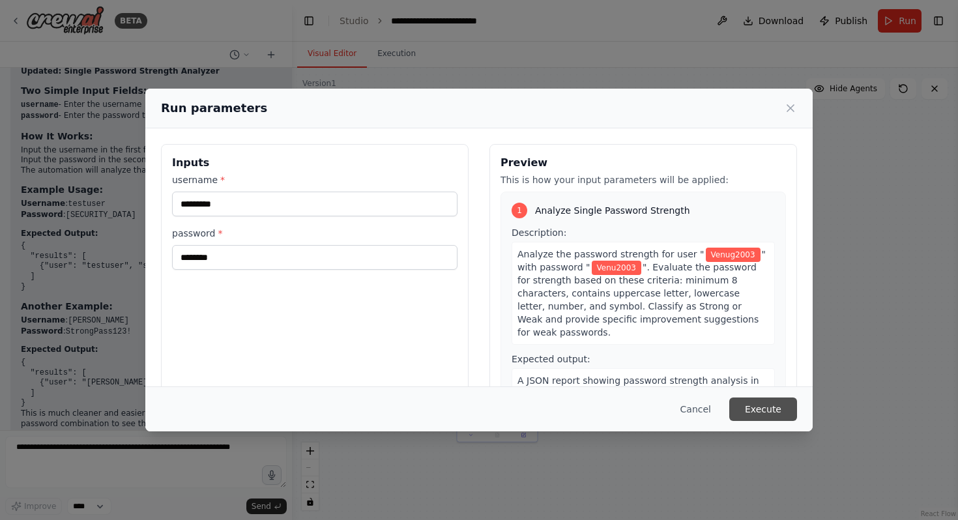
click at [773, 413] on button "Execute" at bounding box center [764, 409] width 68 height 23
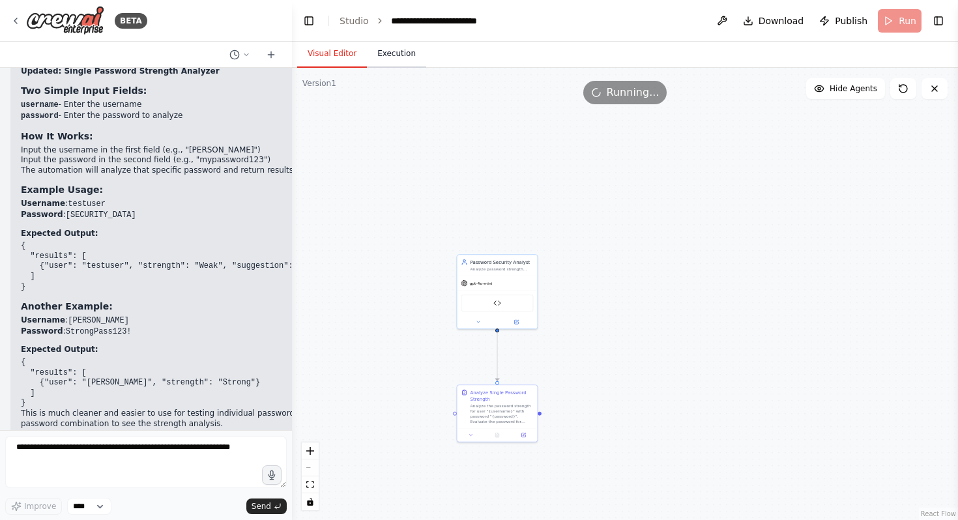
click at [387, 53] on button "Execution" at bounding box center [396, 53] width 59 height 27
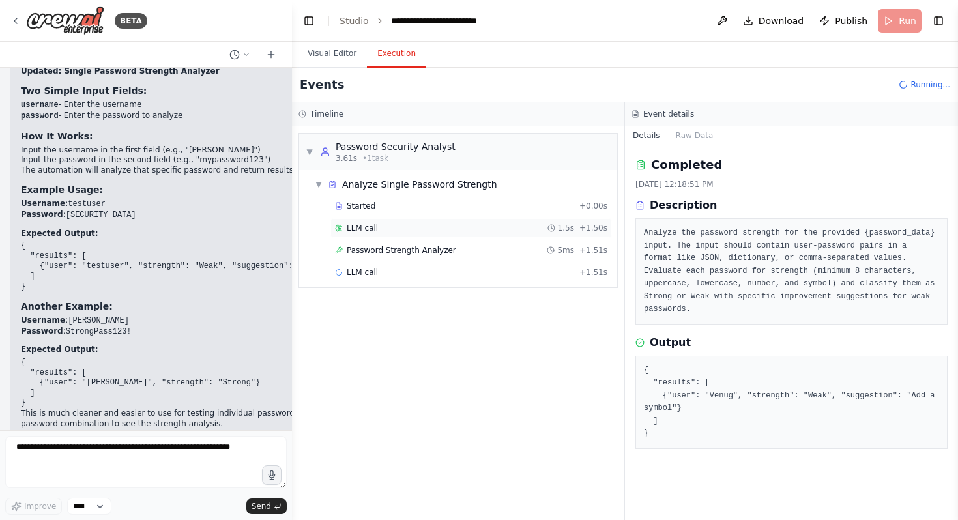
click at [445, 222] on div "LLM call 1.5s + 1.50s" at bounding box center [472, 228] width 282 height 20
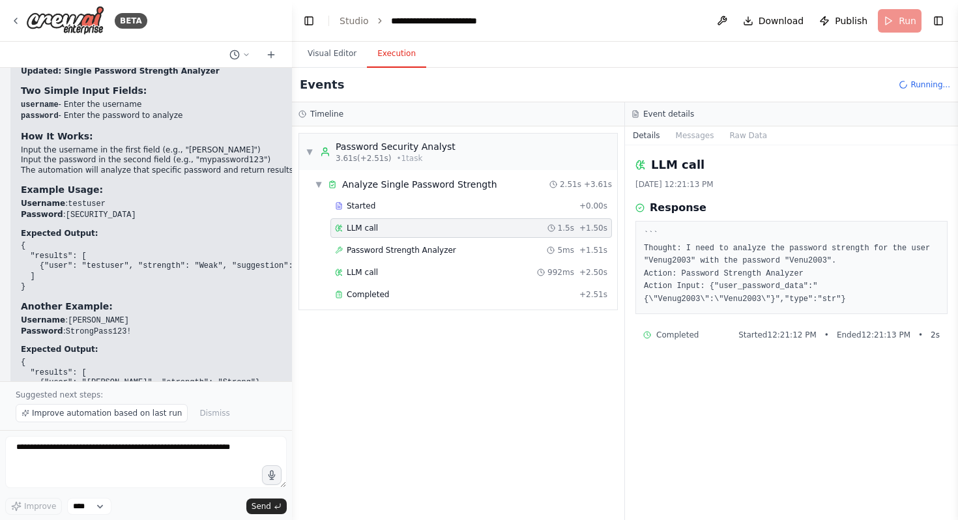
scroll to position [2621, 0]
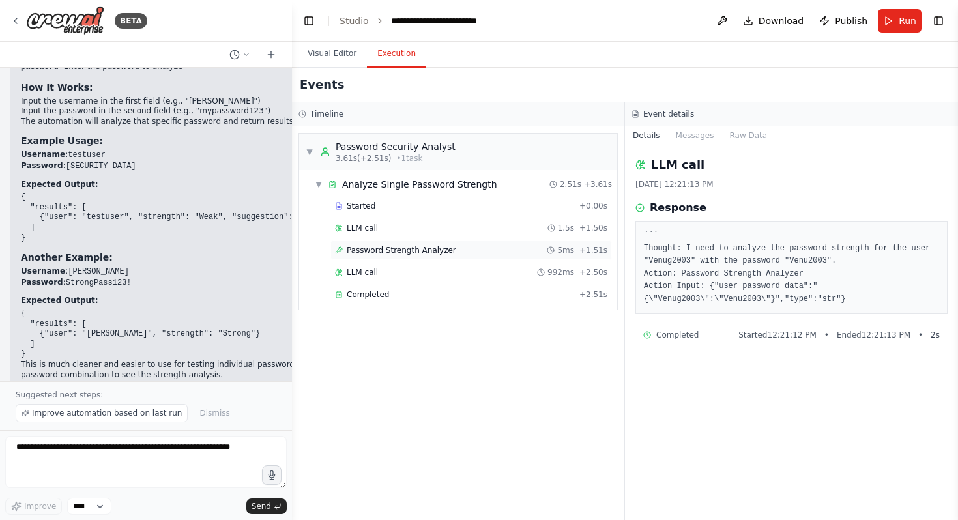
click at [419, 246] on span "Password Strength Analyzer" at bounding box center [402, 250] width 110 height 10
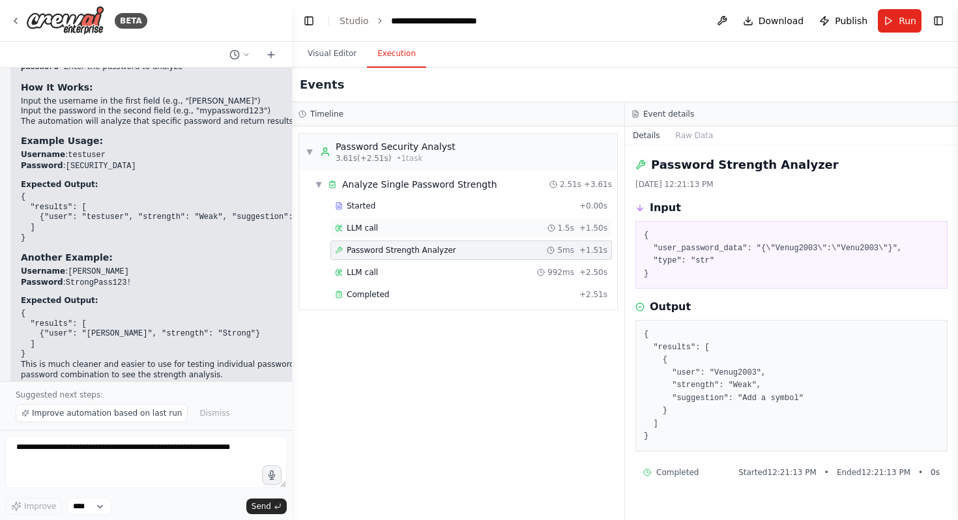
click at [410, 227] on div "LLM call 1.5s + 1.50s" at bounding box center [471, 228] width 273 height 10
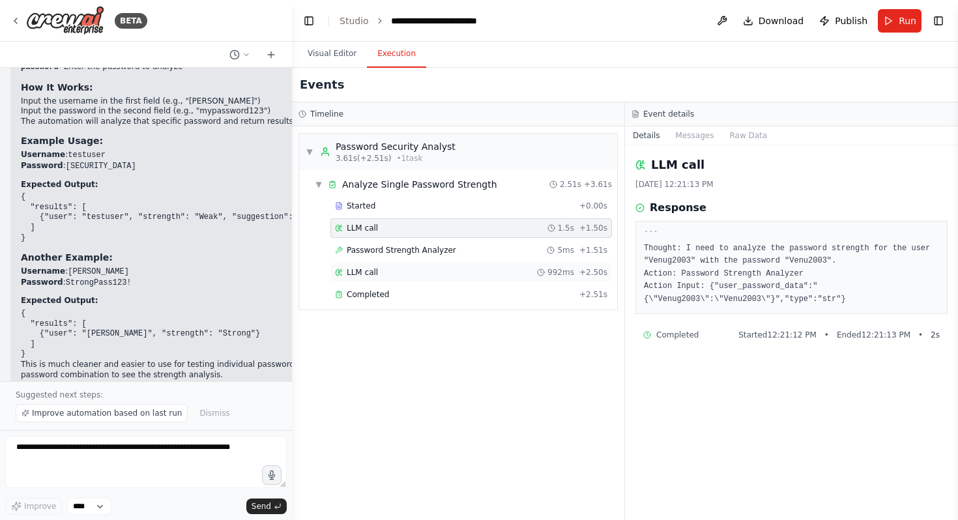
click at [387, 271] on div "LLM call 992ms + 2.50s" at bounding box center [471, 272] width 273 height 10
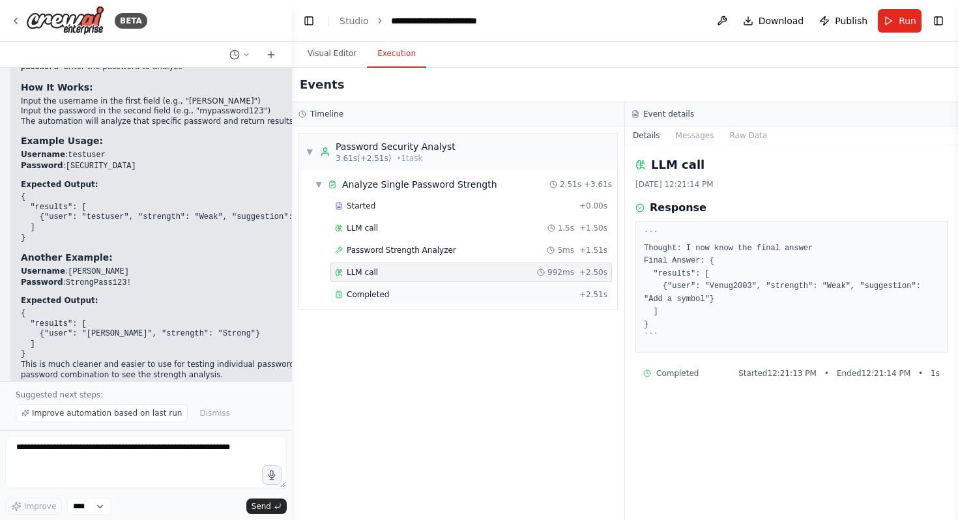
click at [488, 297] on div "Completed" at bounding box center [454, 294] width 239 height 10
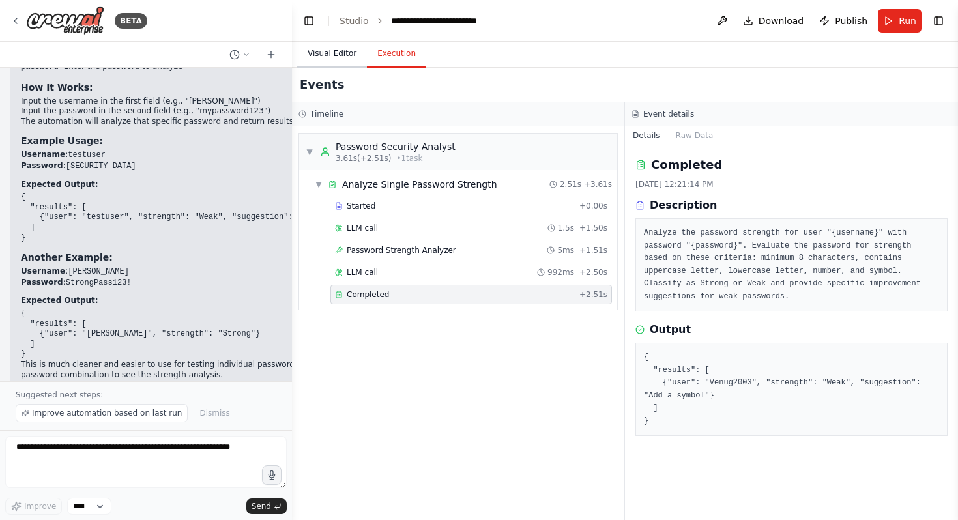
click at [332, 52] on button "Visual Editor" at bounding box center [332, 53] width 70 height 27
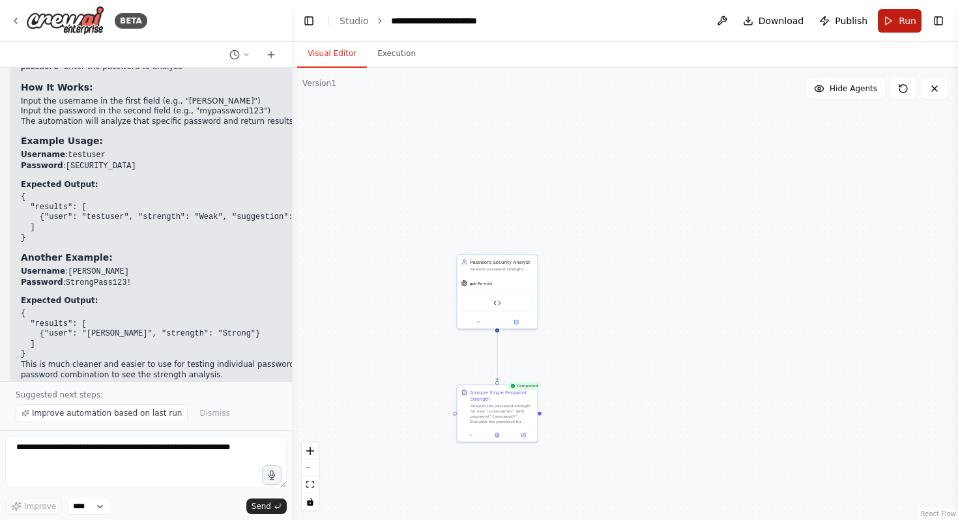
click at [901, 13] on button "Run" at bounding box center [900, 20] width 44 height 23
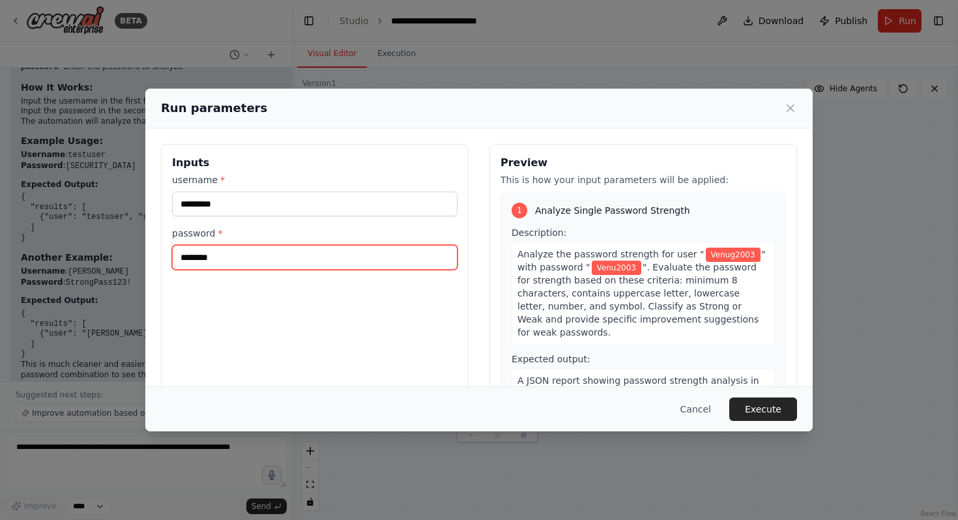
click at [296, 260] on input "********" at bounding box center [315, 257] width 286 height 25
type input "*********"
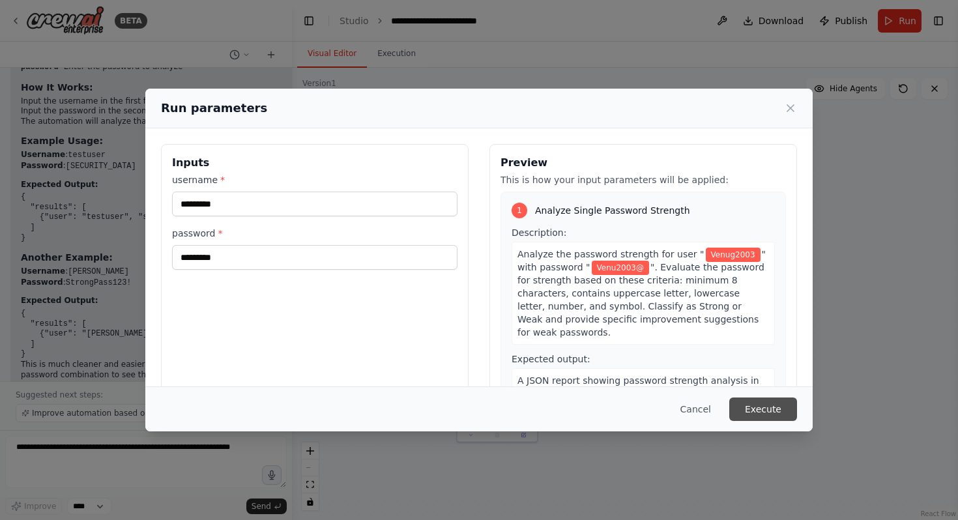
click at [774, 405] on button "Execute" at bounding box center [764, 409] width 68 height 23
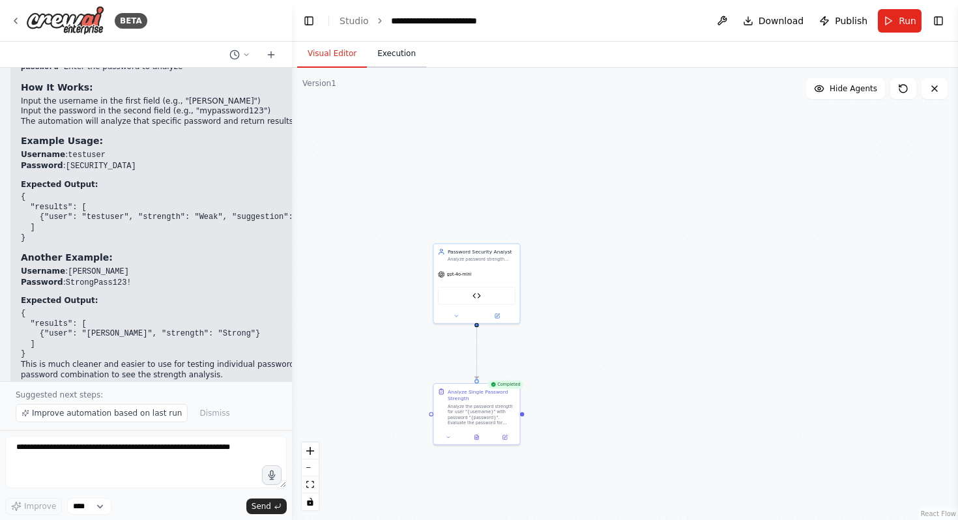
click at [407, 60] on button "Execution" at bounding box center [396, 53] width 59 height 27
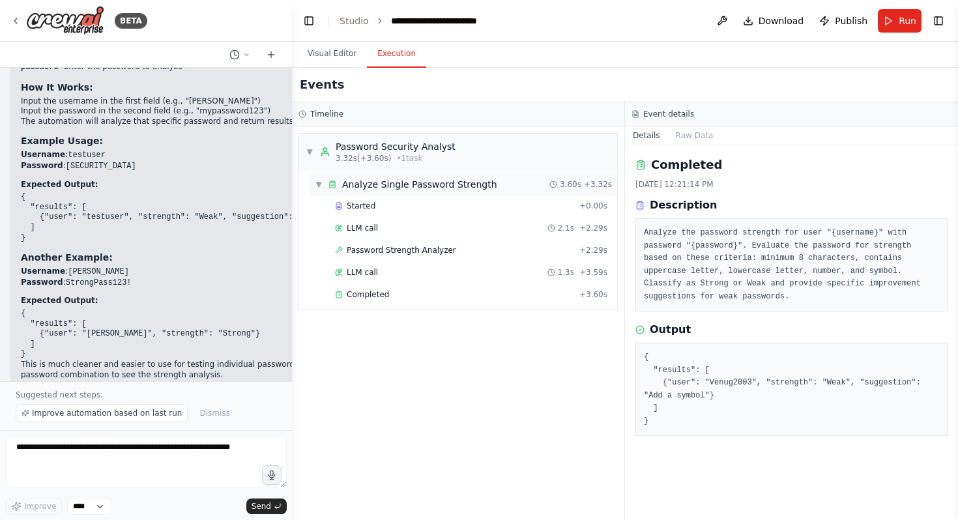
click at [573, 186] on span "3.60s" at bounding box center [571, 184] width 22 height 10
click at [443, 208] on div "Started" at bounding box center [454, 206] width 239 height 10
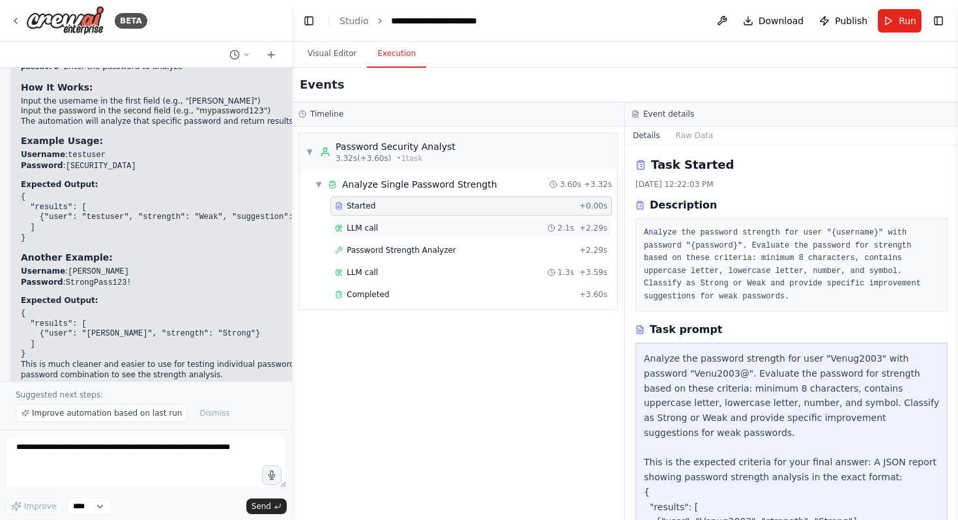
click at [462, 233] on div "LLM call 2.1s + 2.29s" at bounding box center [471, 228] width 273 height 10
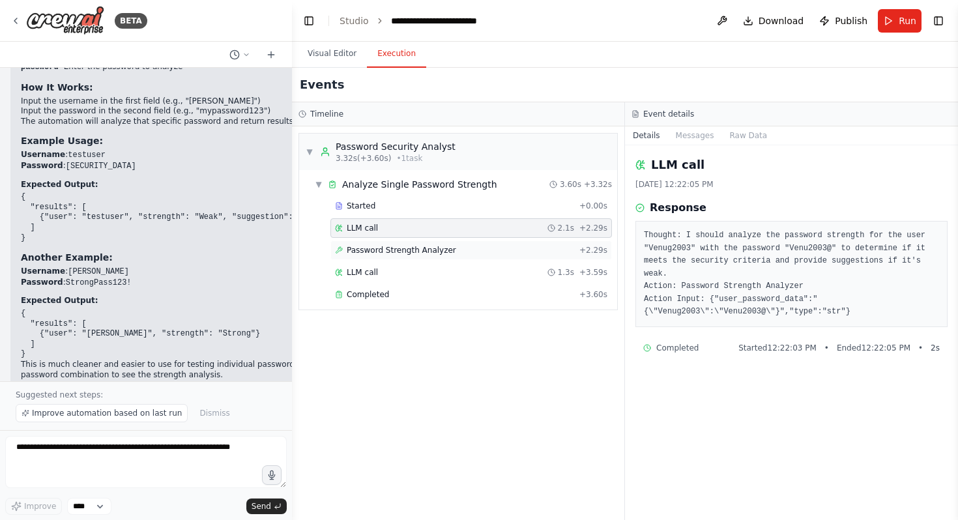
click at [514, 242] on div "Password Strength Analyzer + 2.29s" at bounding box center [472, 251] width 282 height 20
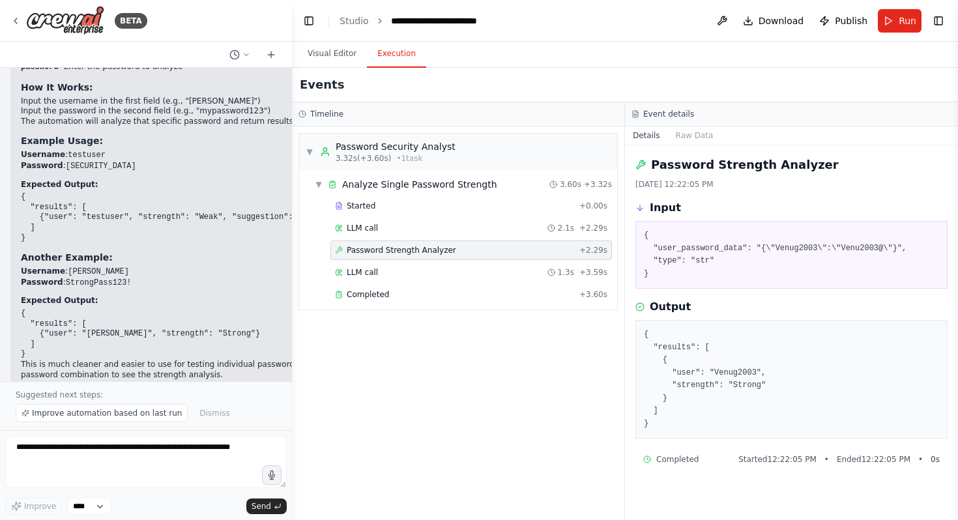
click at [516, 261] on div "Started + 0.00s LLM call 2.1s + 2.29s Password Strength Analyzer + 2.29s LLM ca…" at bounding box center [464, 251] width 308 height 111
click at [514, 272] on div "LLM call 1.3s + 3.59s" at bounding box center [471, 272] width 273 height 10
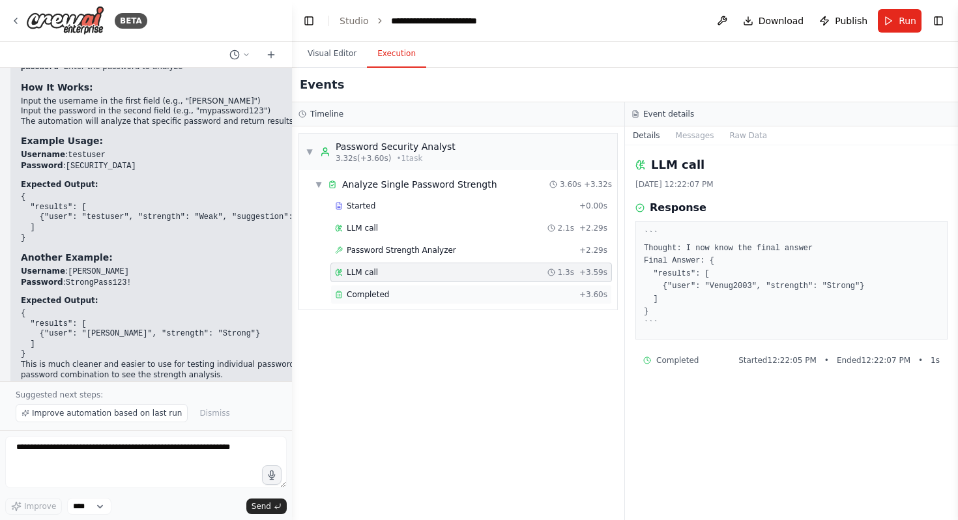
click at [517, 291] on div "Completed" at bounding box center [454, 294] width 239 height 10
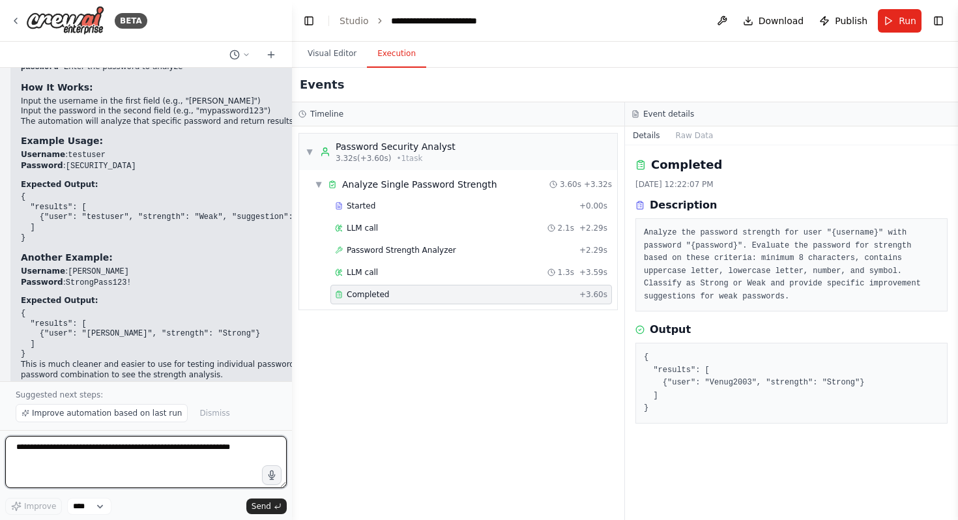
click at [156, 453] on textarea at bounding box center [146, 462] width 282 height 52
click at [52, 472] on textarea "**********" at bounding box center [146, 462] width 282 height 52
type textarea "**********"
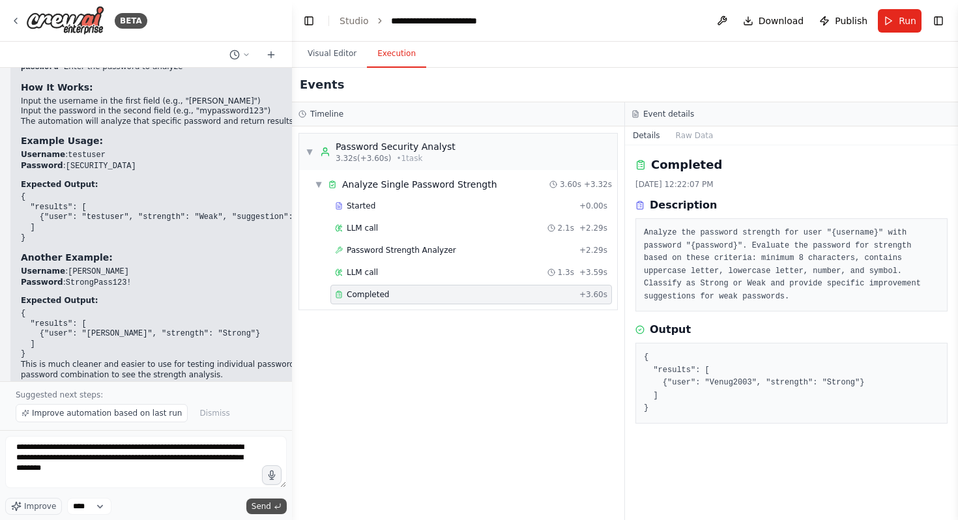
click at [256, 503] on span "Send" at bounding box center [262, 506] width 20 height 10
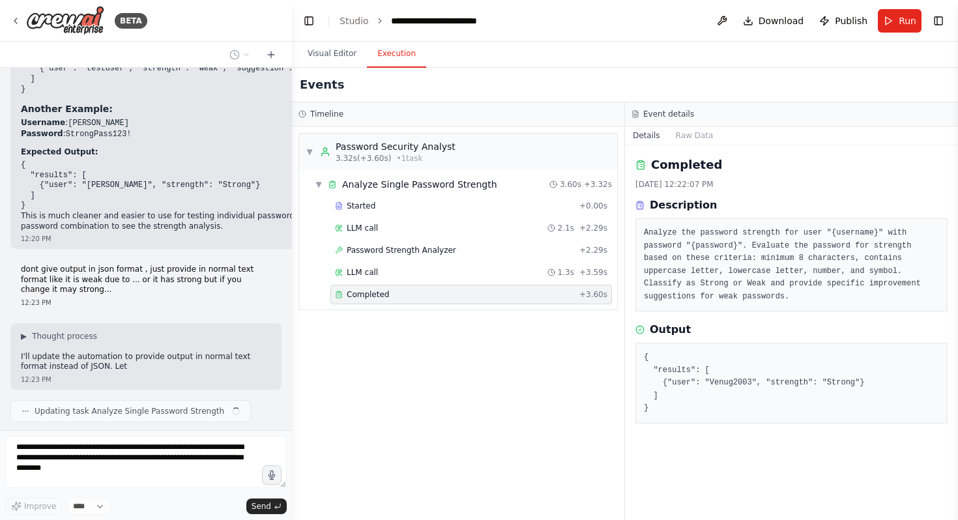
scroll to position [2779, 0]
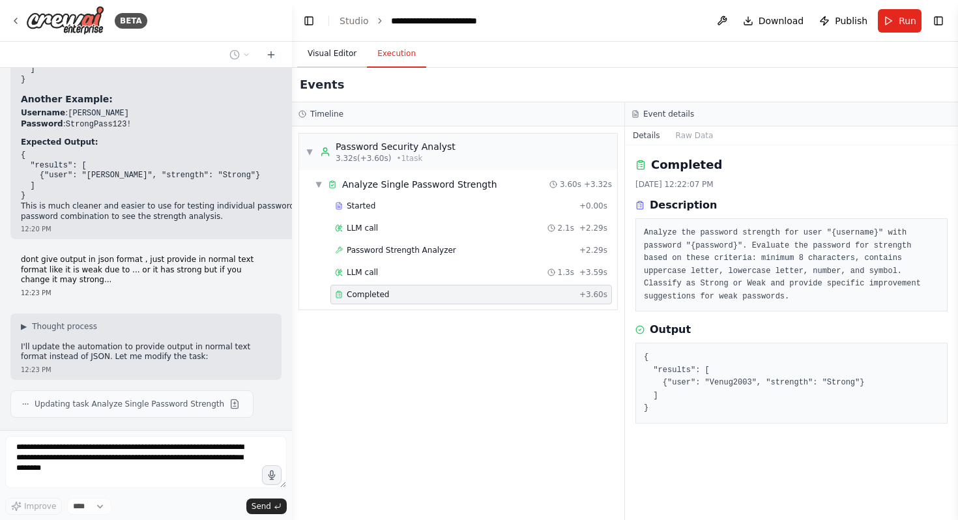
click at [335, 53] on button "Visual Editor" at bounding box center [332, 53] width 70 height 27
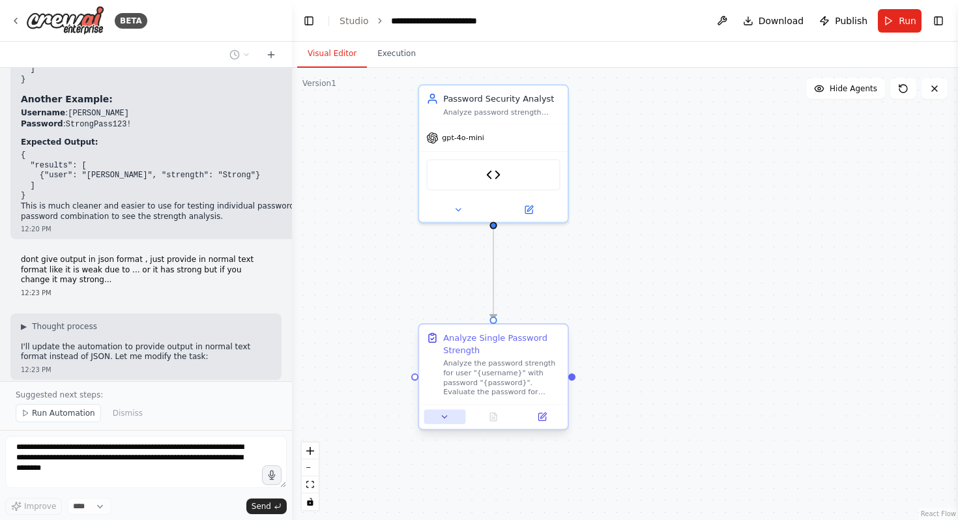
click at [448, 419] on icon at bounding box center [445, 417] width 10 height 10
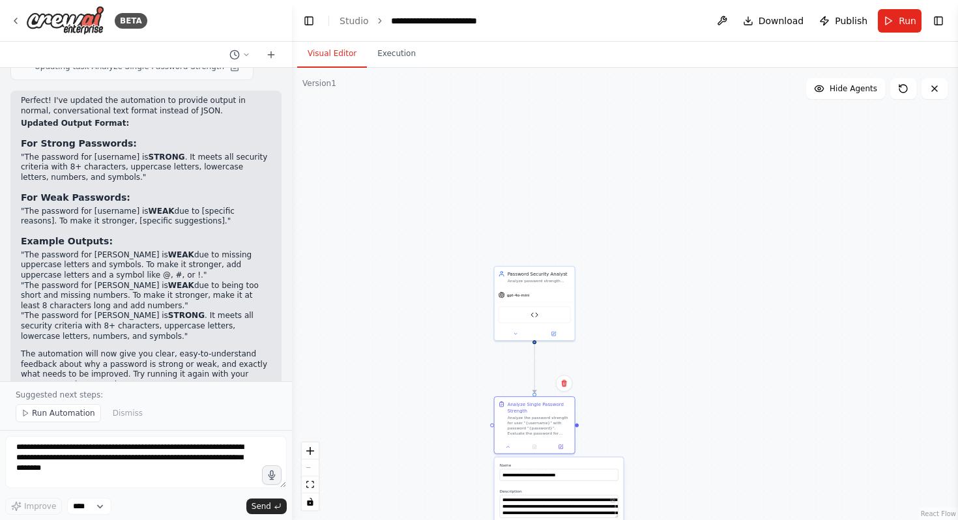
scroll to position [3127, 0]
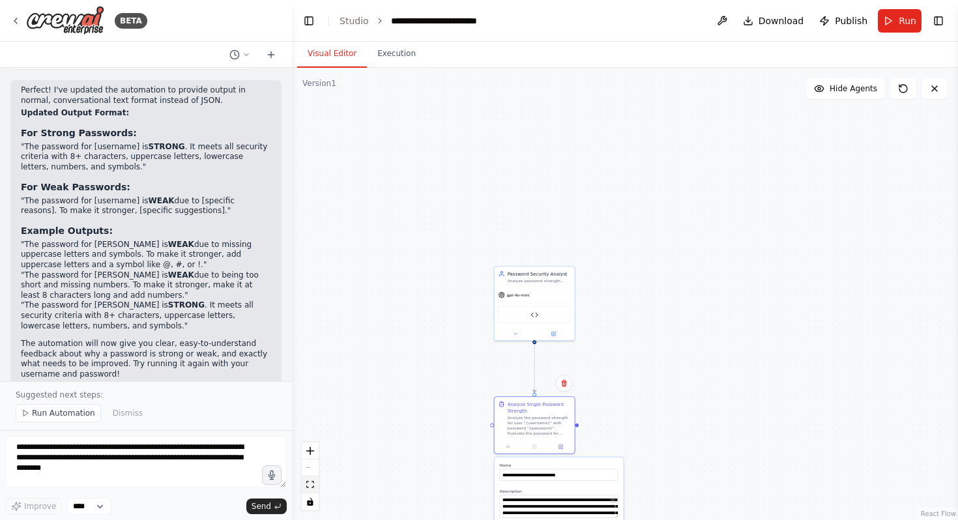
click at [306, 483] on icon "fit view" at bounding box center [310, 484] width 8 height 7
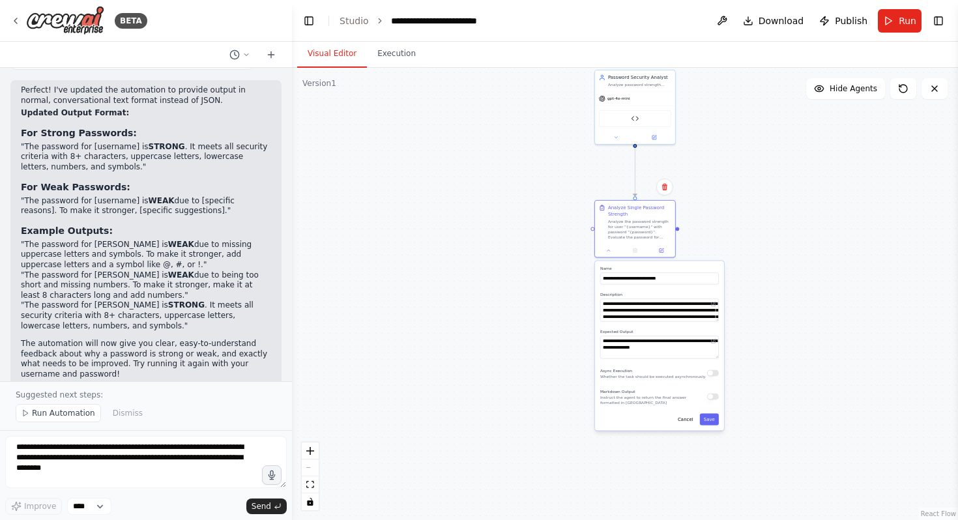
drag, startPoint x: 471, startPoint y: 479, endPoint x: 469, endPoint y: 268, distance: 211.2
click at [469, 267] on div ".deletable-edge-delete-btn { width: 20px; height: 20px; border: 0px solid #ffff…" at bounding box center [625, 294] width 666 height 452
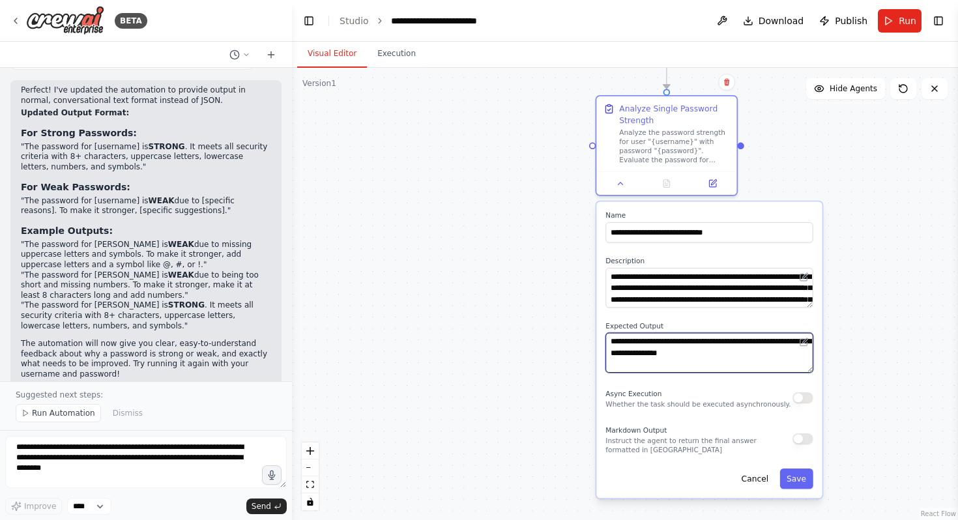
click at [737, 357] on textarea "**********" at bounding box center [709, 353] width 207 height 40
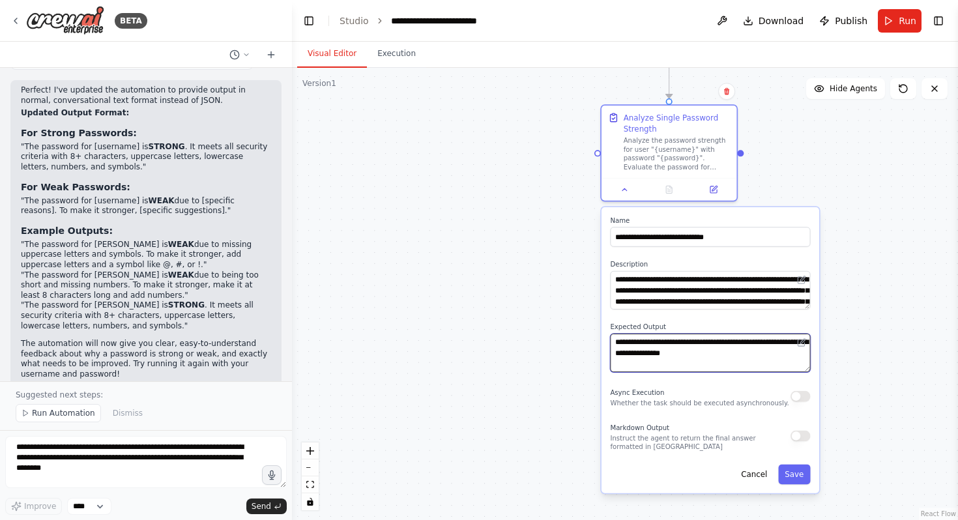
click at [763, 361] on textarea "**********" at bounding box center [710, 353] width 200 height 38
click at [35, 416] on span "Run Automation" at bounding box center [63, 413] width 63 height 10
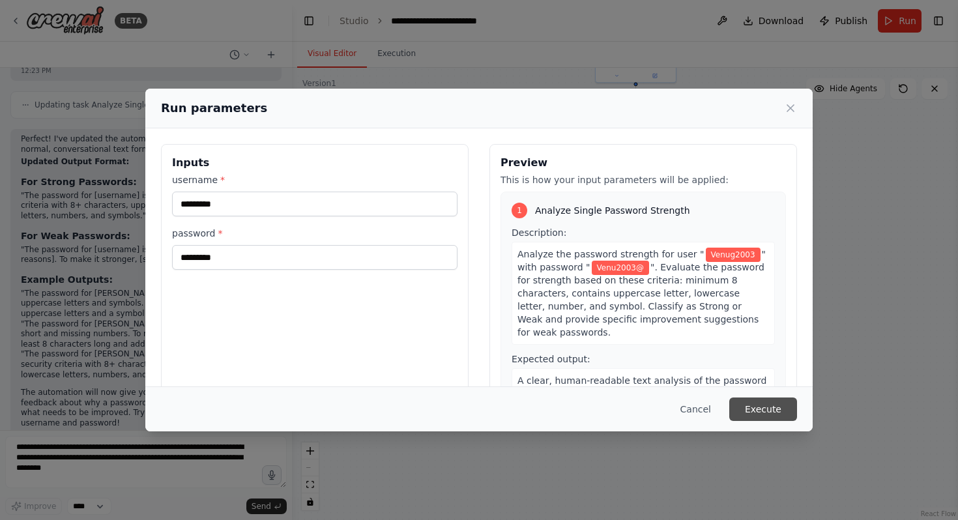
click at [762, 402] on button "Execute" at bounding box center [764, 409] width 68 height 23
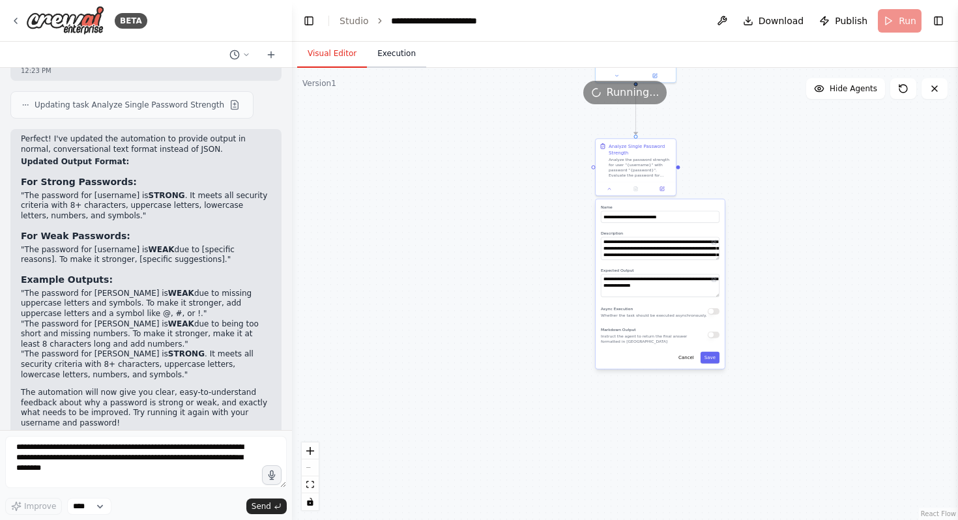
click at [396, 55] on button "Execution" at bounding box center [396, 53] width 59 height 27
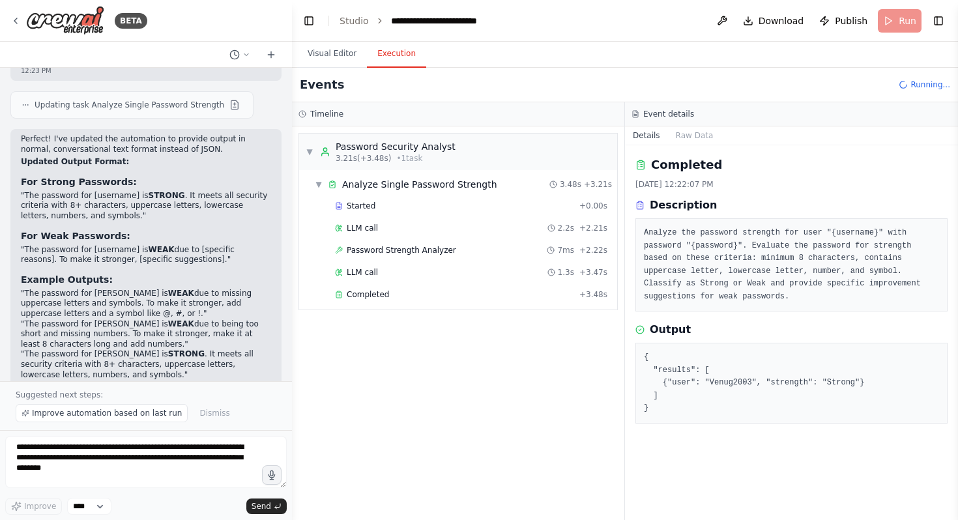
scroll to position [3127, 0]
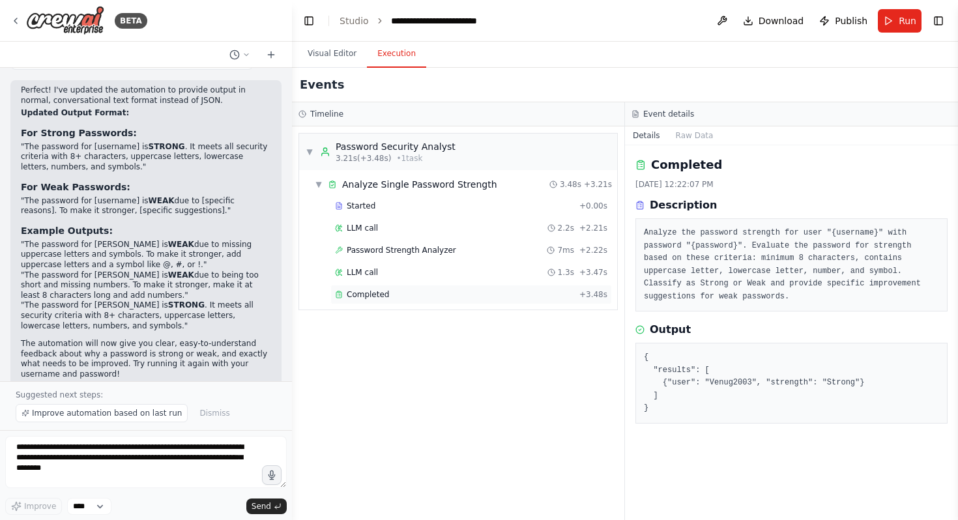
click at [375, 294] on span "Completed" at bounding box center [368, 294] width 42 height 10
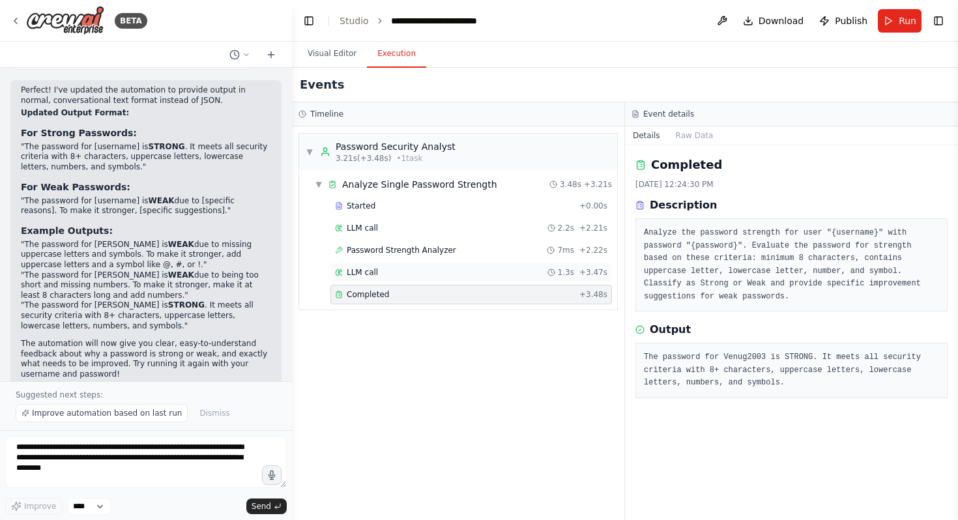
click at [394, 266] on div "LLM call 1.3s + 3.47s" at bounding box center [472, 273] width 282 height 20
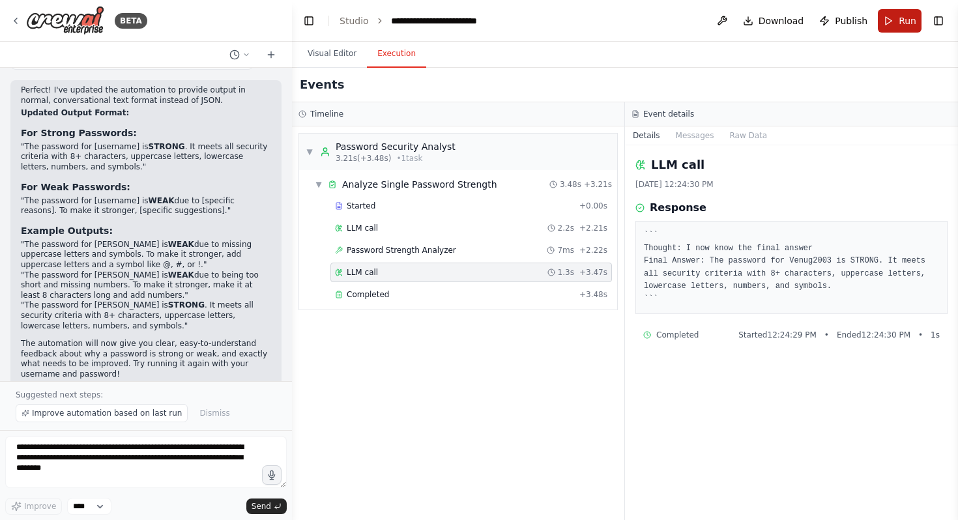
click at [895, 18] on button "Run" at bounding box center [900, 20] width 44 height 23
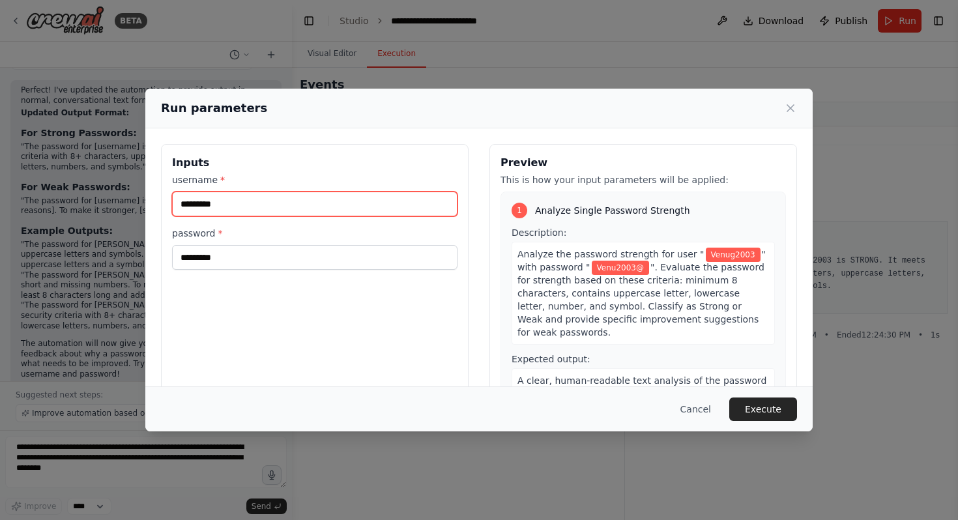
click at [268, 203] on input "*********" at bounding box center [315, 204] width 286 height 25
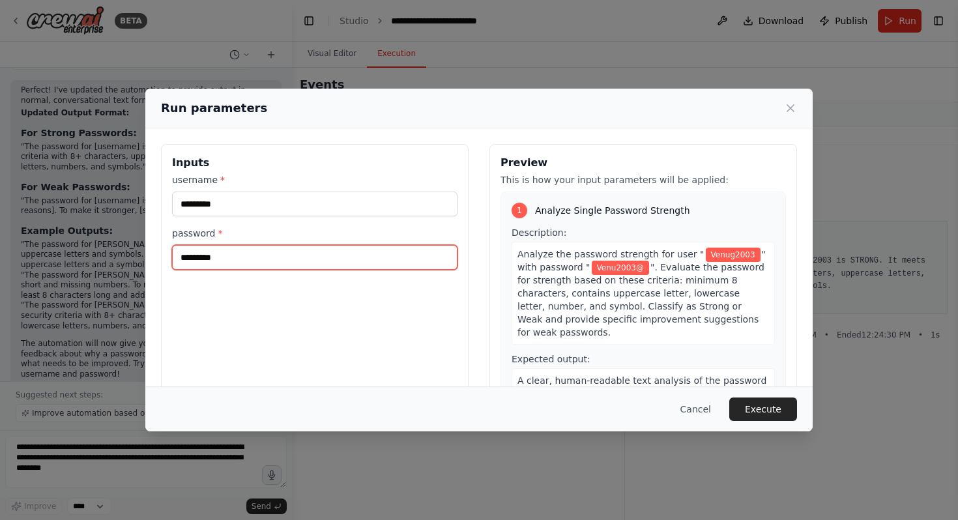
click at [255, 256] on input "*********" at bounding box center [315, 257] width 286 height 25
type input "*********"
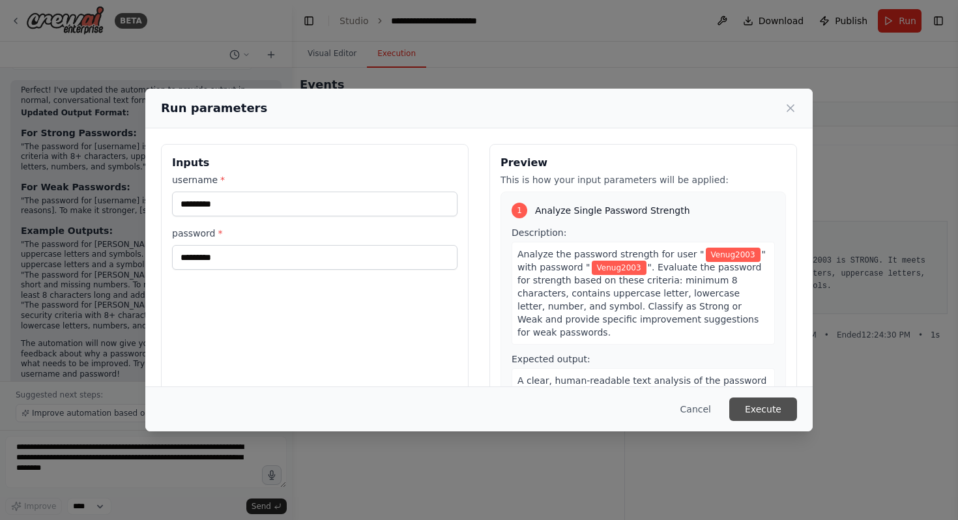
click at [754, 412] on button "Execute" at bounding box center [764, 409] width 68 height 23
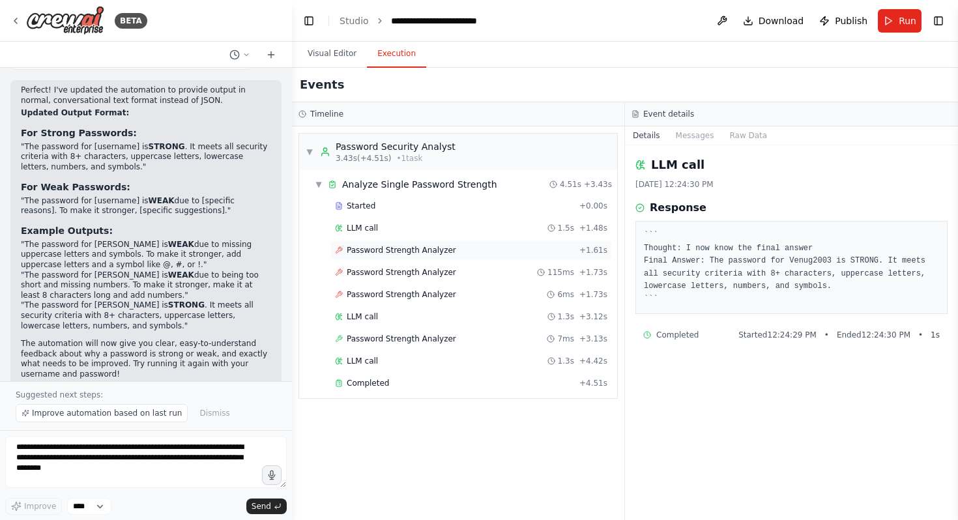
click at [410, 249] on span "Password Strength Analyzer" at bounding box center [402, 250] width 110 height 10
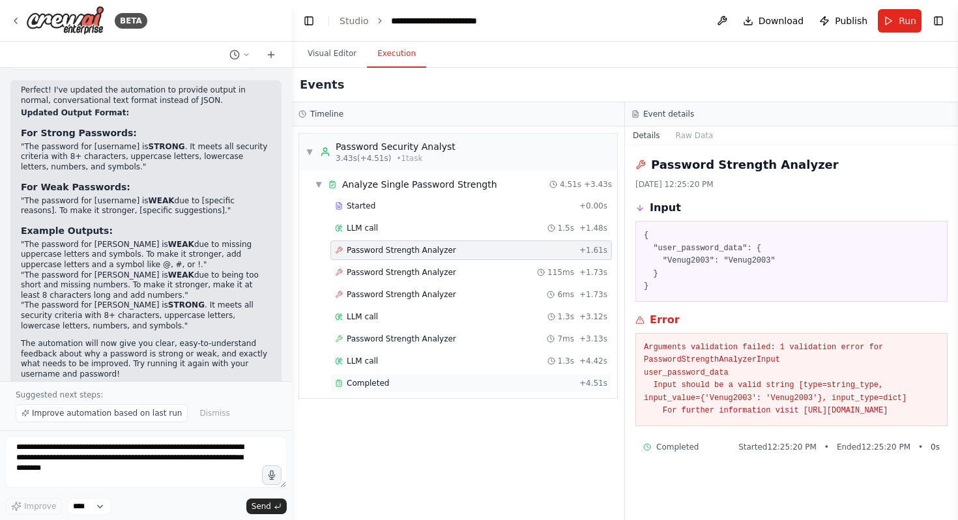
click at [425, 378] on div "Completed" at bounding box center [454, 383] width 239 height 10
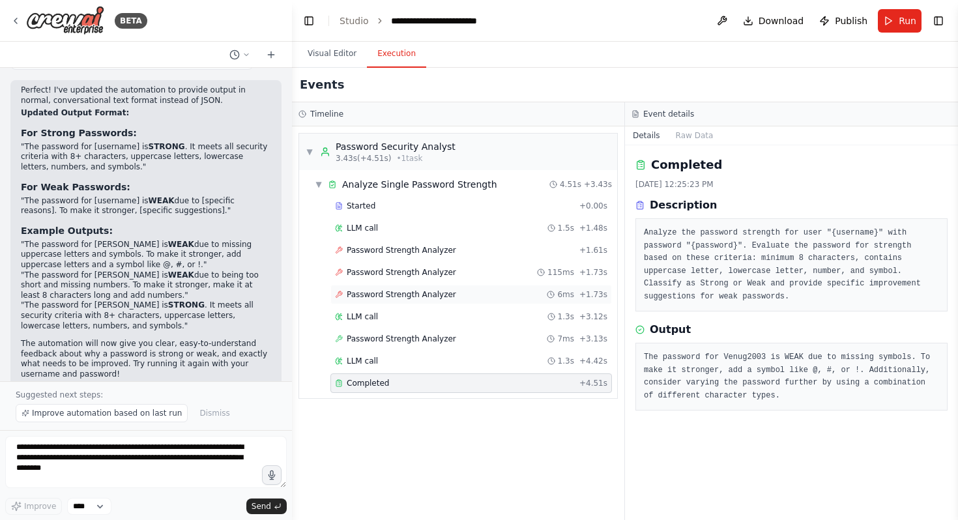
click at [462, 302] on div "Password Strength Analyzer 6ms + 1.73s" at bounding box center [472, 295] width 282 height 20
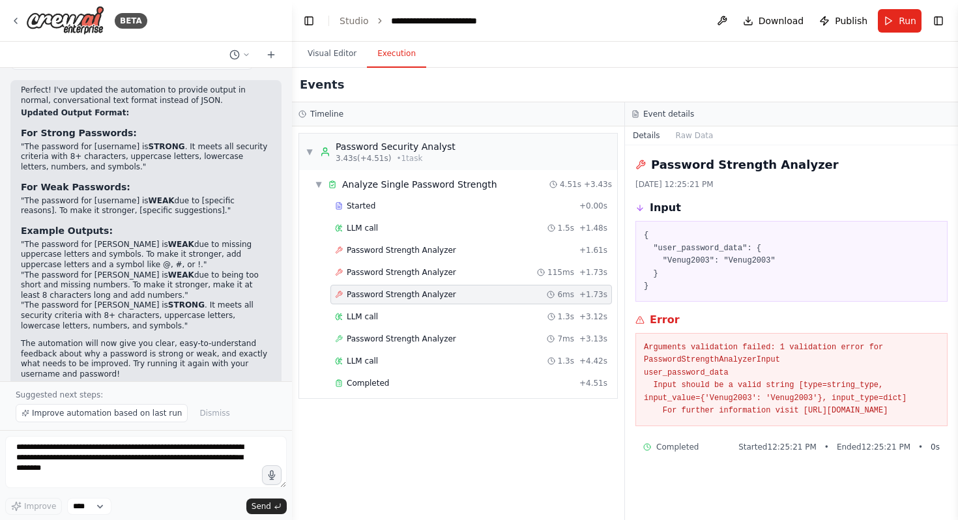
click at [643, 321] on icon at bounding box center [640, 319] width 8 height 7
click at [827, 418] on pre "Arguments validation failed: 1 validation error for PasswordStrengthAnalyzerInp…" at bounding box center [791, 380] width 295 height 76
click at [896, 29] on button "Run" at bounding box center [900, 20] width 44 height 23
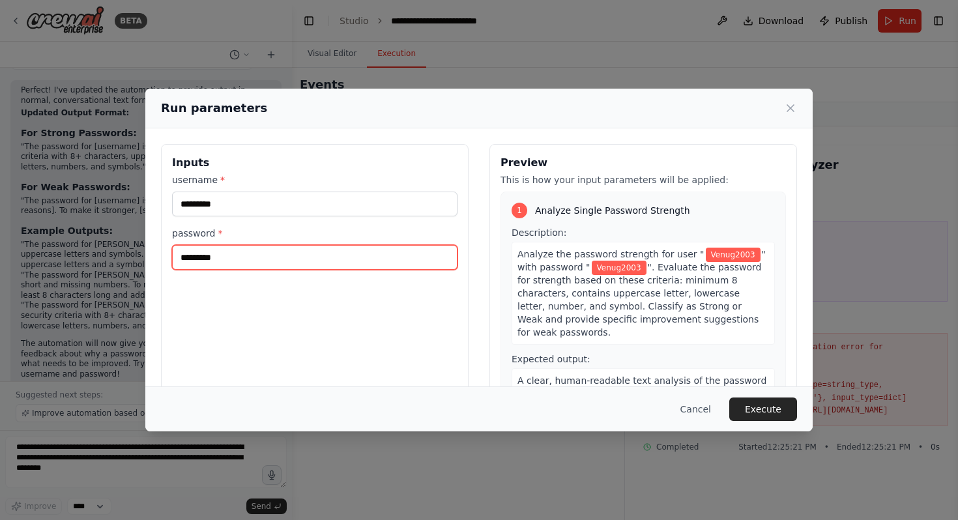
click at [363, 263] on input "*********" at bounding box center [315, 257] width 286 height 25
type input "****"
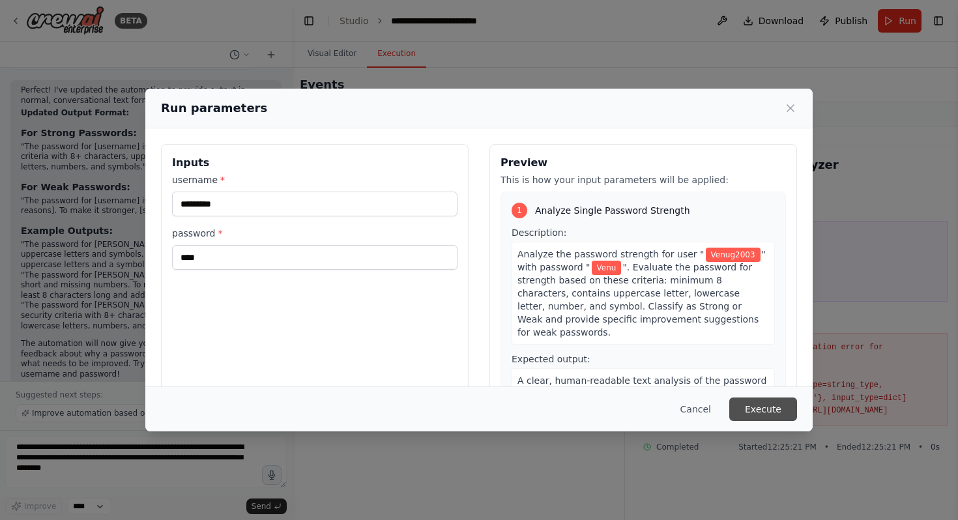
click at [781, 407] on button "Execute" at bounding box center [764, 409] width 68 height 23
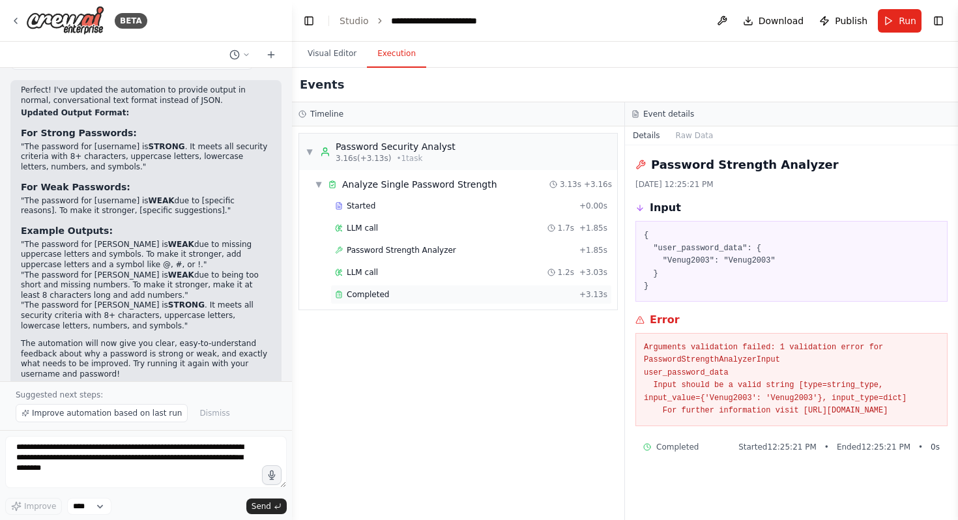
click at [484, 294] on div "Completed" at bounding box center [454, 294] width 239 height 10
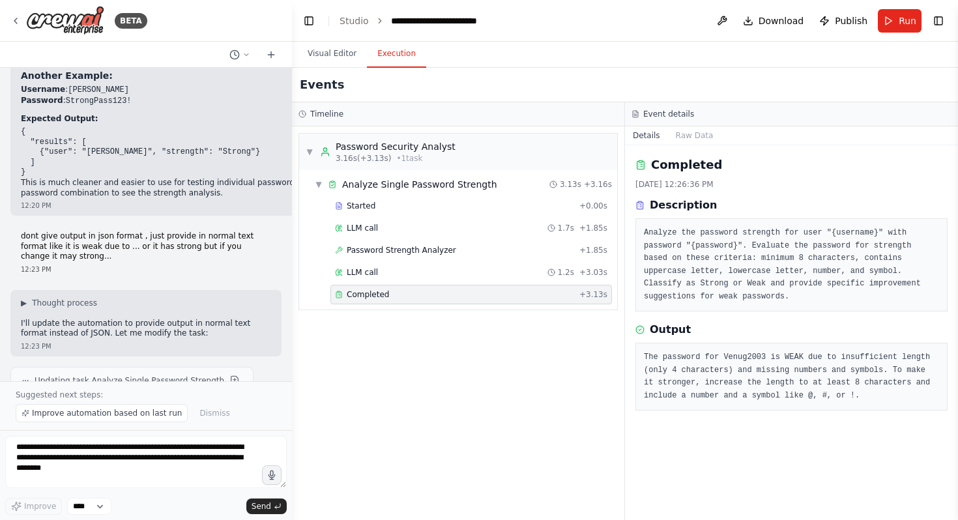
scroll to position [2602, 0]
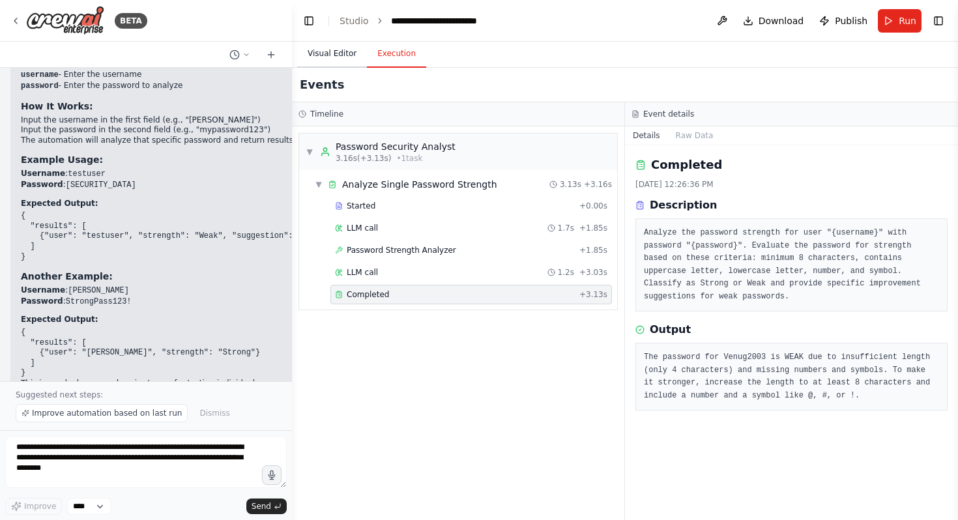
click at [350, 51] on button "Visual Editor" at bounding box center [332, 53] width 70 height 27
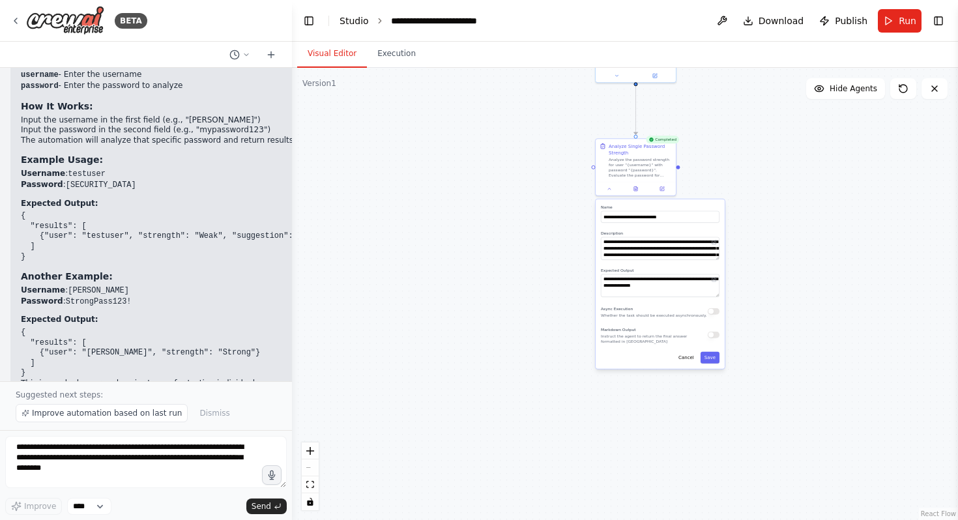
click at [364, 19] on link "Studio" at bounding box center [354, 21] width 29 height 10
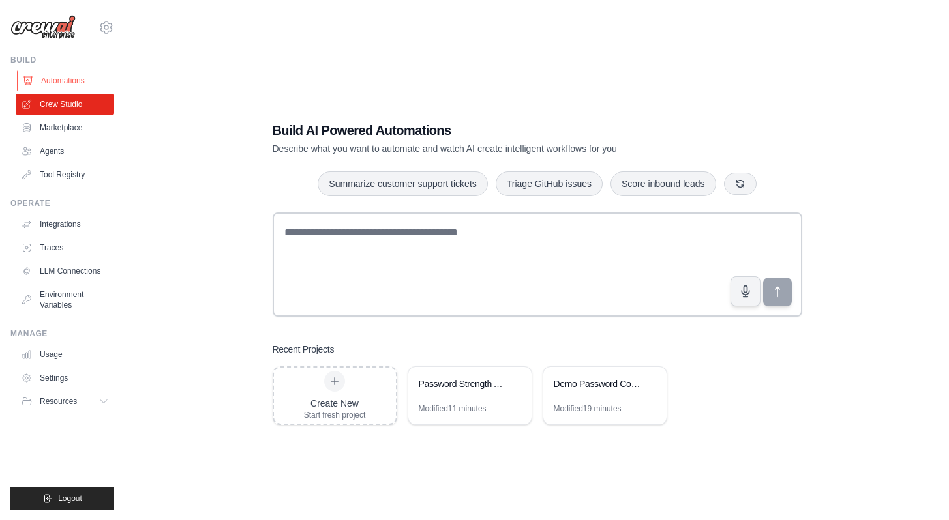
click at [81, 87] on link "Automations" at bounding box center [66, 80] width 98 height 21
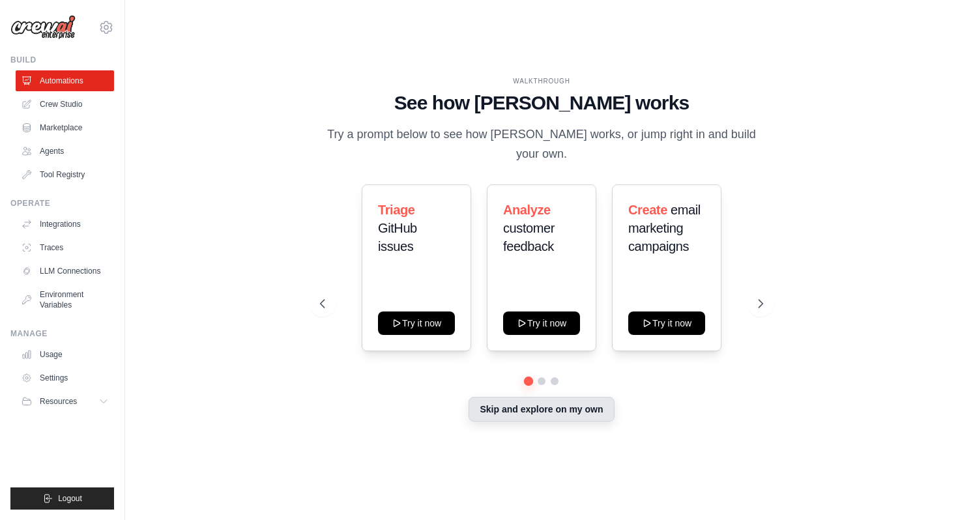
click at [591, 397] on button "Skip and explore on my own" at bounding box center [541, 409] width 145 height 25
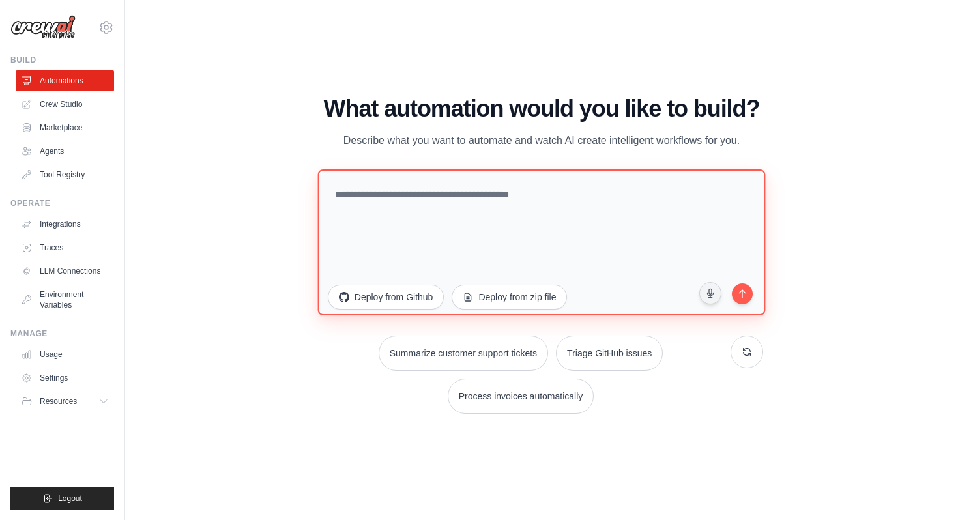
click at [490, 199] on textarea at bounding box center [542, 243] width 448 height 146
paste textarea "**********"
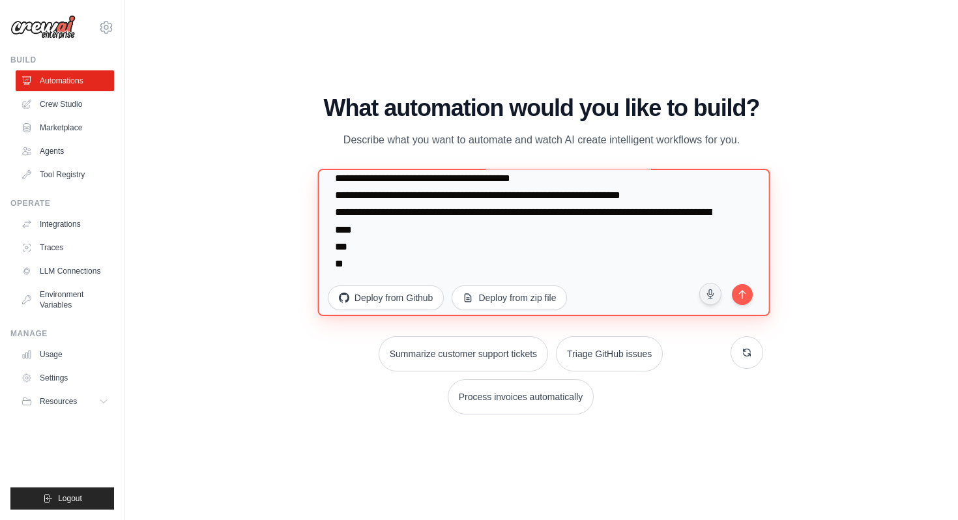
scroll to position [288, 0]
drag, startPoint x: 439, startPoint y: 248, endPoint x: 361, endPoint y: 183, distance: 101.8
click at [360, 183] on textarea "**********" at bounding box center [544, 242] width 452 height 147
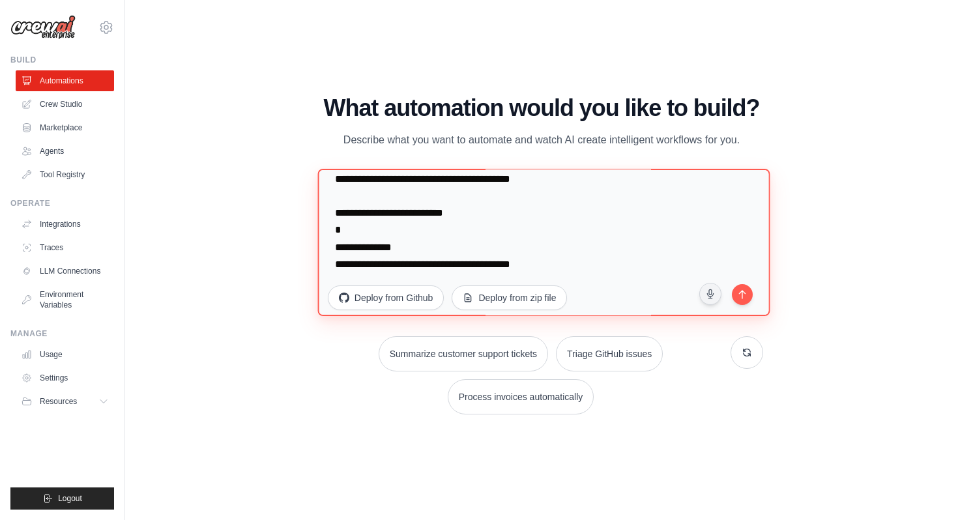
scroll to position [203, 0]
drag, startPoint x: 469, startPoint y: 245, endPoint x: 412, endPoint y: 187, distance: 81.6
click at [412, 187] on textarea "**********" at bounding box center [544, 242] width 452 height 147
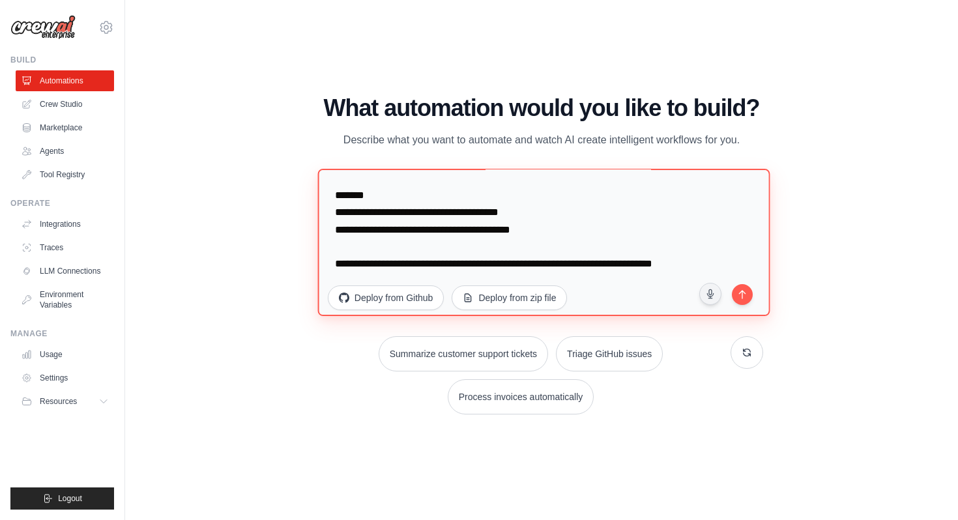
scroll to position [170, 0]
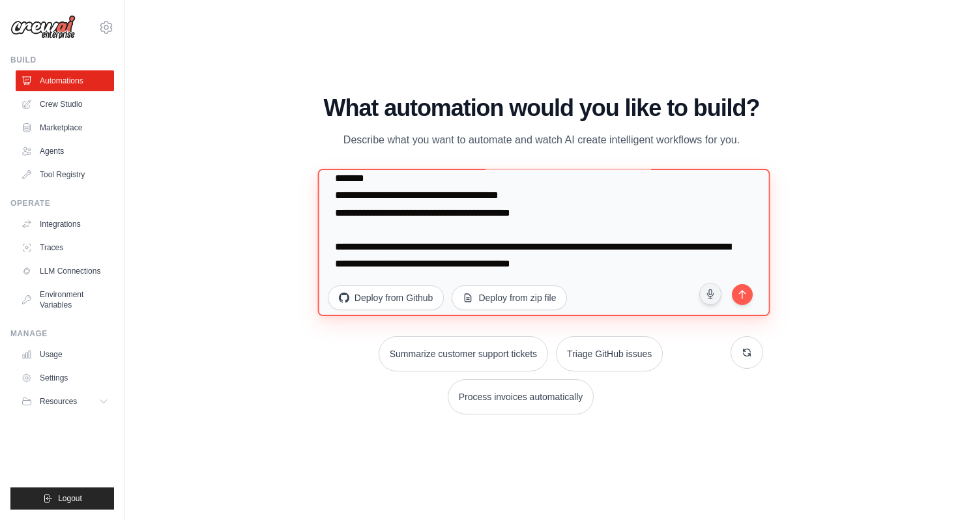
click at [640, 244] on textarea "**********" at bounding box center [544, 242] width 452 height 147
type textarea "**********"
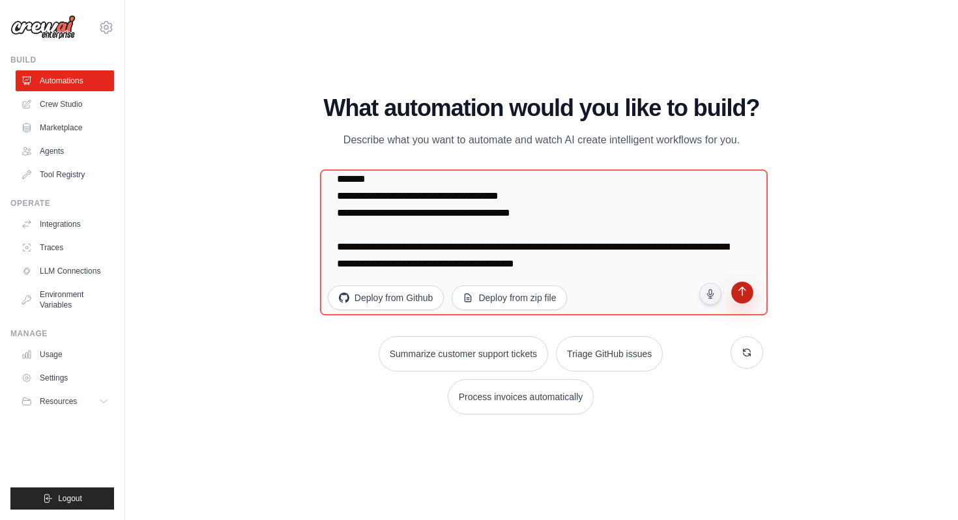
click at [753, 296] on button "submit" at bounding box center [742, 294] width 25 height 25
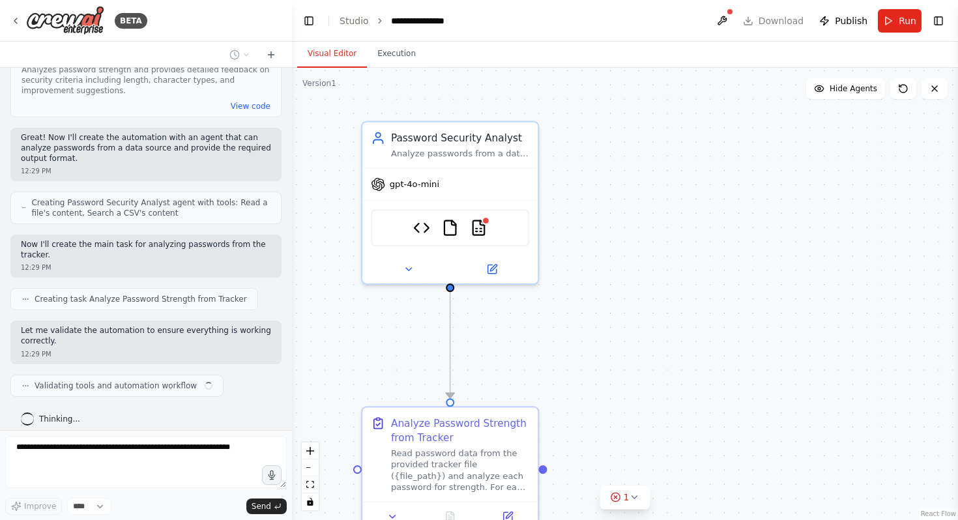
scroll to position [834, 0]
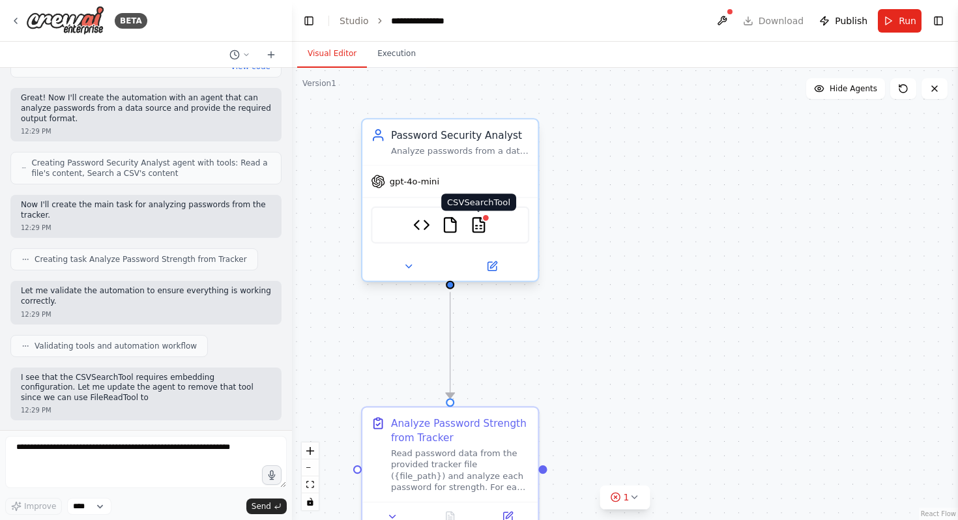
click at [483, 224] on img at bounding box center [478, 224] width 17 height 17
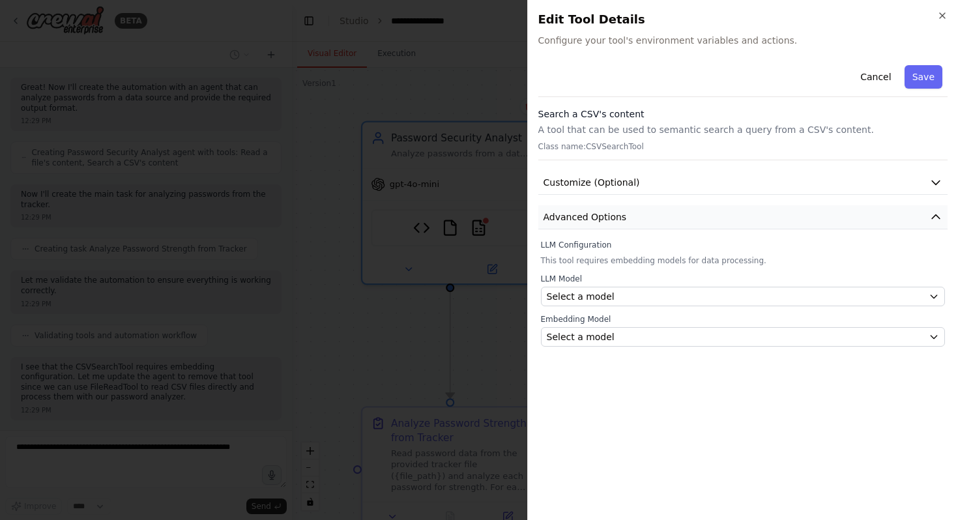
scroll to position [984, 0]
click at [945, 16] on icon "button" at bounding box center [943, 15] width 10 height 10
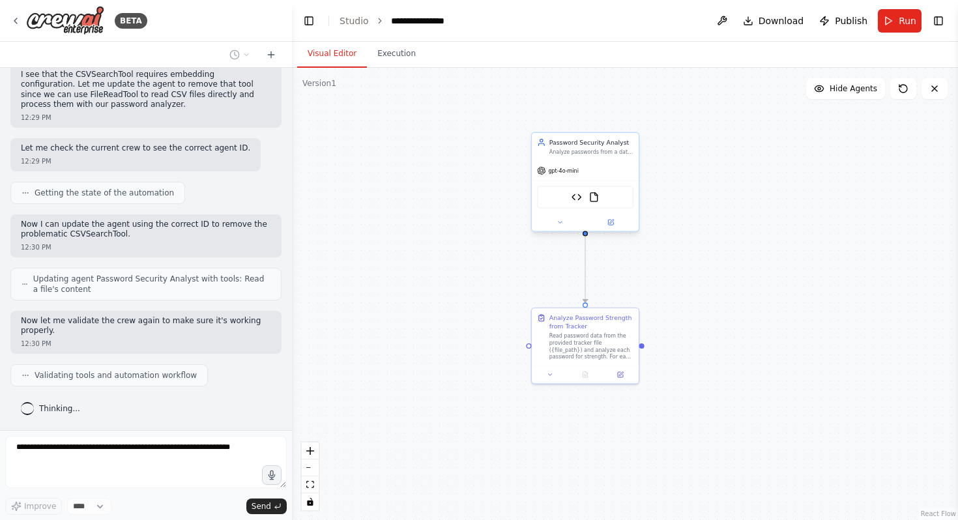
scroll to position [1243, 0]
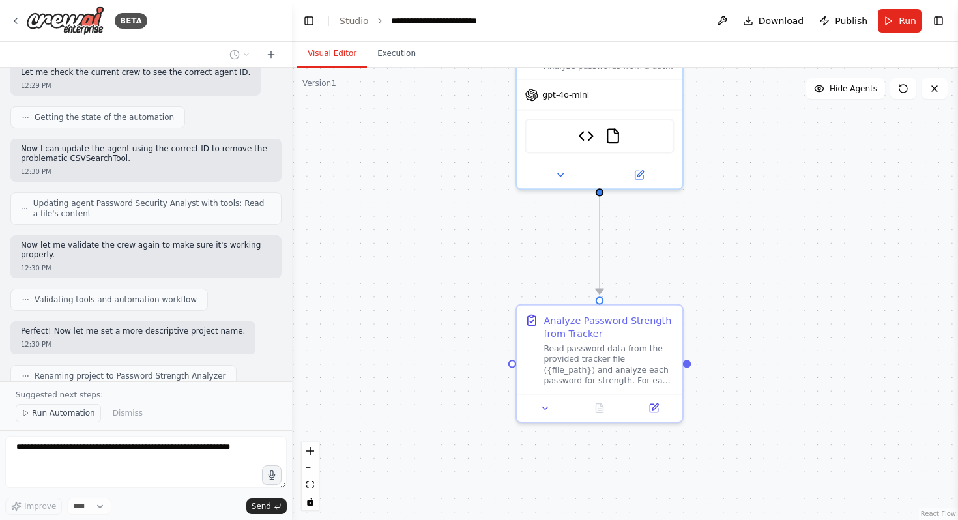
click at [81, 421] on button "Run Automation" at bounding box center [58, 413] width 85 height 18
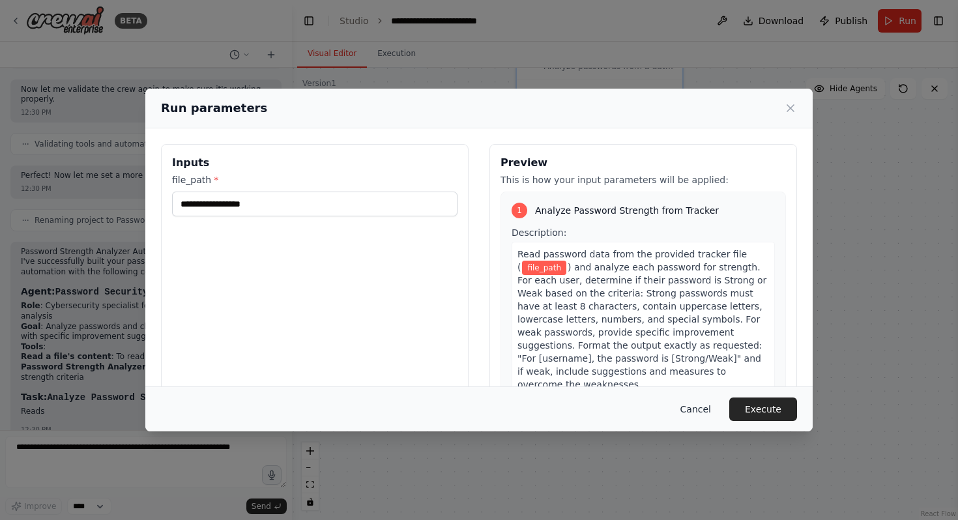
click at [700, 407] on button "Cancel" at bounding box center [696, 409] width 52 height 23
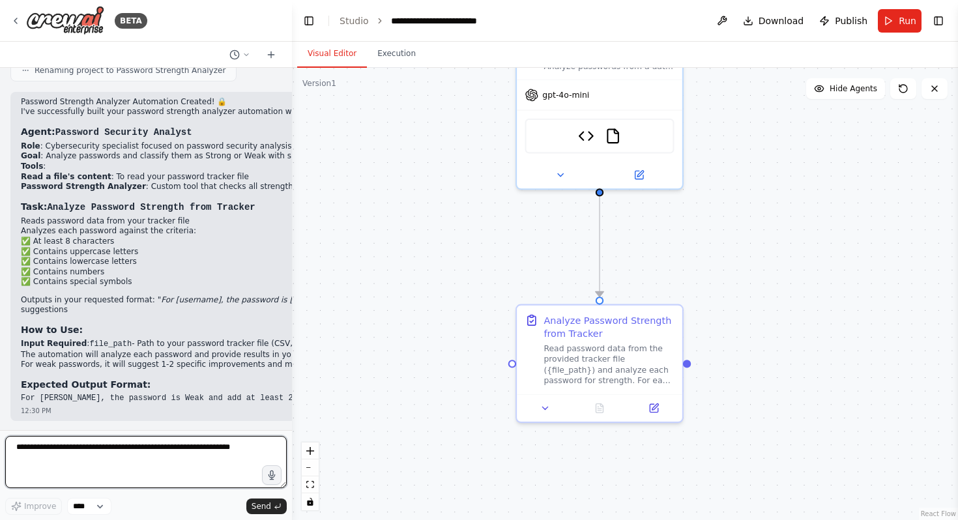
click at [104, 460] on textarea at bounding box center [146, 462] width 282 height 52
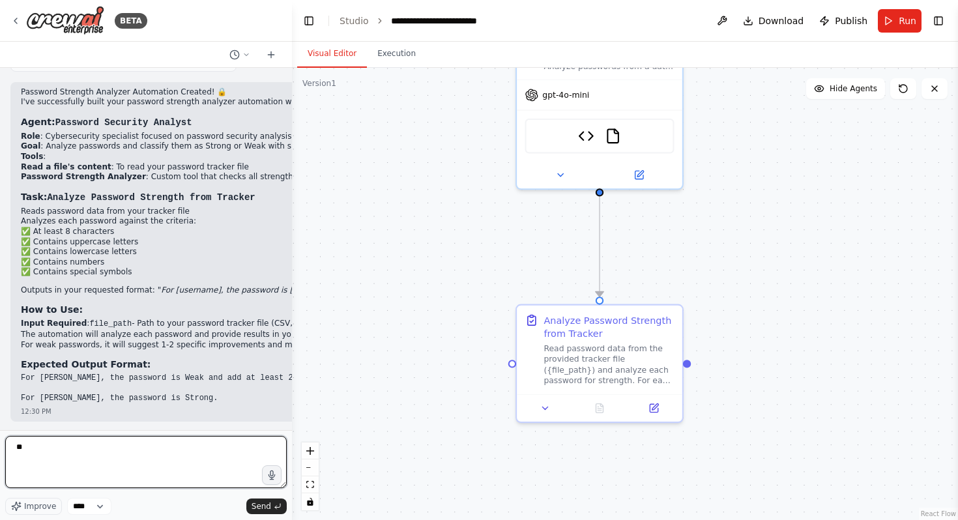
scroll to position [1569, 0]
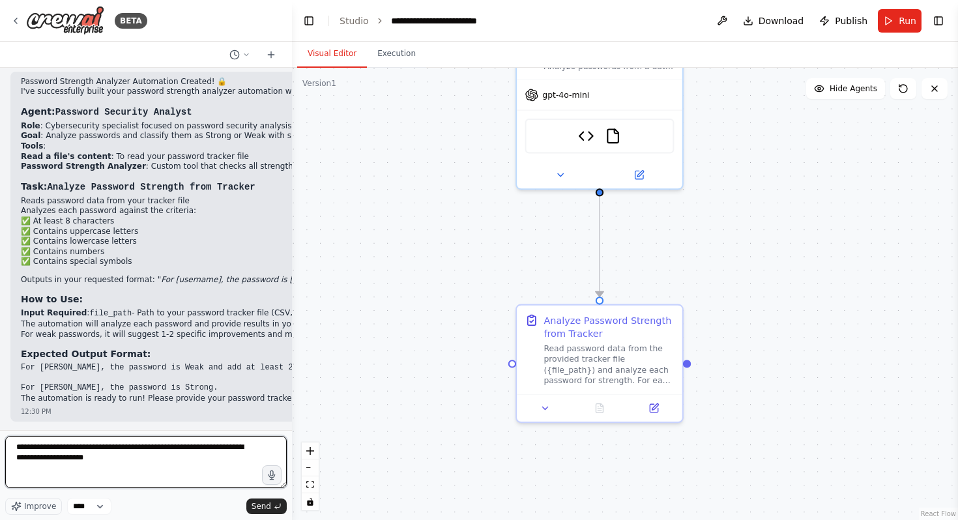
type textarea "**********"
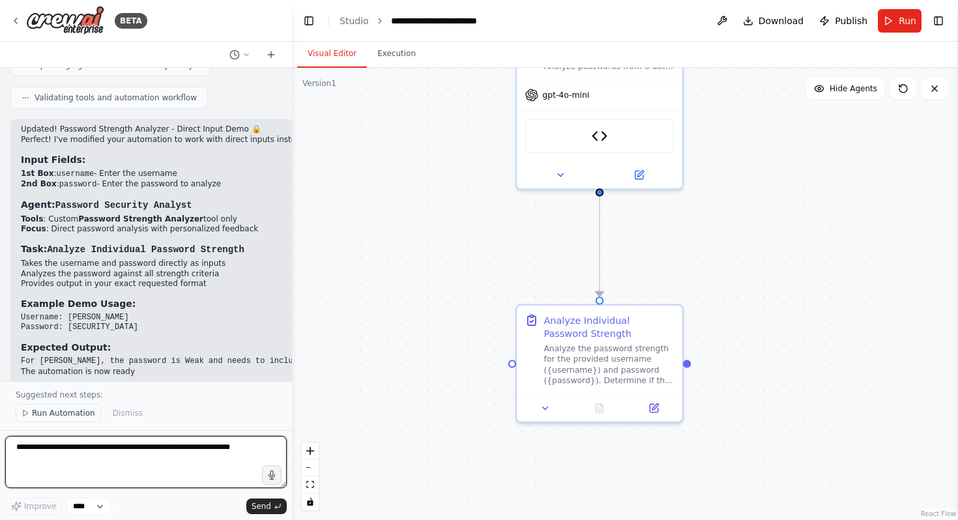
scroll to position [2200, 0]
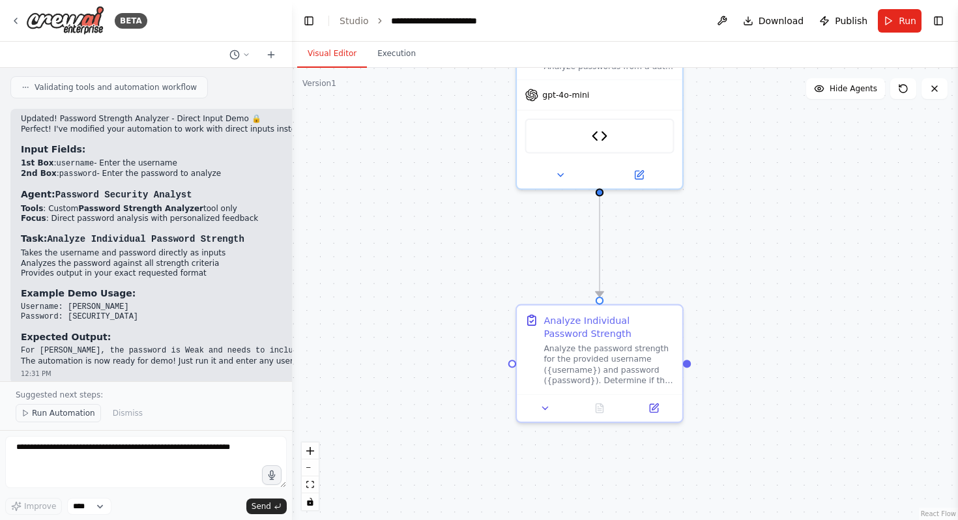
click at [72, 410] on span "Run Automation" at bounding box center [63, 413] width 63 height 10
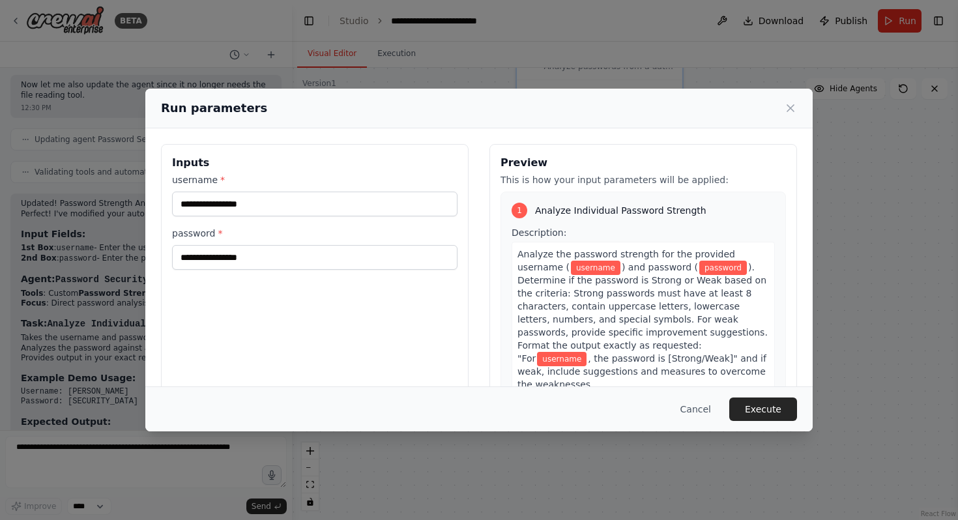
scroll to position [2151, 0]
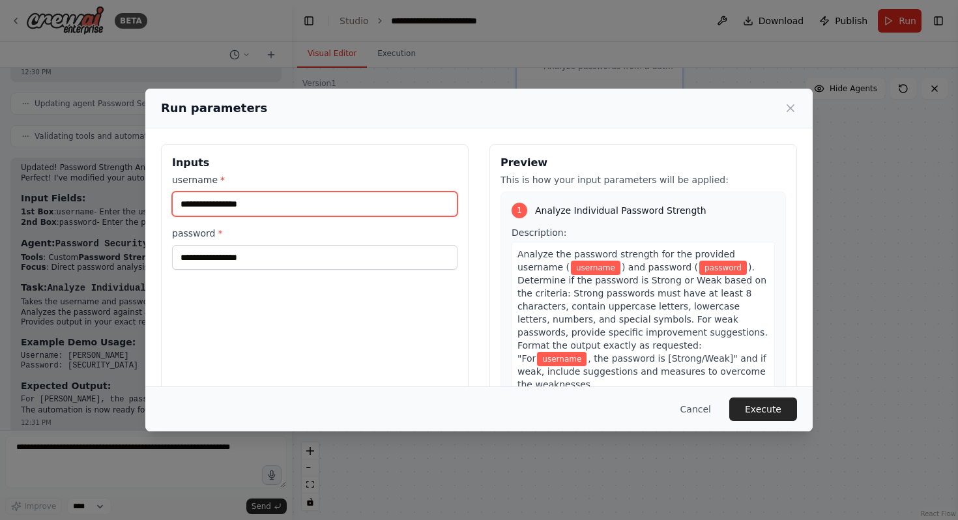
click at [315, 210] on input "username *" at bounding box center [315, 204] width 286 height 25
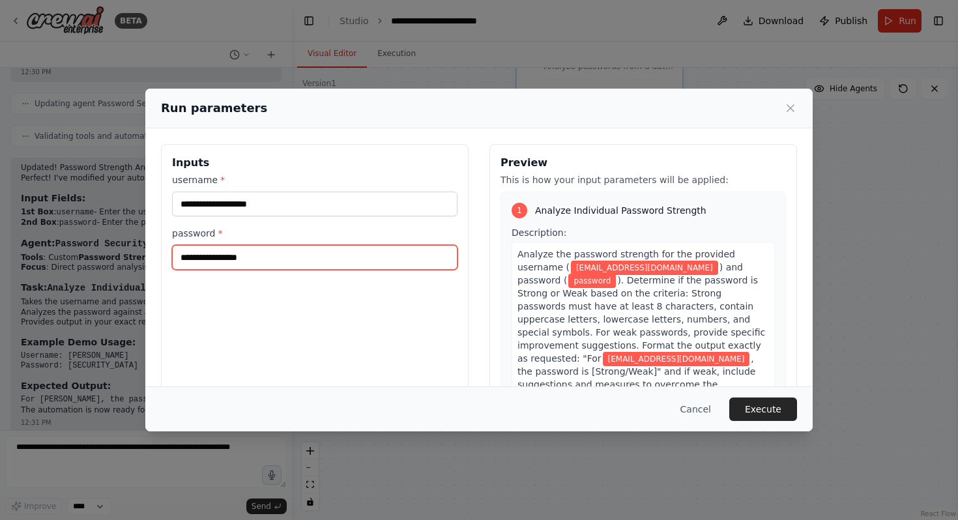
click at [261, 256] on input "password *" at bounding box center [315, 257] width 286 height 25
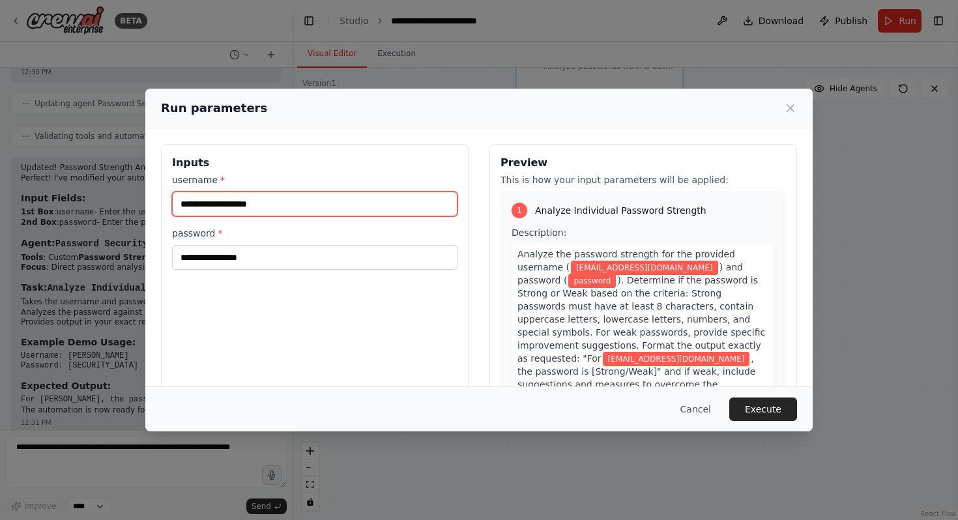
click at [197, 203] on input "**********" at bounding box center [315, 204] width 286 height 25
type input "**********"
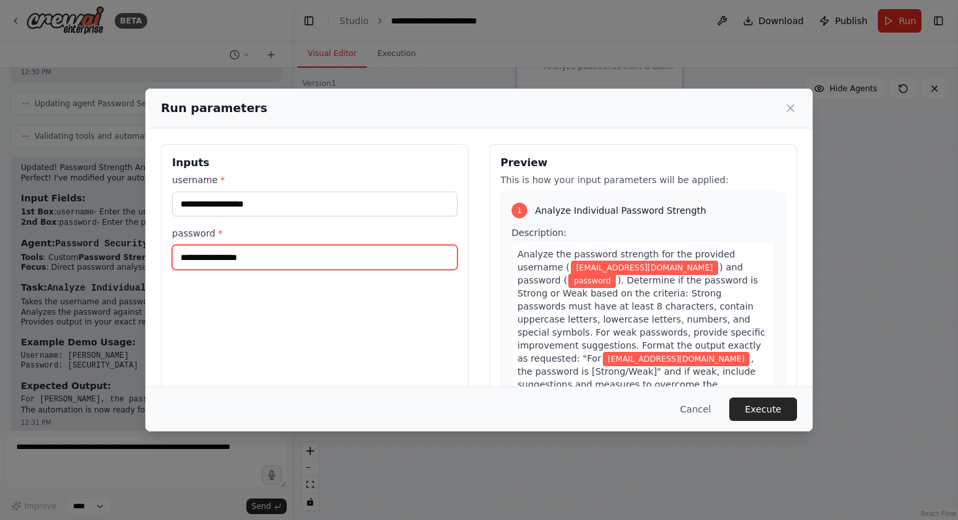
click at [315, 250] on input "password *" at bounding box center [315, 257] width 286 height 25
click at [207, 260] on input "*********" at bounding box center [315, 257] width 286 height 25
type input "********"
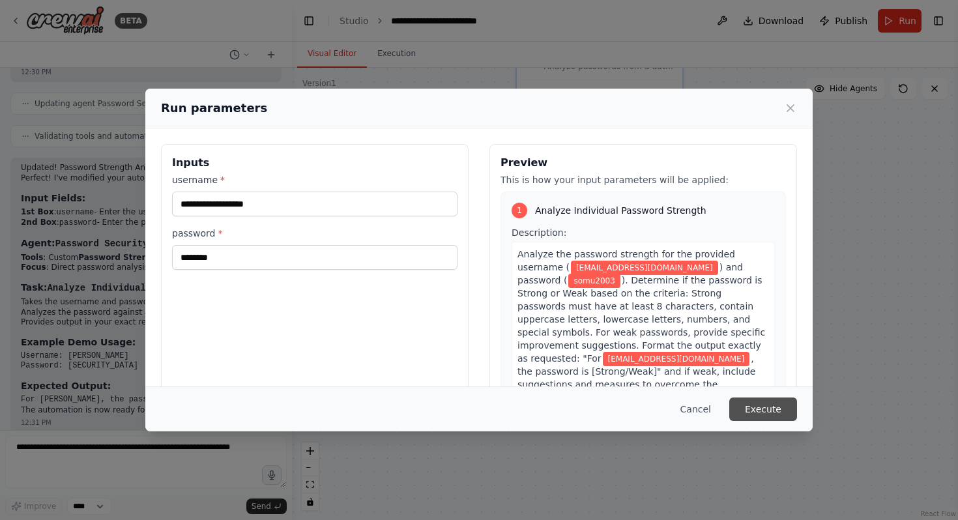
click at [778, 406] on button "Execute" at bounding box center [764, 409] width 68 height 23
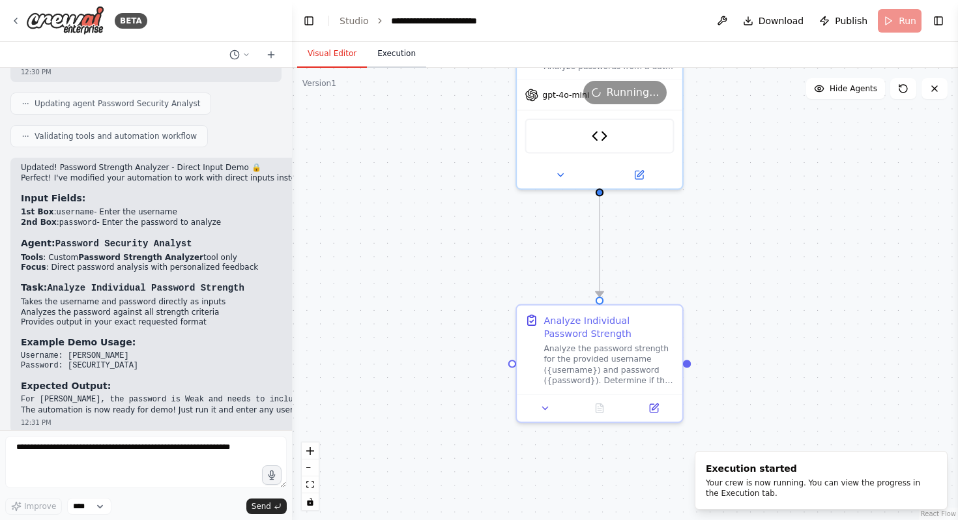
click at [415, 60] on button "Execution" at bounding box center [396, 53] width 59 height 27
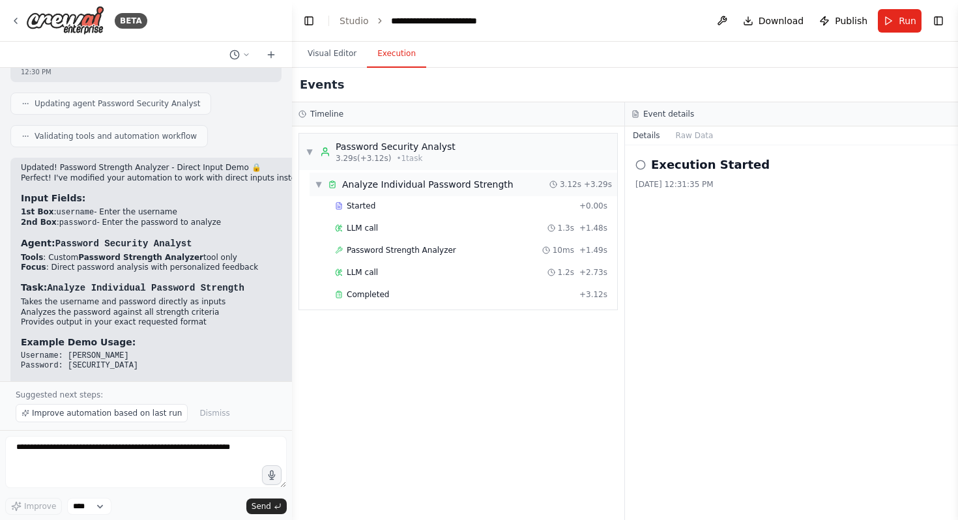
click at [321, 185] on span "▼" at bounding box center [319, 184] width 8 height 10
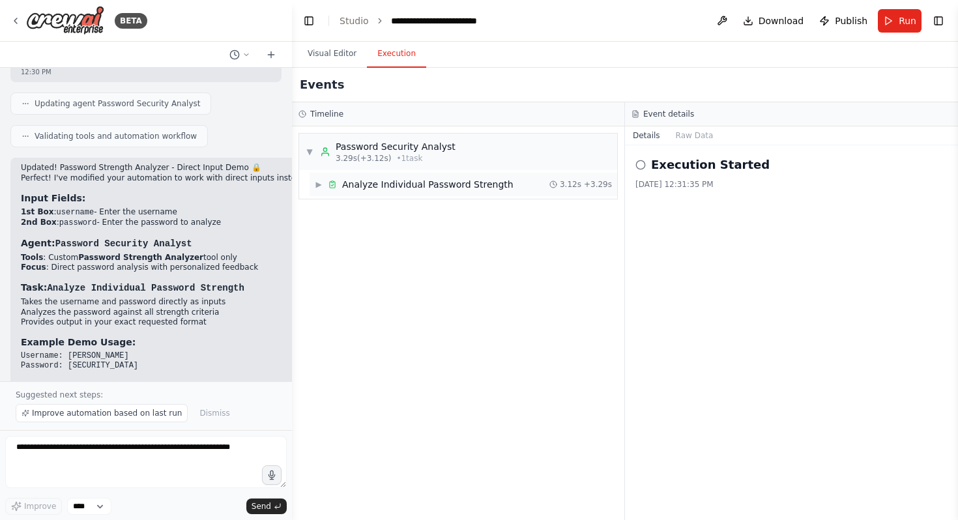
click at [321, 185] on span "▶" at bounding box center [319, 184] width 8 height 10
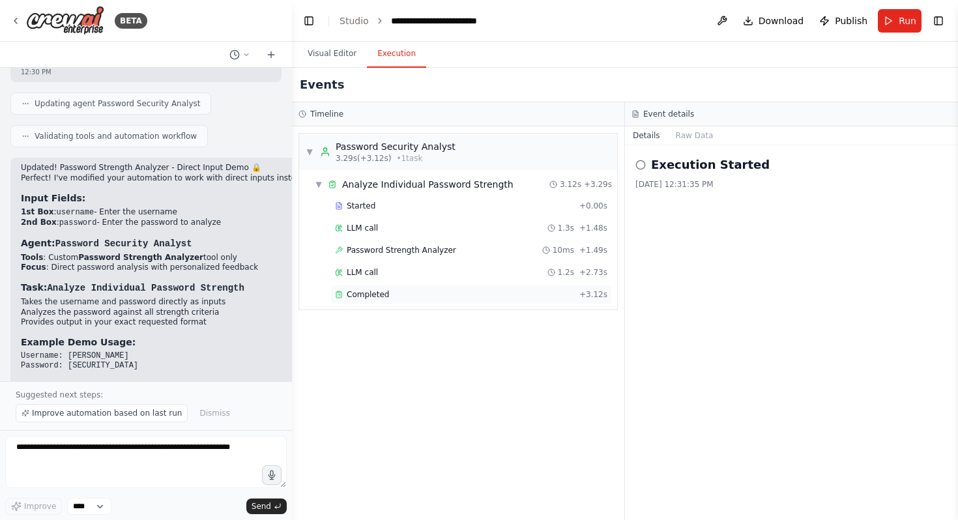
click at [381, 294] on span "Completed" at bounding box center [368, 294] width 42 height 10
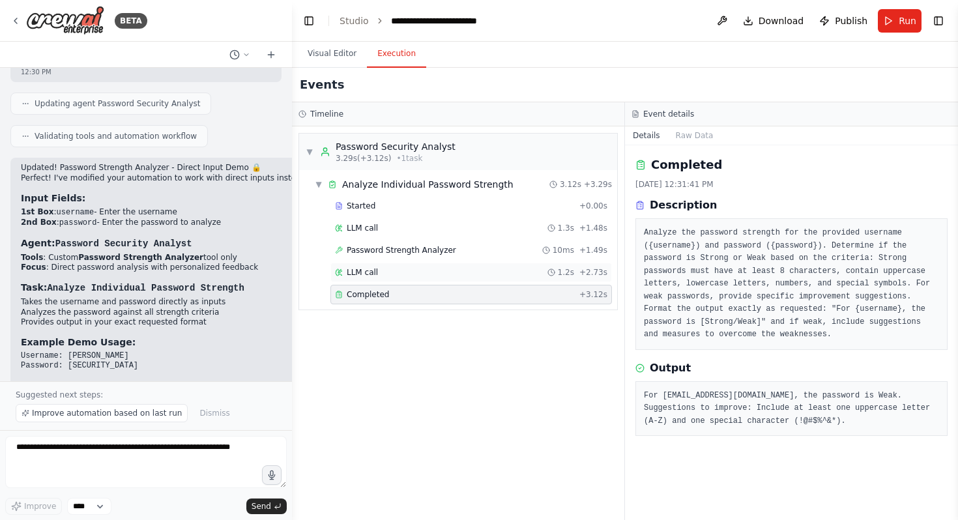
click at [422, 271] on div "LLM call 1.2s + 2.73s" at bounding box center [471, 272] width 273 height 10
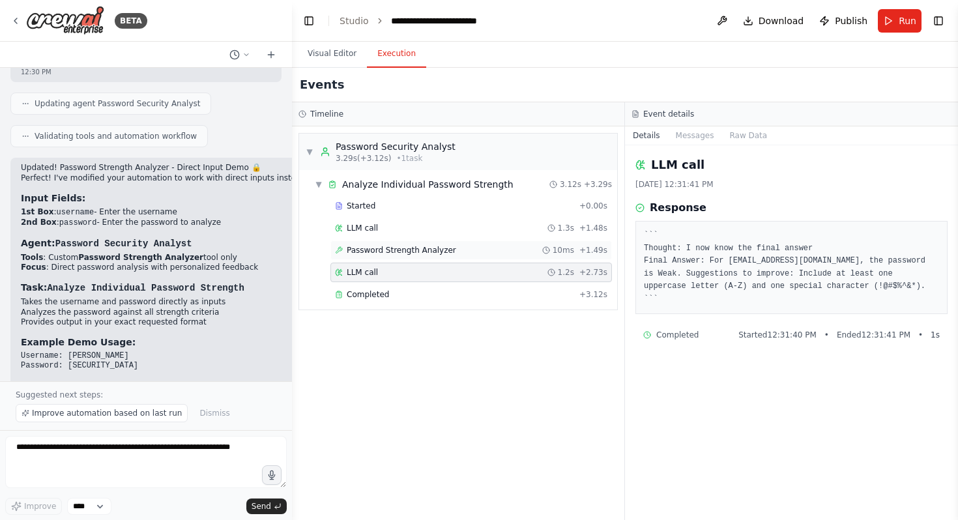
click at [424, 259] on div "Password Strength Analyzer 10ms + 1.49s" at bounding box center [472, 251] width 282 height 20
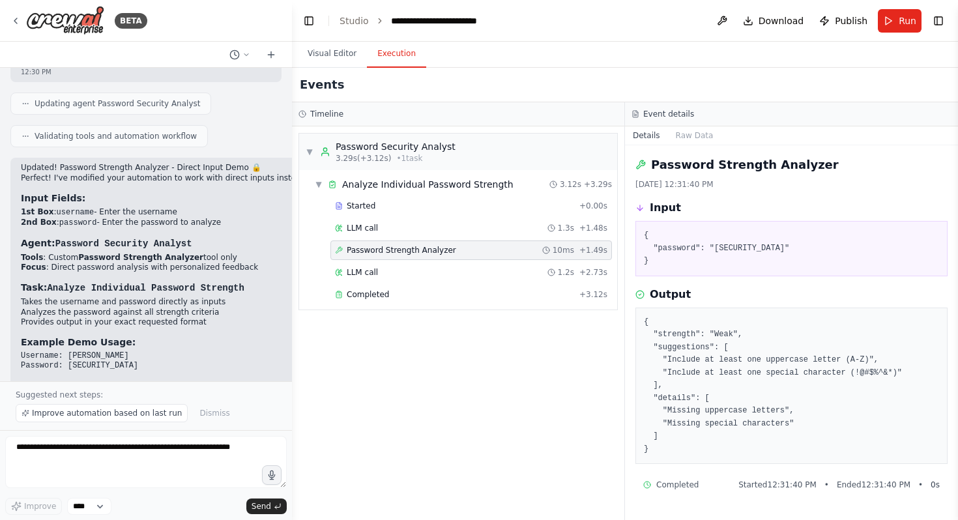
click at [390, 243] on div "Password Strength Analyzer 10ms + 1.49s" at bounding box center [472, 251] width 282 height 20
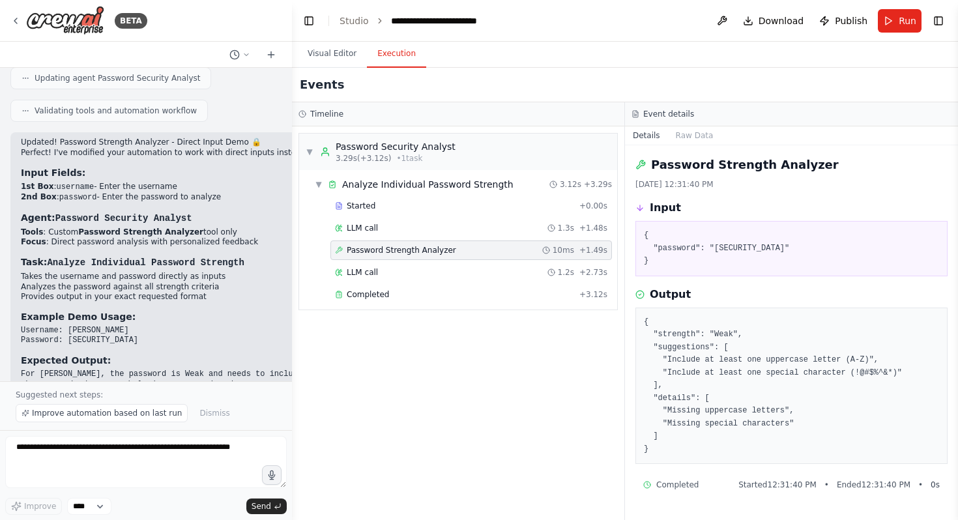
scroll to position [2200, 0]
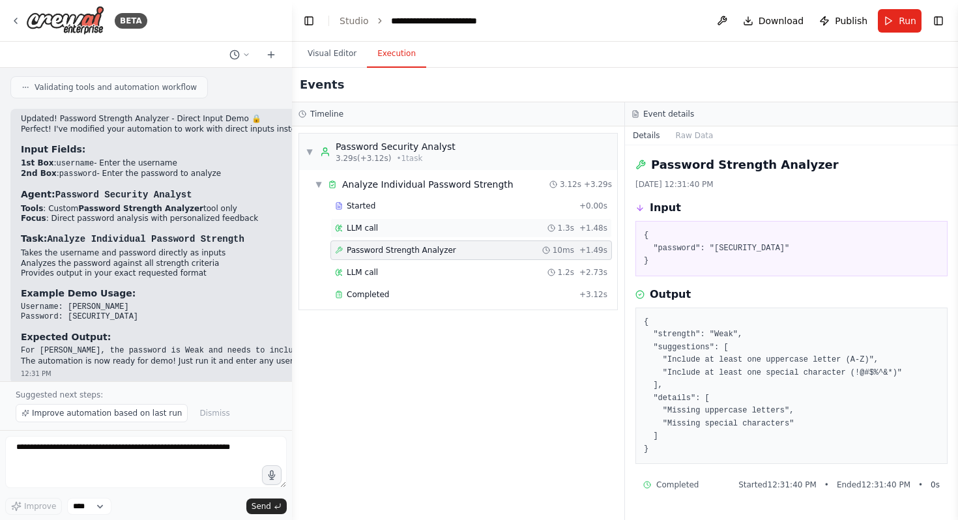
click at [363, 226] on span "LLM call" at bounding box center [362, 228] width 31 height 10
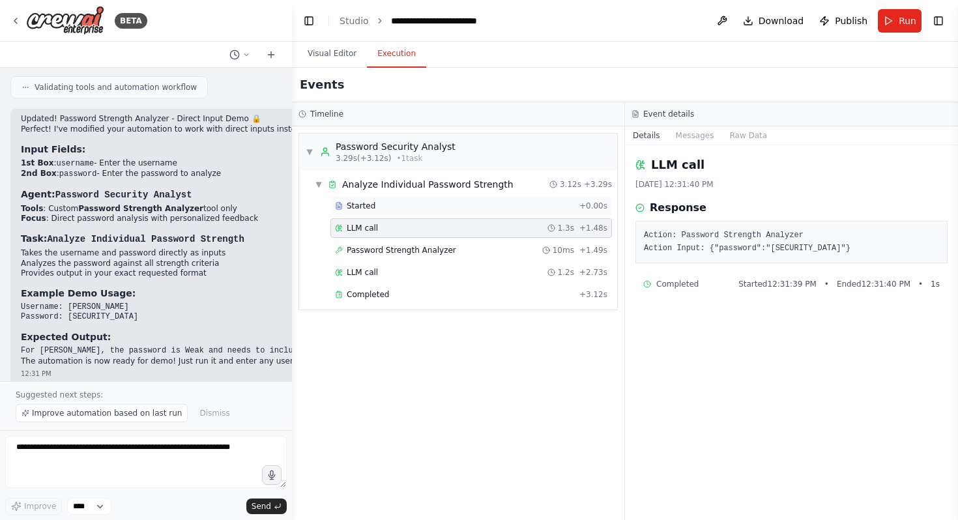
click at [377, 208] on div "Started" at bounding box center [454, 206] width 239 height 10
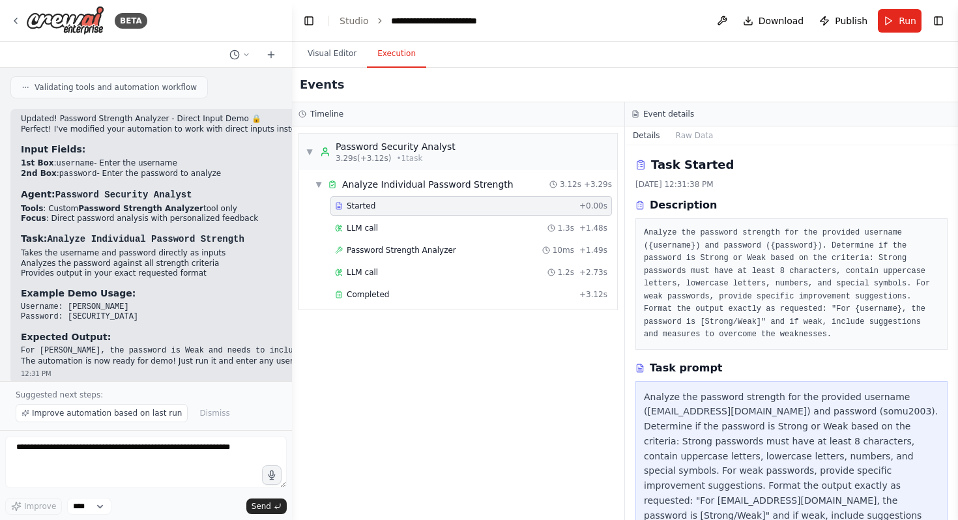
scroll to position [151, 0]
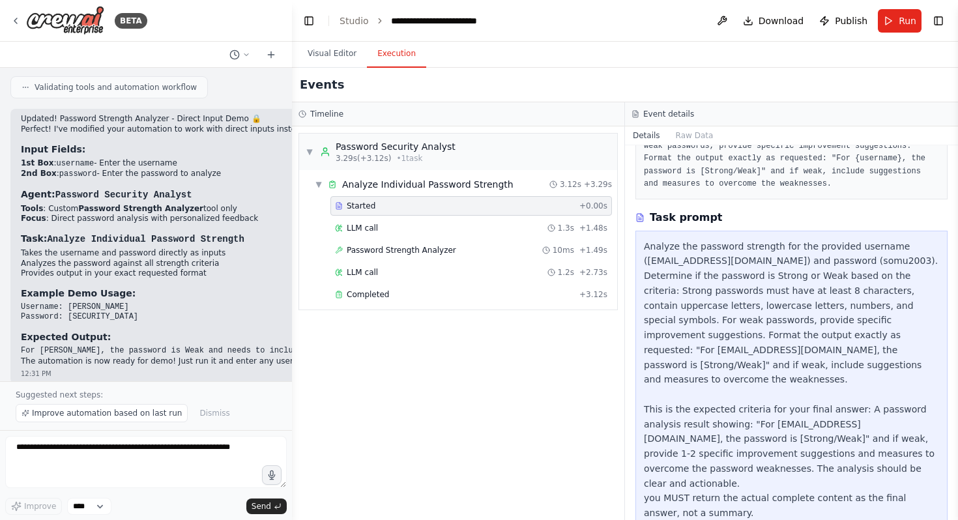
click at [445, 283] on div "Started + 0.00s LLM call 1.3s + 1.48s Password Strength Analyzer 10ms + 1.49s L…" at bounding box center [464, 251] width 308 height 111
click at [438, 295] on div "Completed" at bounding box center [454, 294] width 239 height 10
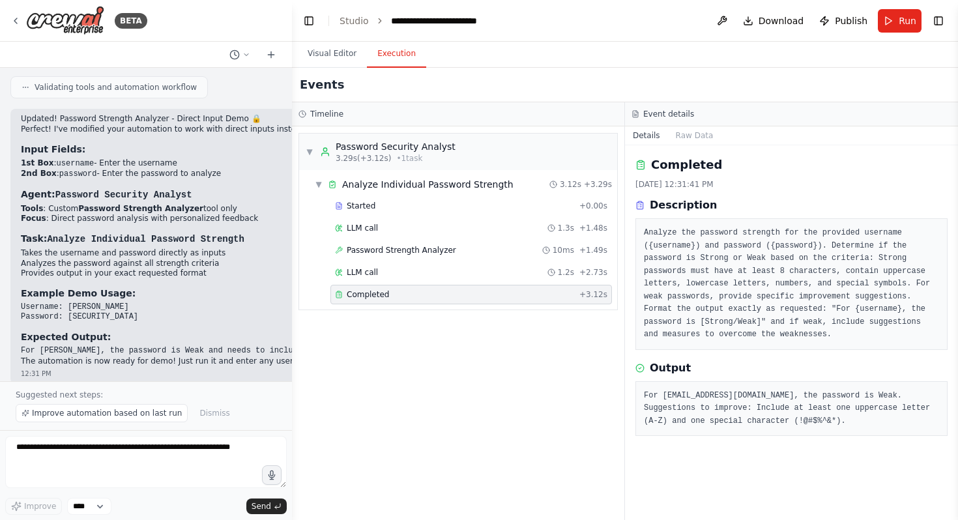
scroll to position [0, 0]
click at [893, 14] on button "Run" at bounding box center [900, 20] width 44 height 23
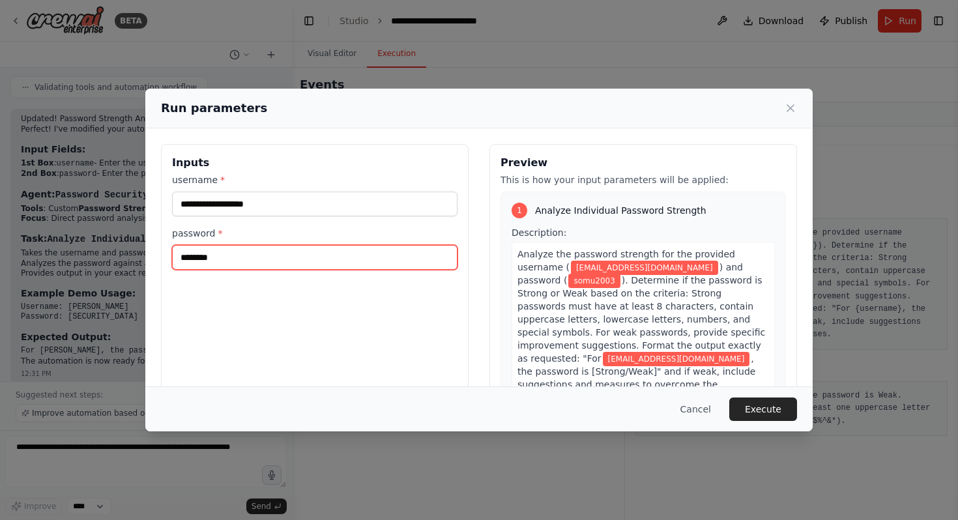
click at [308, 267] on input "********" at bounding box center [315, 257] width 286 height 25
type input "*********"
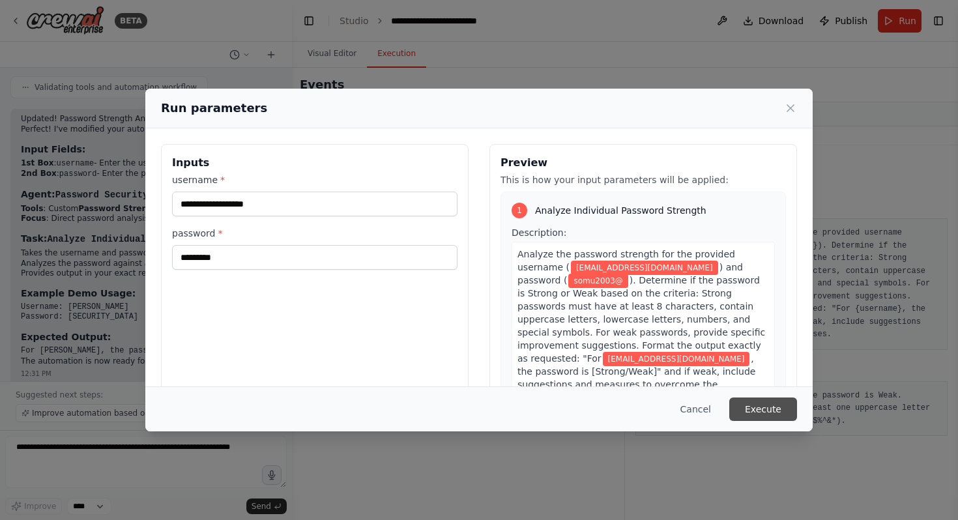
click at [782, 411] on button "Execute" at bounding box center [764, 409] width 68 height 23
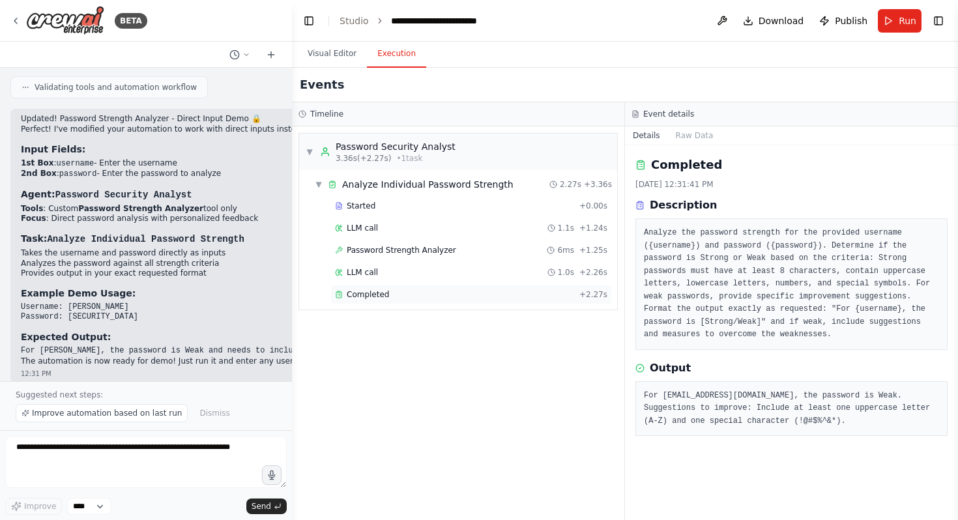
click at [512, 295] on div "Completed" at bounding box center [454, 294] width 239 height 10
click at [892, 12] on button "Run" at bounding box center [900, 20] width 44 height 23
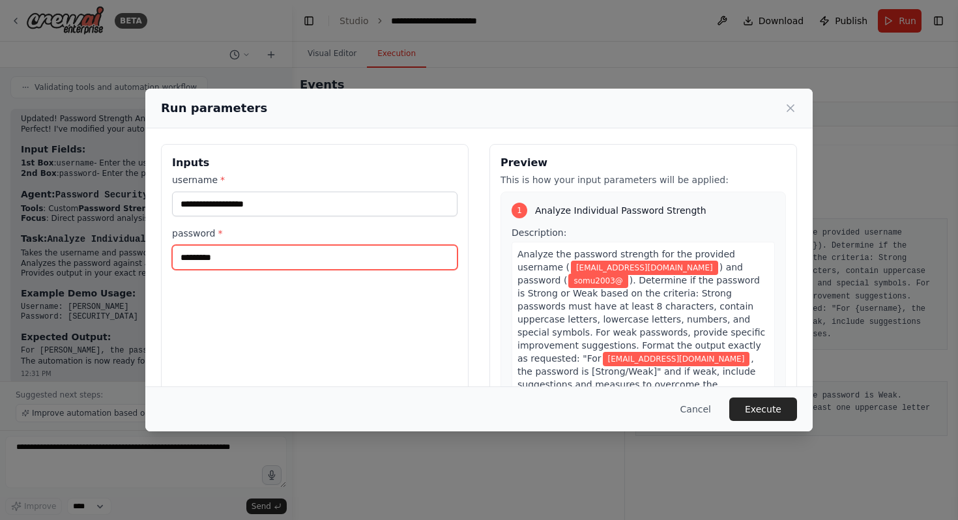
click at [338, 261] on input "*********" at bounding box center [315, 257] width 286 height 25
click at [186, 259] on input "*********" at bounding box center [315, 257] width 286 height 25
type input "*********"
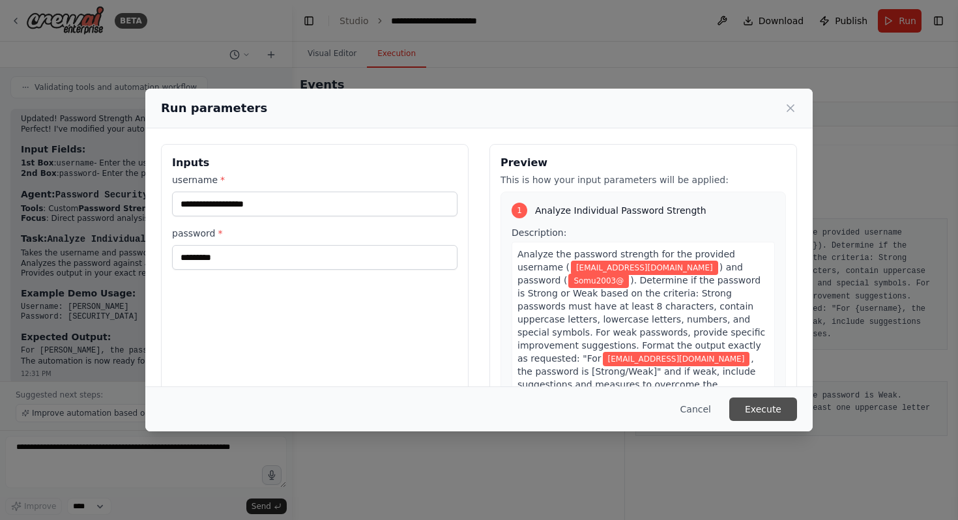
click at [778, 408] on button "Execute" at bounding box center [764, 409] width 68 height 23
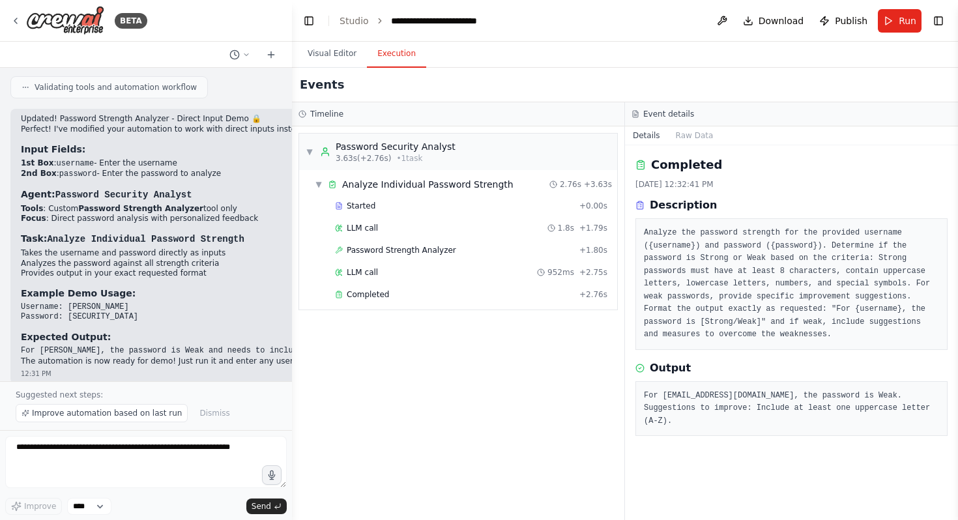
click at [462, 304] on div "Started + 0.00s LLM call 1.8s + 1.79s Password Strength Analyzer + 1.80s LLM ca…" at bounding box center [464, 251] width 308 height 111
click at [460, 297] on div "Completed" at bounding box center [454, 294] width 239 height 10
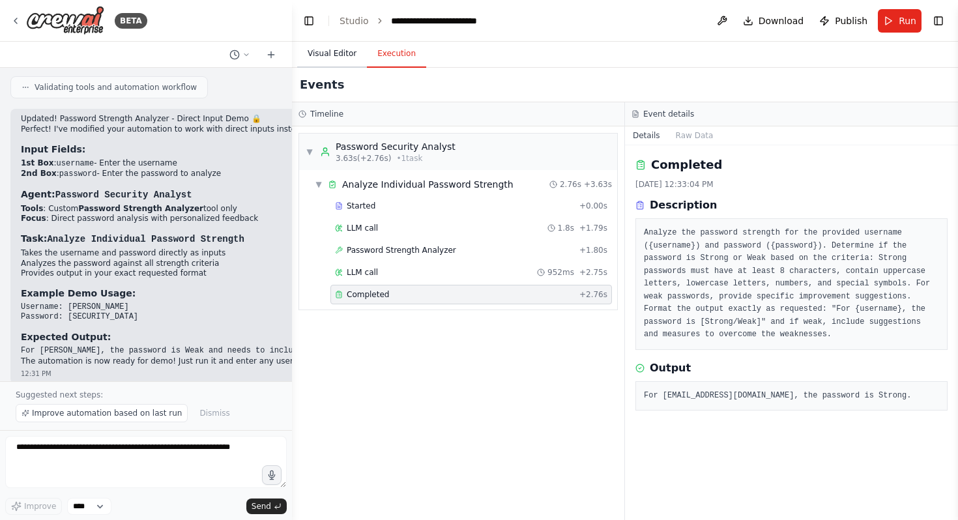
click at [349, 61] on button "Visual Editor" at bounding box center [332, 53] width 70 height 27
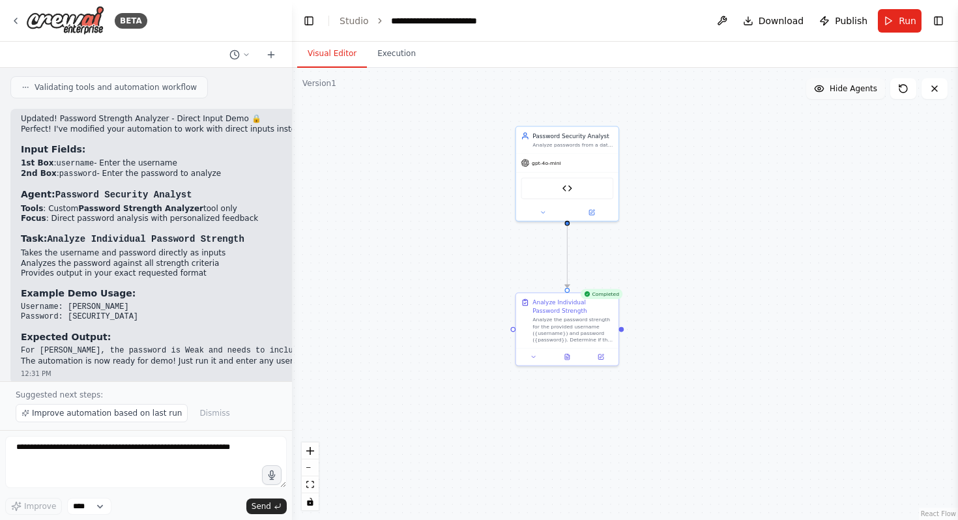
click at [859, 96] on button "Hide Agents" at bounding box center [845, 88] width 79 height 21
click at [820, 89] on icon at bounding box center [816, 88] width 8 height 8
click at [727, 20] on button at bounding box center [722, 20] width 21 height 23
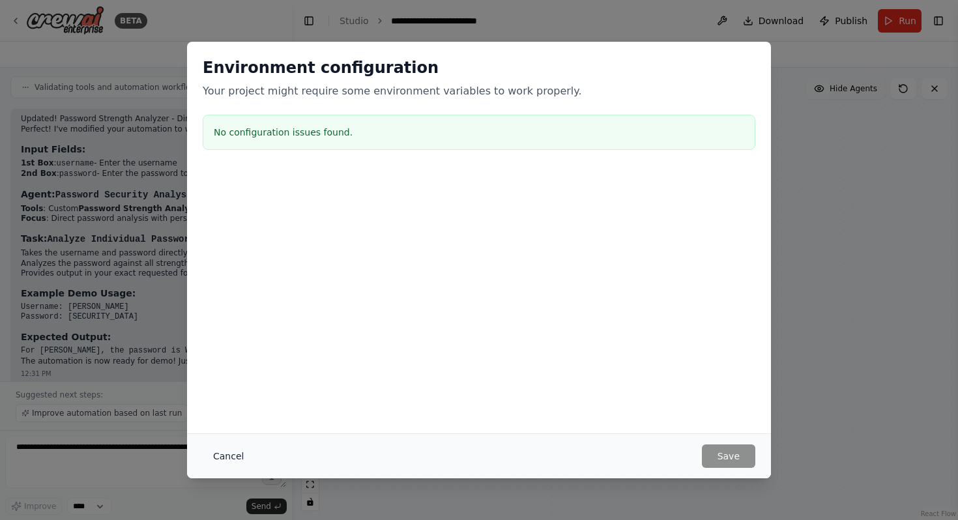
click at [231, 454] on button "Cancel" at bounding box center [229, 456] width 52 height 23
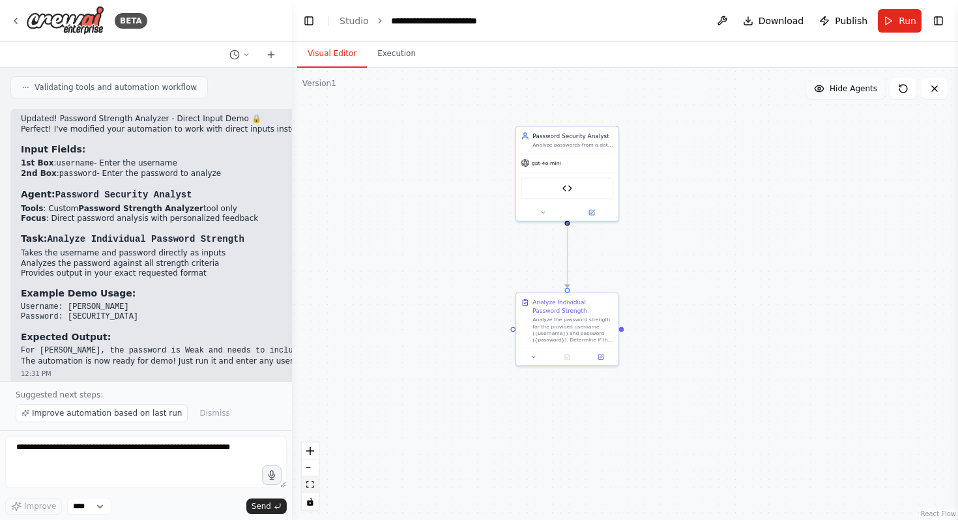
click at [312, 489] on button "fit view" at bounding box center [310, 485] width 17 height 17
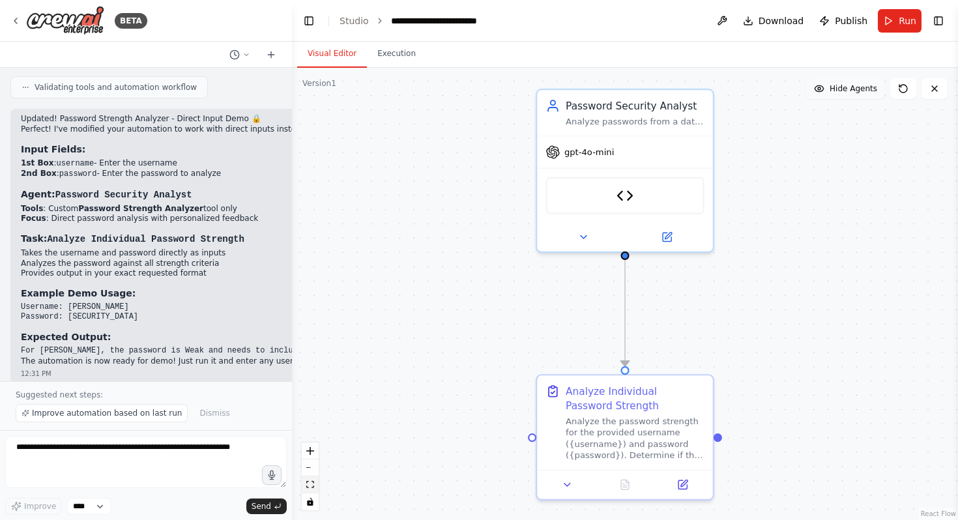
click at [315, 488] on button "fit view" at bounding box center [310, 485] width 17 height 17
click at [934, 88] on icon at bounding box center [935, 88] width 10 height 10
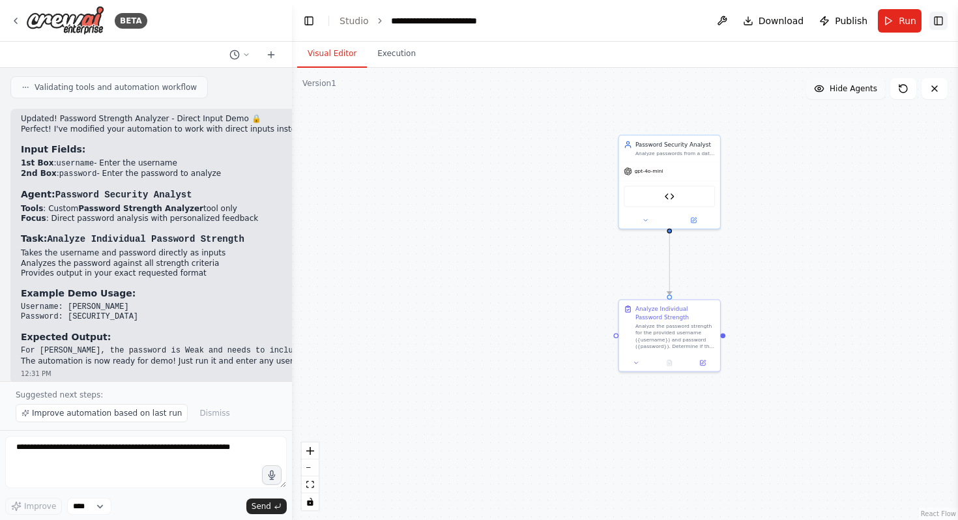
click at [936, 16] on button "Toggle Right Sidebar" at bounding box center [939, 21] width 18 height 18
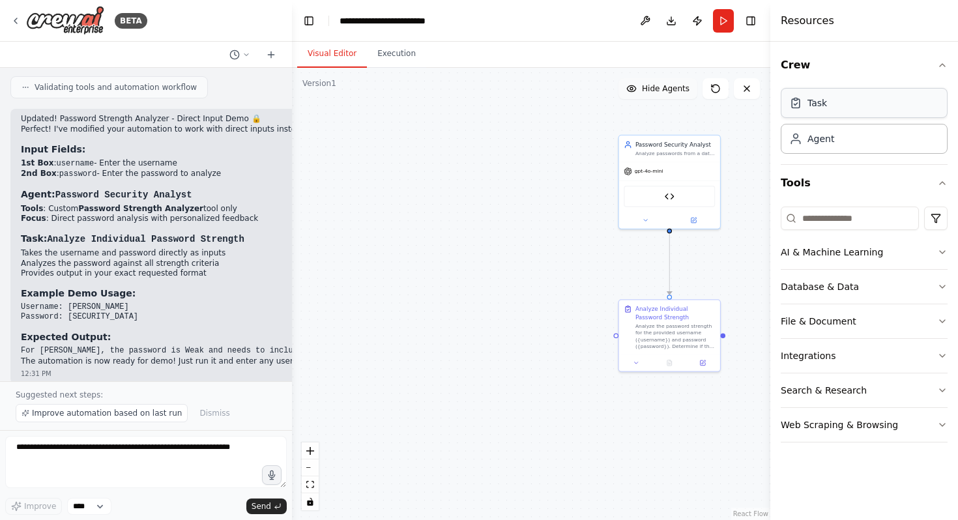
click at [851, 98] on div "Task" at bounding box center [864, 103] width 167 height 30
click at [816, 104] on div "Task" at bounding box center [818, 102] width 20 height 13
click at [798, 129] on div "Agent" at bounding box center [864, 138] width 167 height 30
click at [907, 270] on button "Database & Data" at bounding box center [864, 287] width 167 height 34
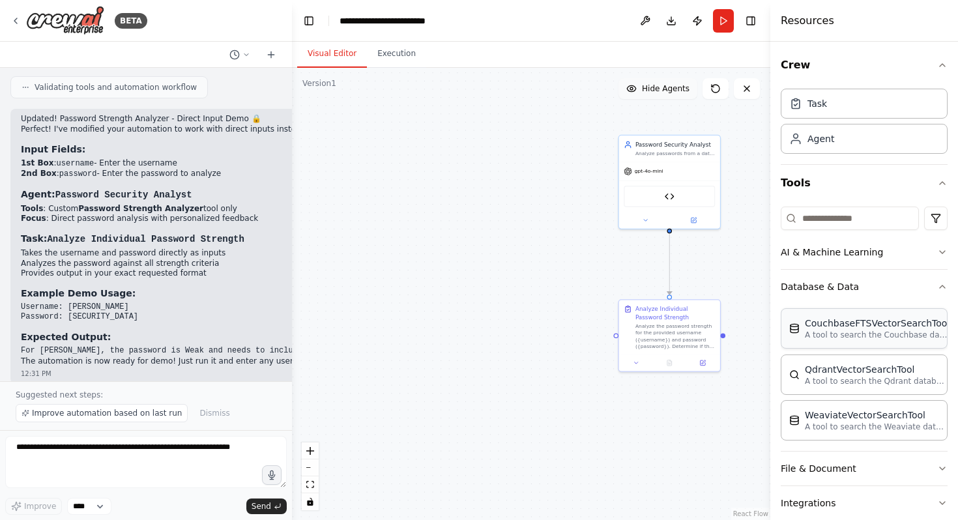
click at [840, 339] on p "A tool to search the Couchbase database for relevant information on internal do…" at bounding box center [876, 335] width 143 height 10
drag, startPoint x: 633, startPoint y: 166, endPoint x: 512, endPoint y: 164, distance: 121.3
click at [511, 164] on div "New Task Task description" at bounding box center [545, 155] width 101 height 26
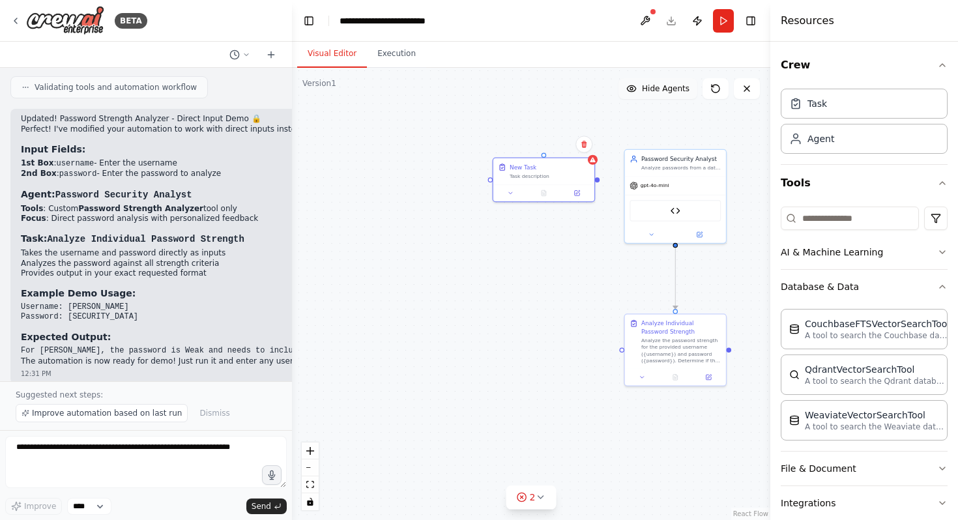
drag, startPoint x: 593, startPoint y: 169, endPoint x: 602, endPoint y: 188, distance: 21.6
click at [602, 188] on div ".deletable-edge-delete-btn { width: 20px; height: 20px; border: 0px solid #ffff…" at bounding box center [531, 294] width 479 height 452
drag, startPoint x: 602, startPoint y: 186, endPoint x: 676, endPoint y: 249, distance: 97.2
click at [676, 249] on div ".deletable-edge-delete-btn { width: 20px; height: 20px; border: 0px solid #ffff…" at bounding box center [531, 294] width 479 height 452
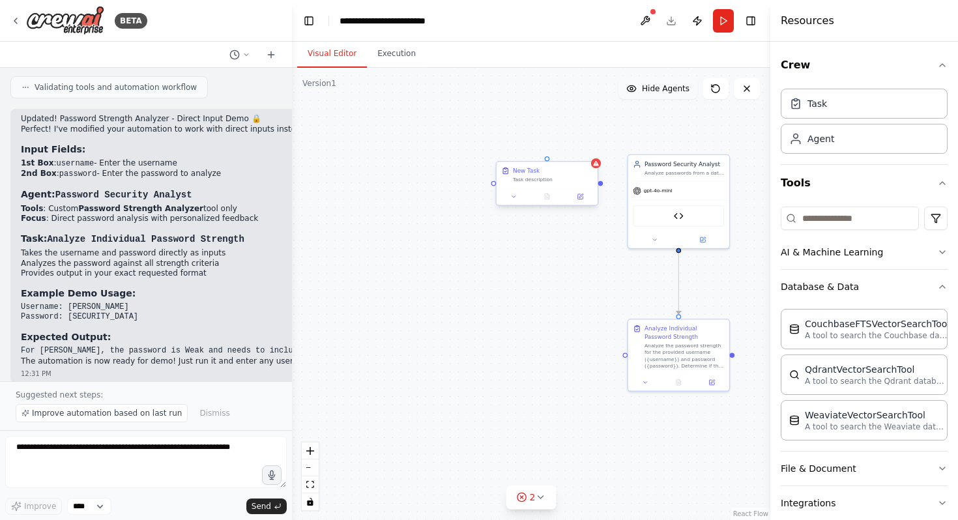
click at [587, 168] on div "New Task" at bounding box center [553, 171] width 80 height 8
click at [587, 151] on icon at bounding box center [587, 149] width 5 height 7
click at [552, 148] on button "Confirm" at bounding box center [550, 149] width 46 height 16
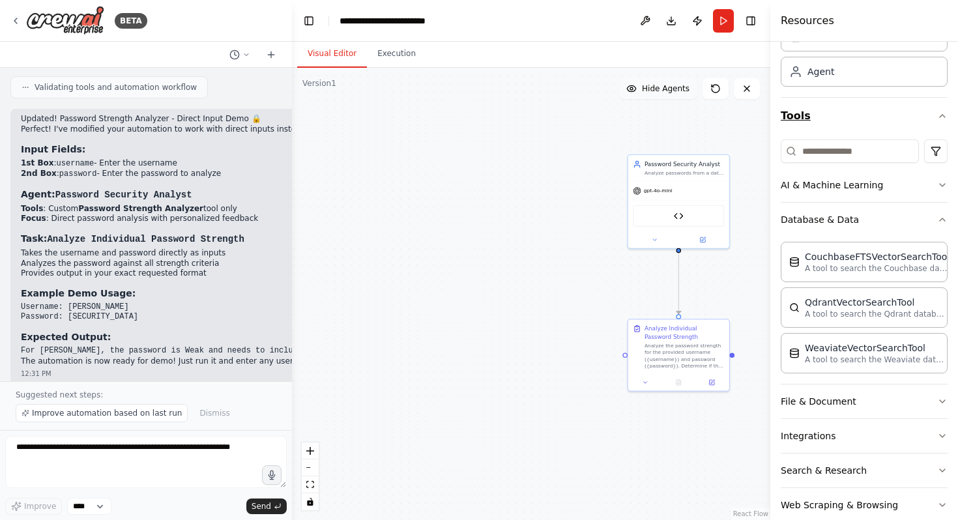
scroll to position [91, 0]
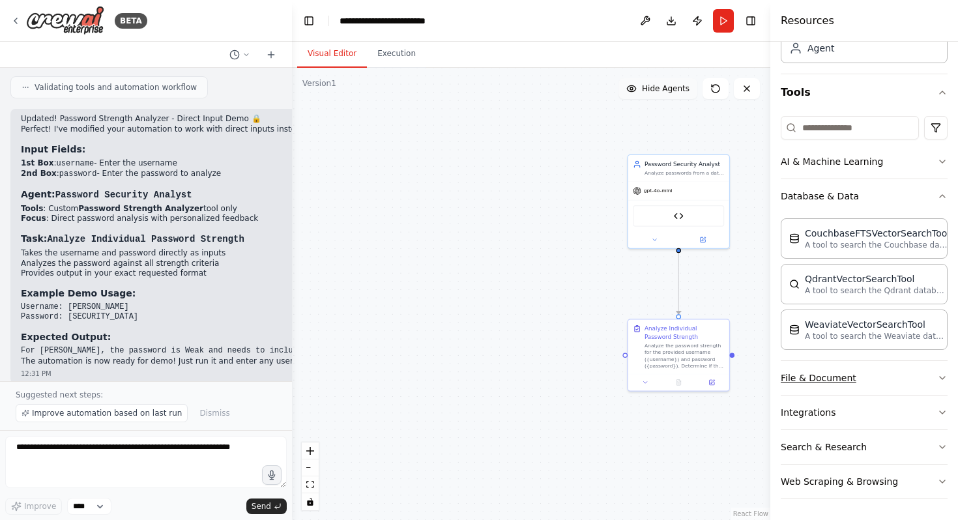
click at [855, 387] on button "File & Document" at bounding box center [864, 378] width 167 height 34
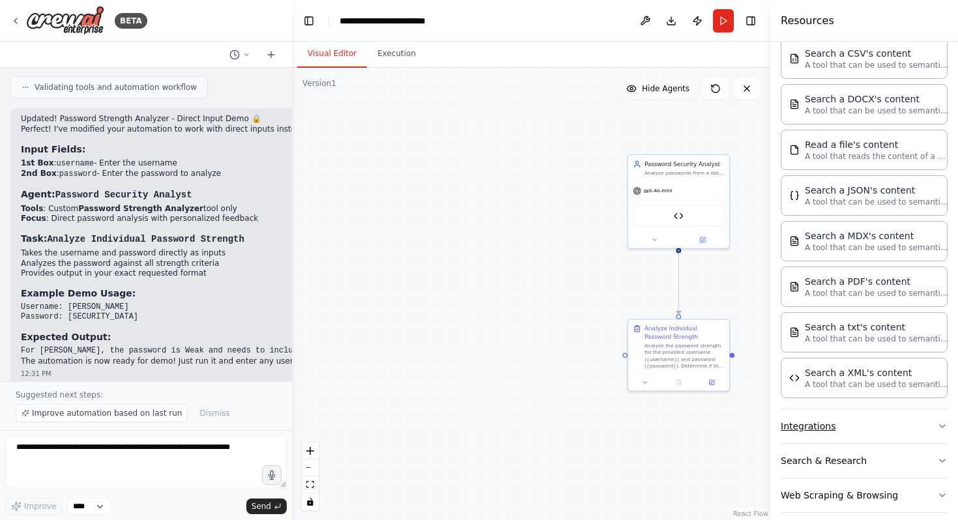
scroll to position [449, 0]
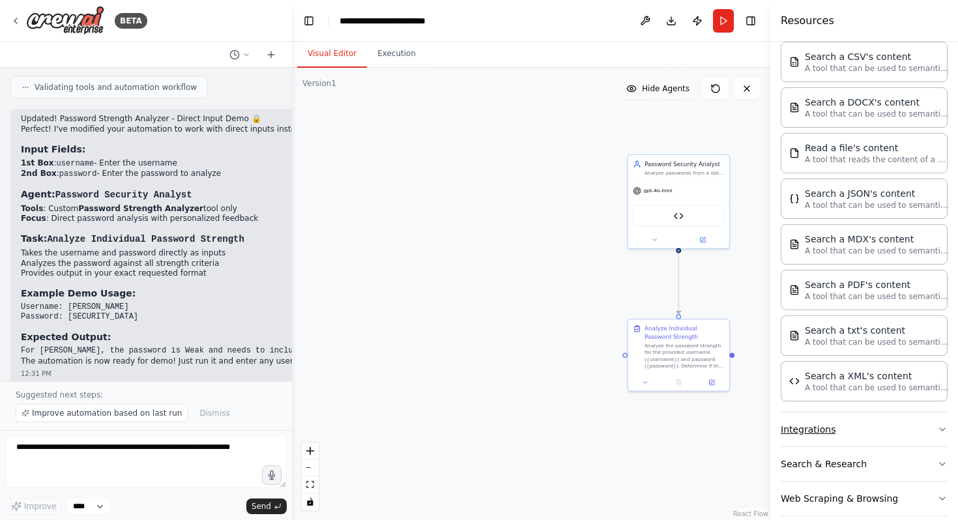
click at [811, 422] on button "Integrations" at bounding box center [864, 430] width 167 height 34
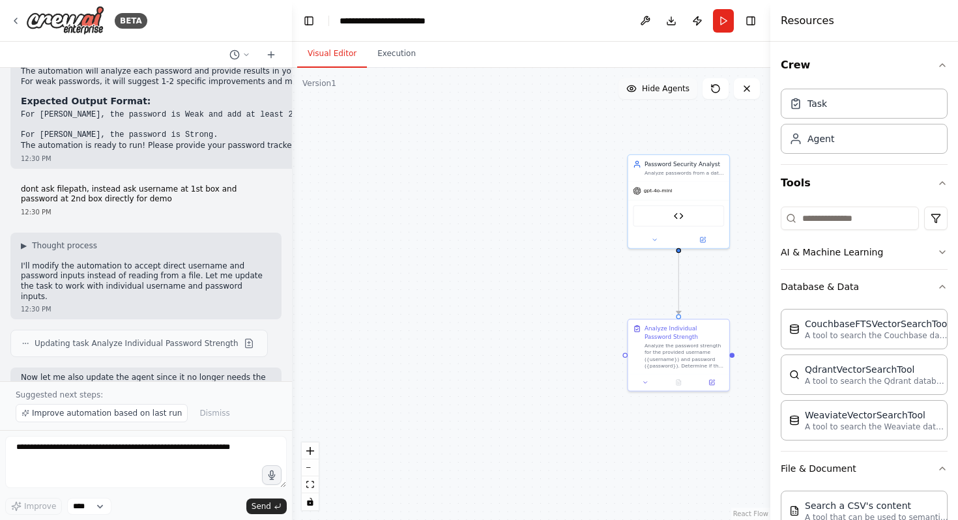
scroll to position [1739, 0]
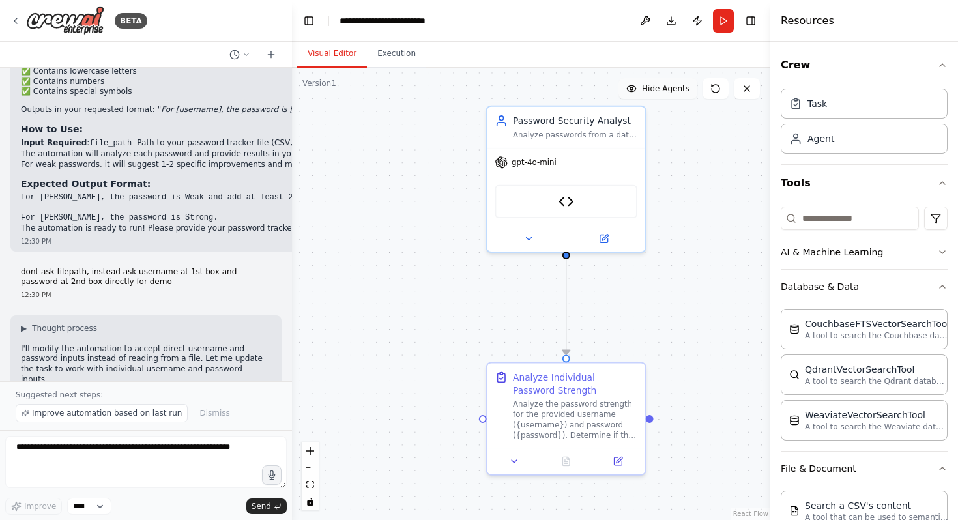
drag, startPoint x: 580, startPoint y: 179, endPoint x: 441, endPoint y: 175, distance: 139.6
click at [441, 175] on div ".deletable-edge-delete-btn { width: 20px; height: 20px; border: 0px solid #ffff…" at bounding box center [531, 294] width 479 height 452
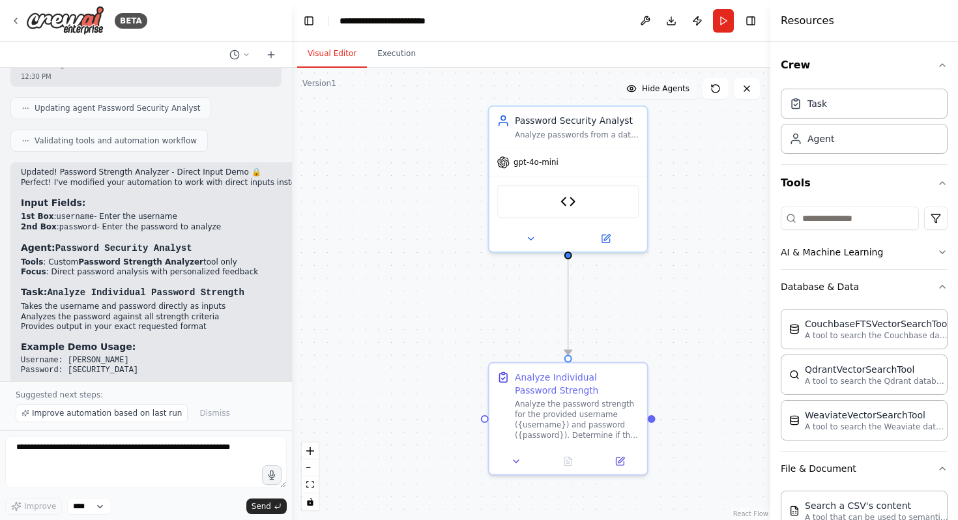
scroll to position [2200, 0]
